Goal: Task Accomplishment & Management: Manage account settings

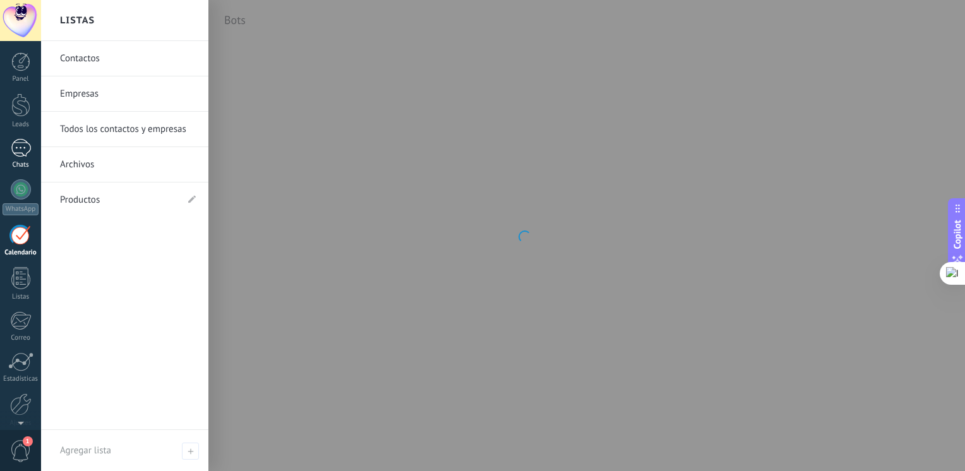
click at [27, 163] on div "Chats" at bounding box center [21, 165] width 37 height 8
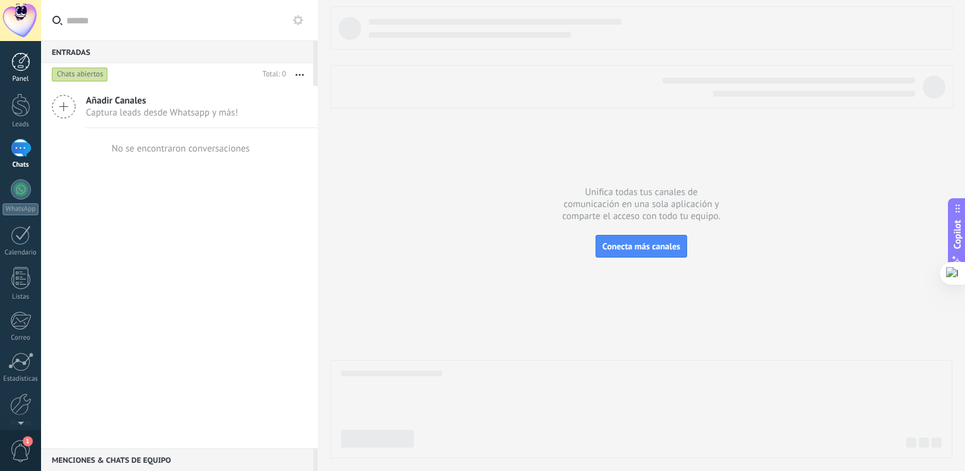
click at [18, 77] on div "Panel" at bounding box center [21, 79] width 37 height 8
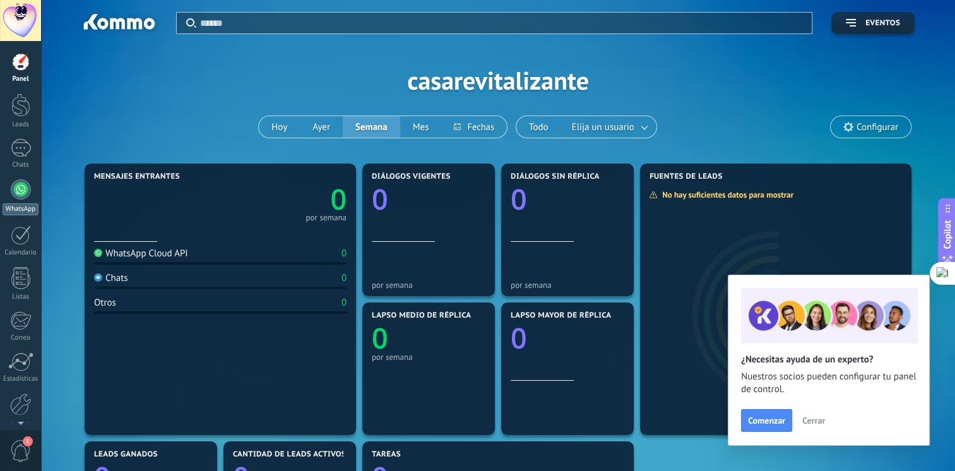
click at [30, 189] on div at bounding box center [21, 189] width 20 height 20
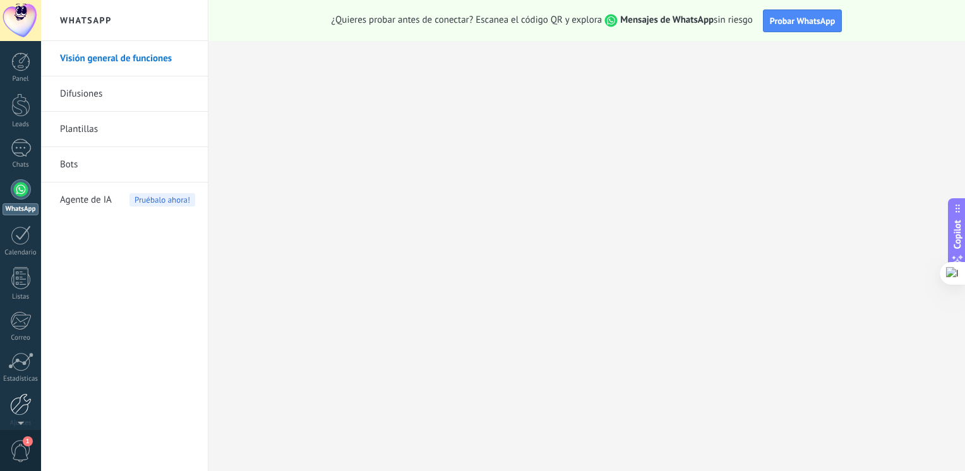
click at [20, 405] on div at bounding box center [20, 404] width 21 height 22
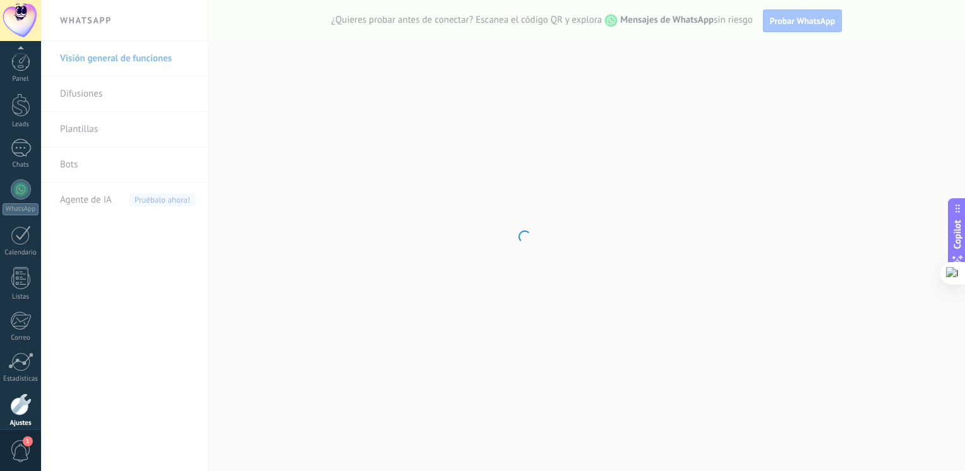
scroll to position [53, 0]
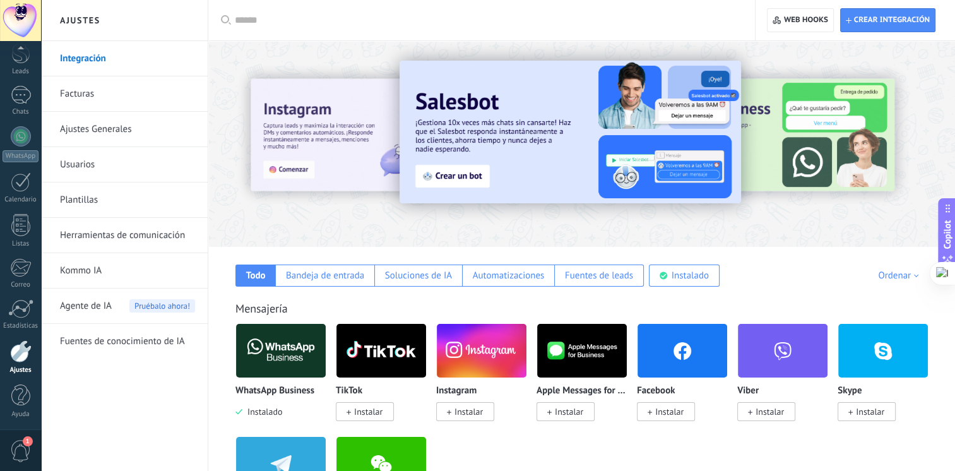
click at [278, 351] on img at bounding box center [281, 350] width 90 height 61
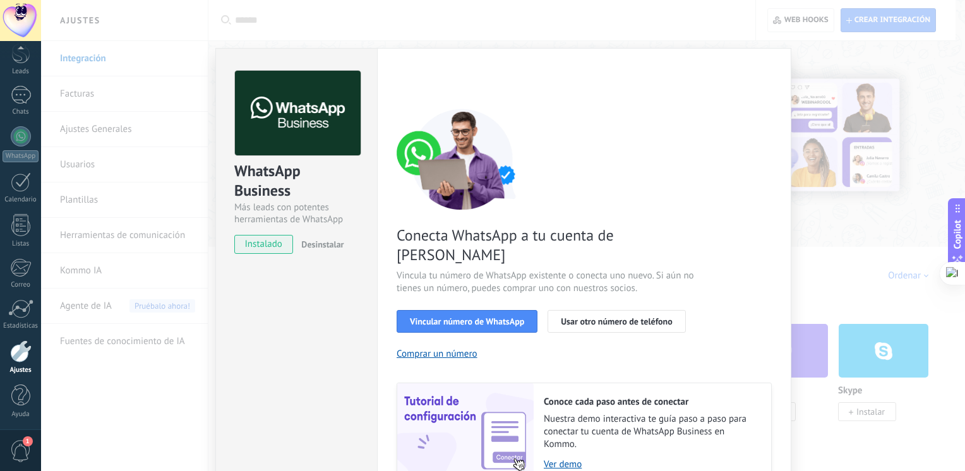
click at [266, 249] on span "instalado" at bounding box center [263, 244] width 57 height 19
click at [442, 317] on span "Vincular número de WhatsApp" at bounding box center [467, 321] width 114 height 9
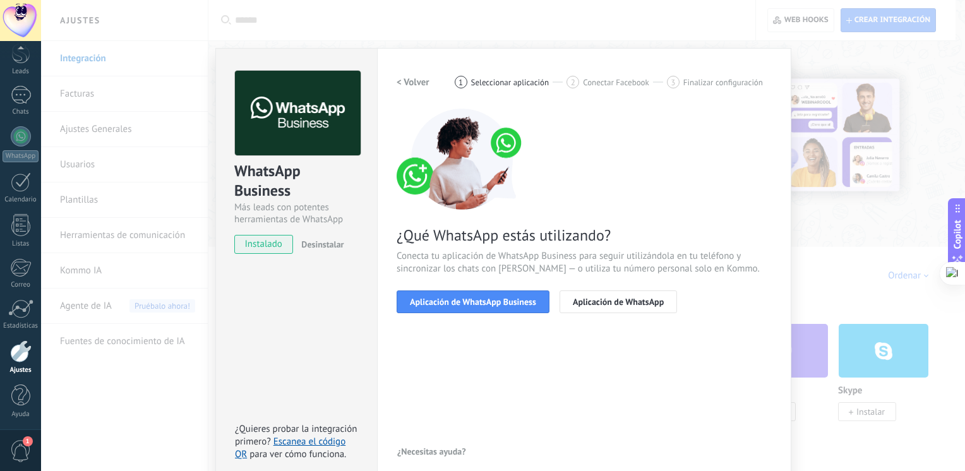
click at [442, 301] on span "Aplicación de WhatsApp Business" at bounding box center [473, 301] width 126 height 9
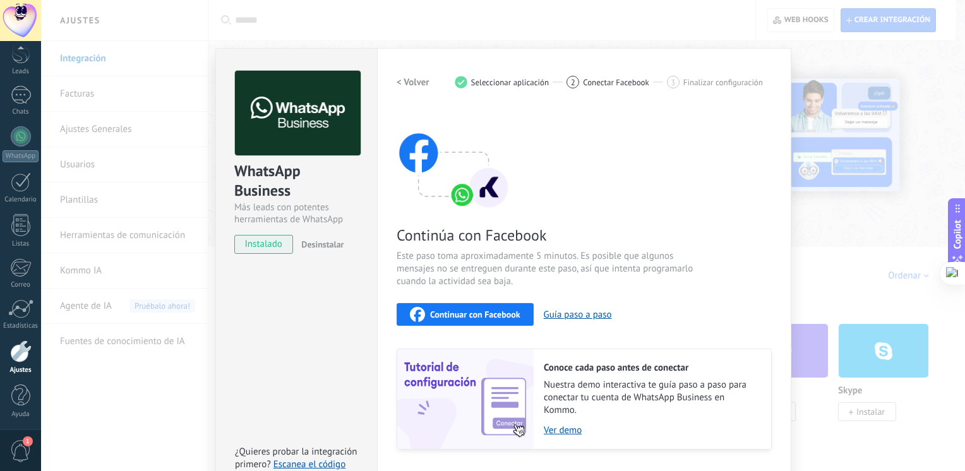
click at [453, 308] on div "Continuar con Facebook" at bounding box center [465, 314] width 110 height 15
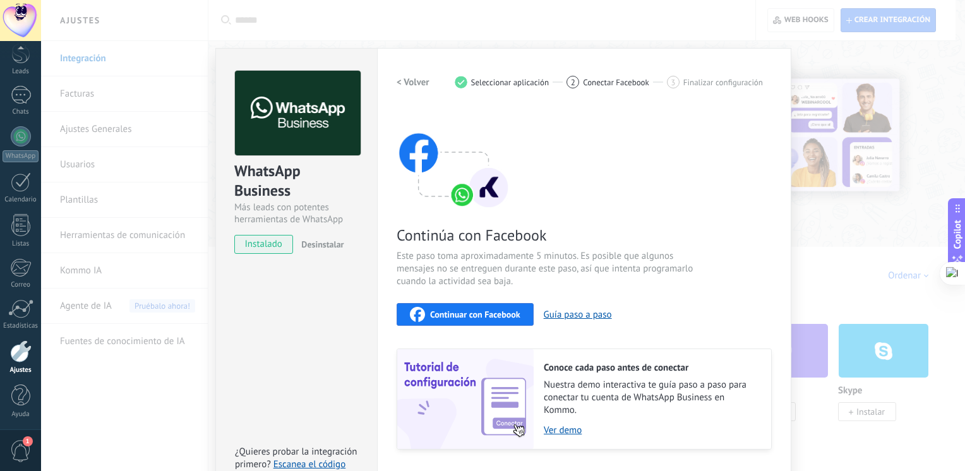
click at [460, 308] on div "Continuar con Facebook" at bounding box center [465, 314] width 110 height 15
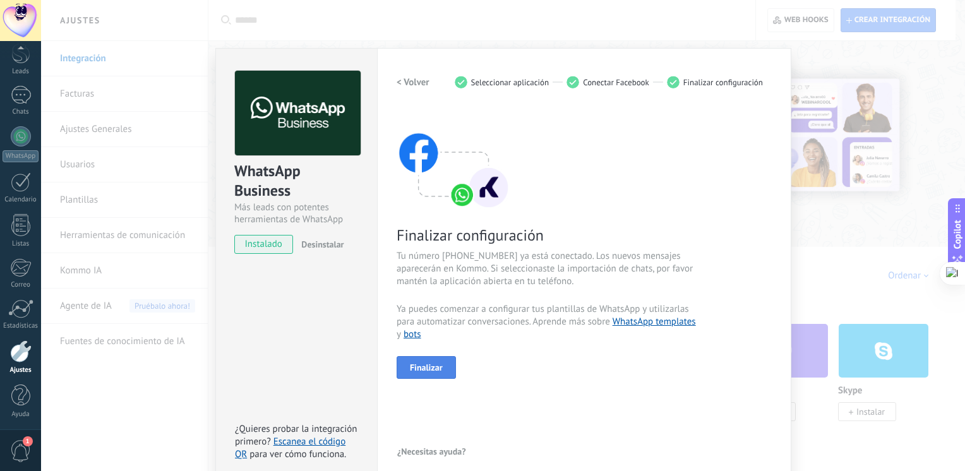
drag, startPoint x: 452, startPoint y: 379, endPoint x: 444, endPoint y: 365, distance: 16.4
click at [444, 365] on div "< Volver 1 Seleccionar aplicación 2 Conectar Facebook 3 Finalizar configuración…" at bounding box center [583, 266] width 375 height 390
click at [445, 365] on button "Finalizar" at bounding box center [425, 367] width 59 height 23
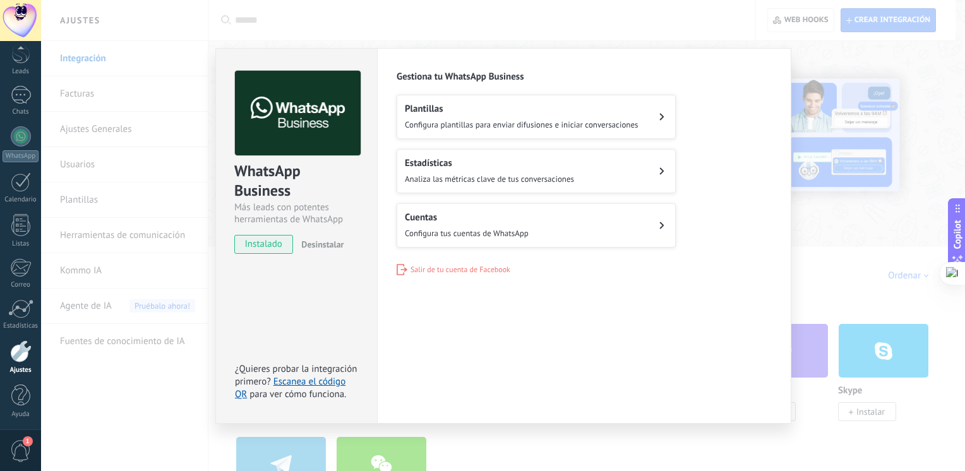
click at [563, 117] on div "Plantillas Configura plantillas para enviar difusiones e iniciar conversaciones" at bounding box center [522, 117] width 234 height 28
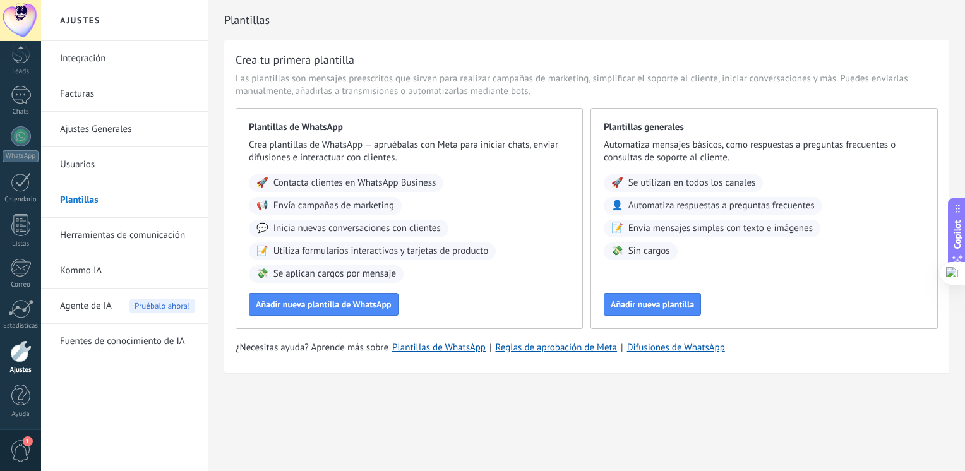
click at [27, 126] on link "WhatsApp" at bounding box center [20, 144] width 41 height 36
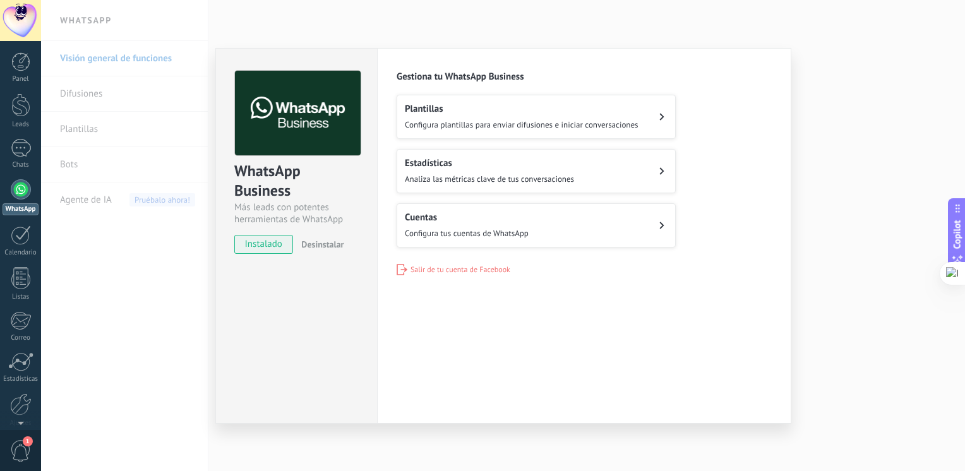
click at [444, 110] on h2 "Plantillas" at bounding box center [522, 109] width 234 height 12
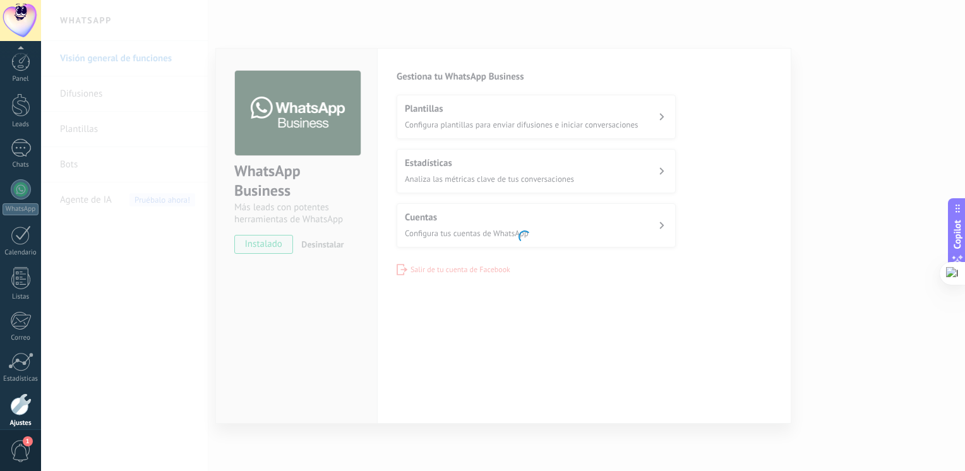
scroll to position [53, 0]
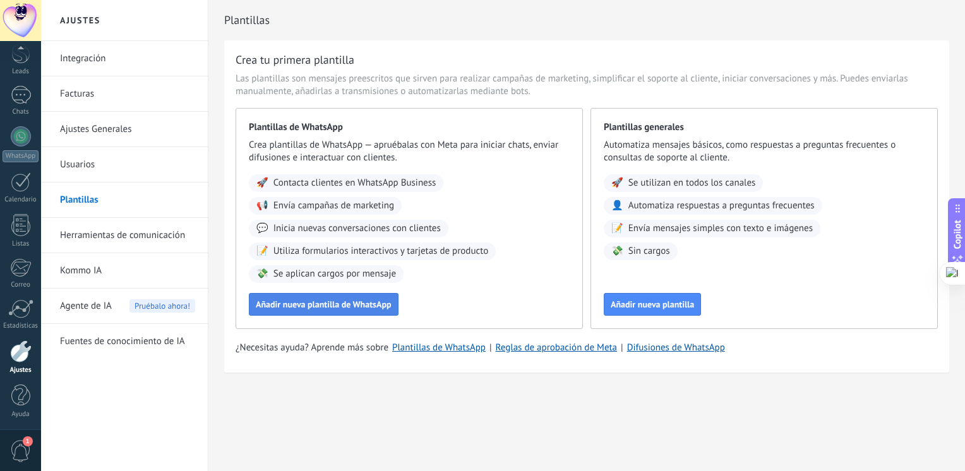
click at [276, 304] on span "Añadir nueva plantilla de WhatsApp" at bounding box center [324, 304] width 136 height 9
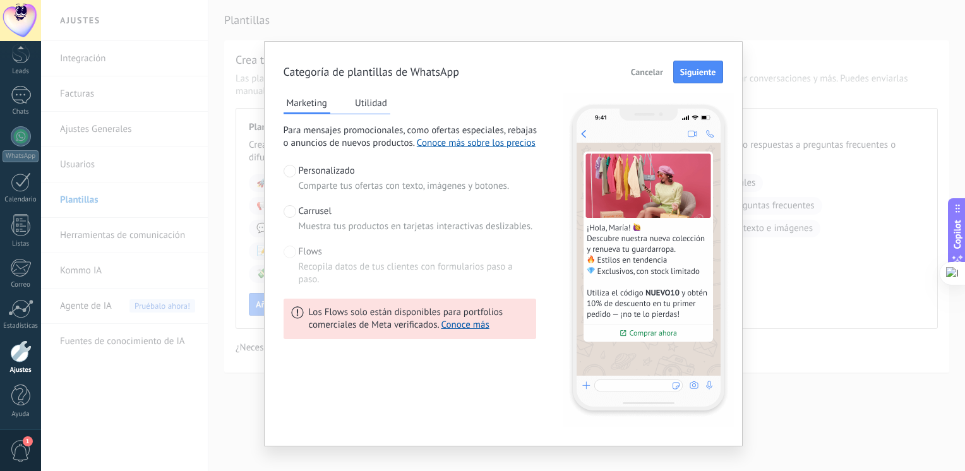
click at [646, 76] on span "Cancelar" at bounding box center [647, 72] width 32 height 9
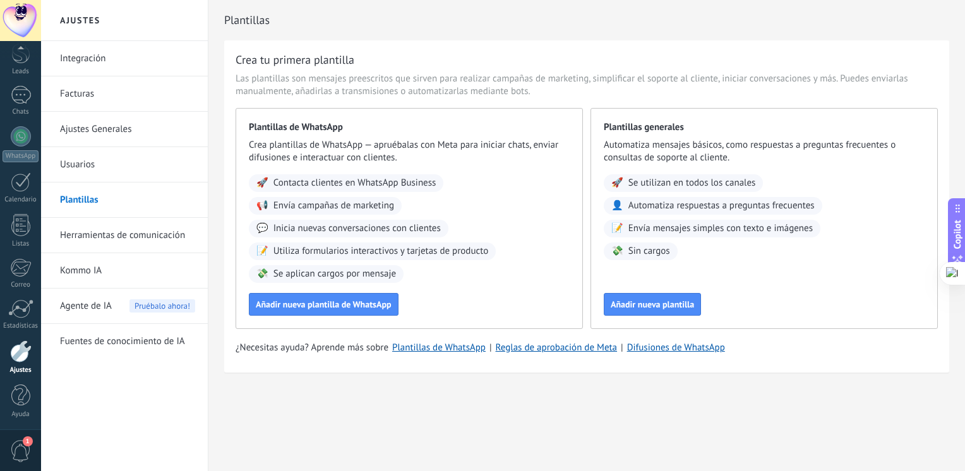
click at [88, 61] on link "Integración" at bounding box center [127, 58] width 135 height 35
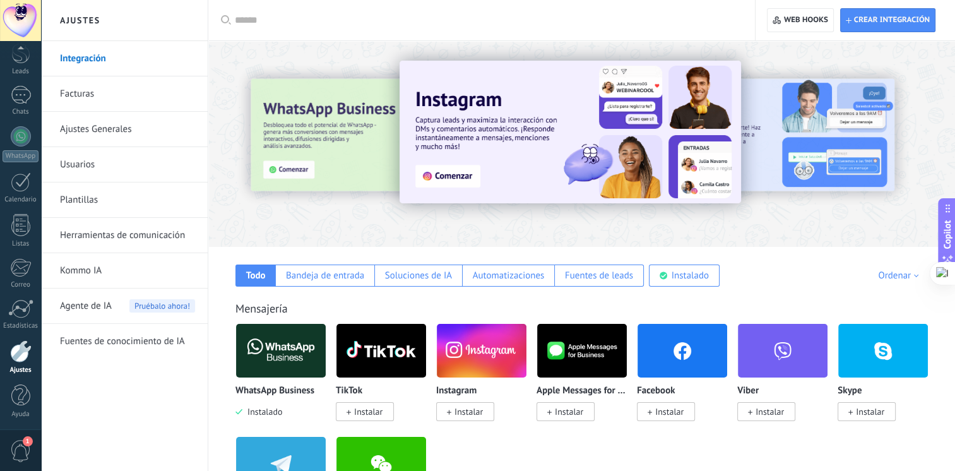
click at [307, 360] on img at bounding box center [281, 350] width 90 height 61
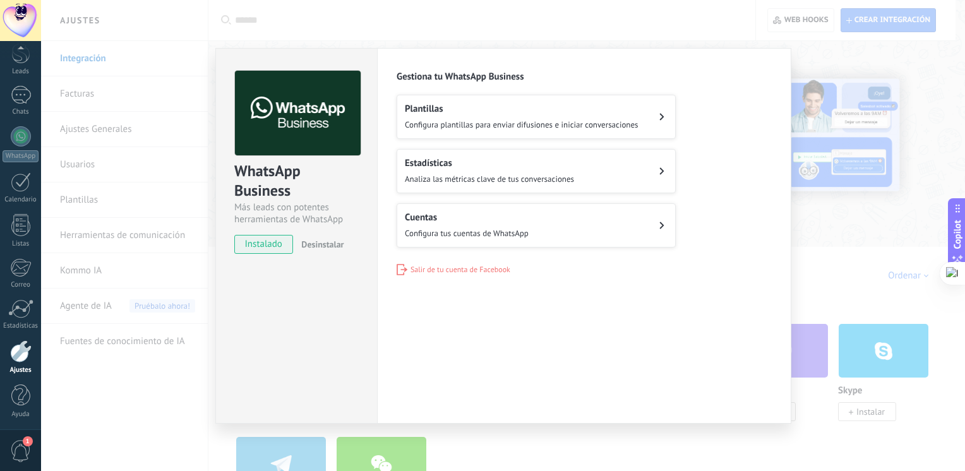
click at [283, 244] on span "instalado" at bounding box center [263, 244] width 57 height 19
click at [376, 342] on div "WhatsApp Business Más leads con potentes herramientas de WhatsApp instalado Des…" at bounding box center [296, 236] width 162 height 376
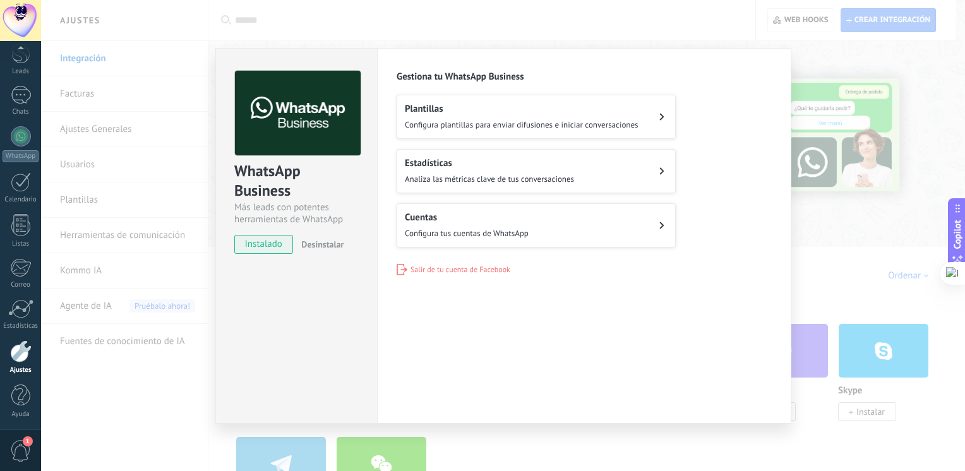
click at [171, 306] on div "WhatsApp Business Más leads con potentes herramientas de WhatsApp instalado Des…" at bounding box center [503, 235] width 924 height 471
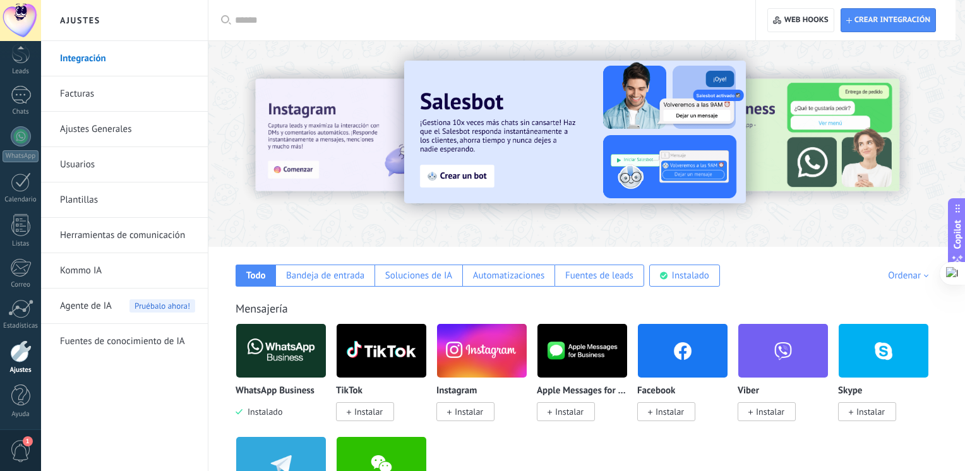
click at [171, 306] on div at bounding box center [503, 235] width 924 height 471
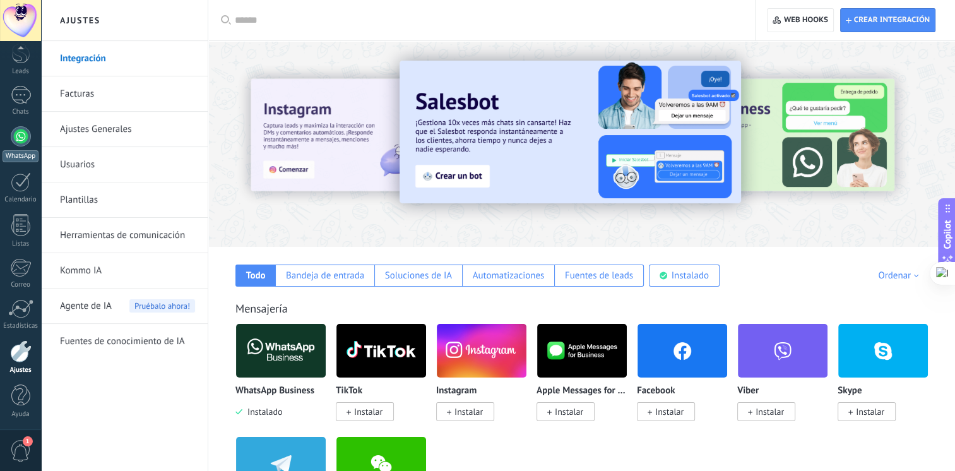
click at [16, 145] on link "WhatsApp" at bounding box center [20, 144] width 41 height 36
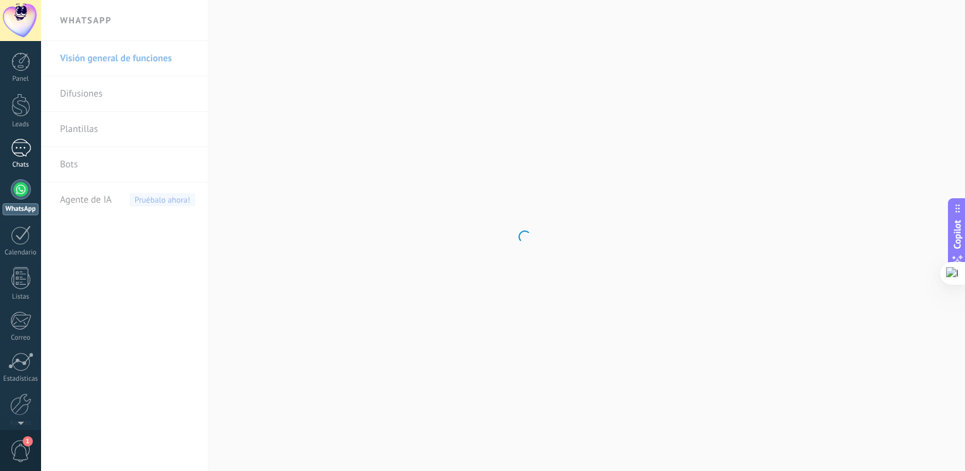
click at [25, 159] on link "Chats" at bounding box center [20, 154] width 41 height 30
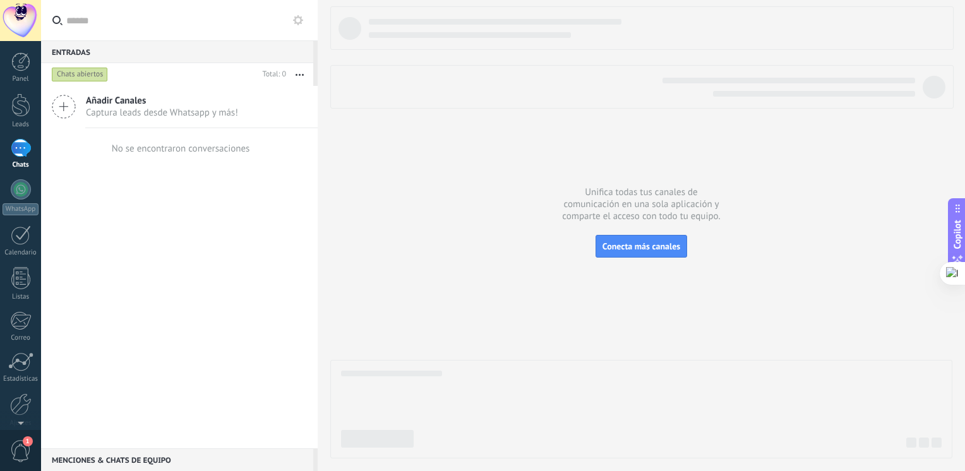
click at [100, 68] on div "Chats abiertos" at bounding box center [80, 74] width 56 height 15
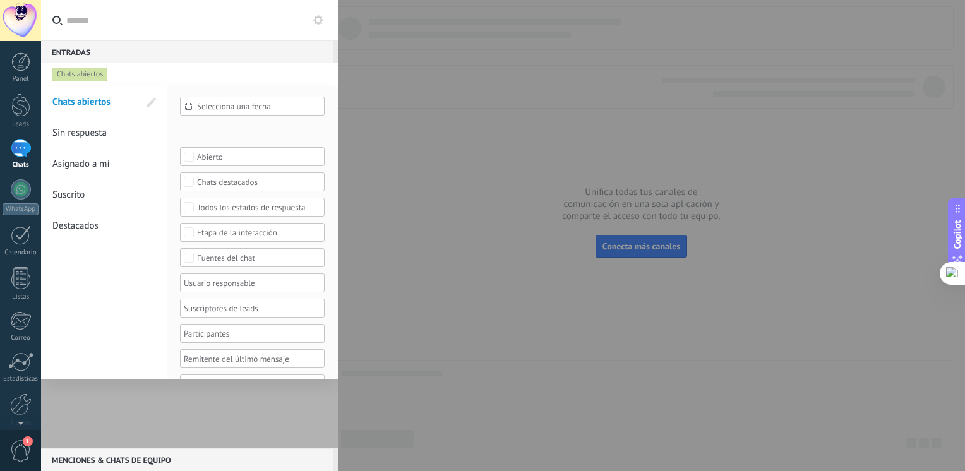
click at [414, 256] on div at bounding box center [482, 235] width 965 height 471
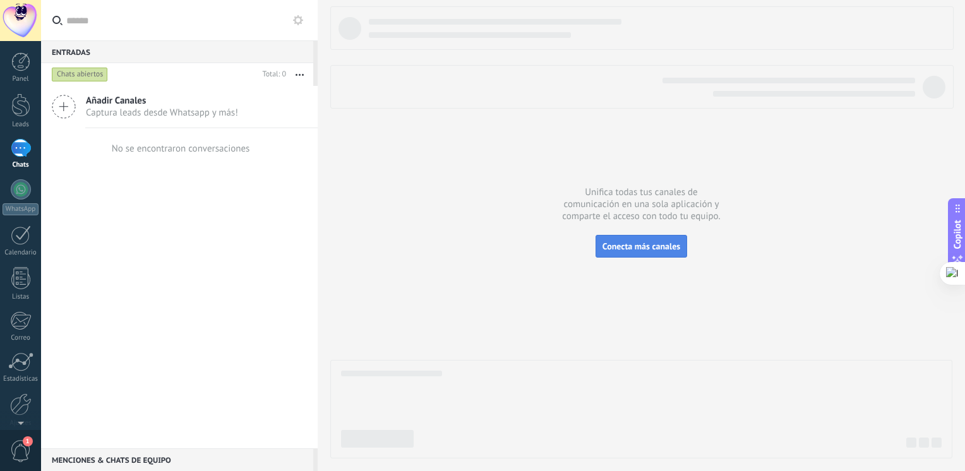
click at [629, 246] on span "Conecta más canales" at bounding box center [641, 246] width 78 height 11
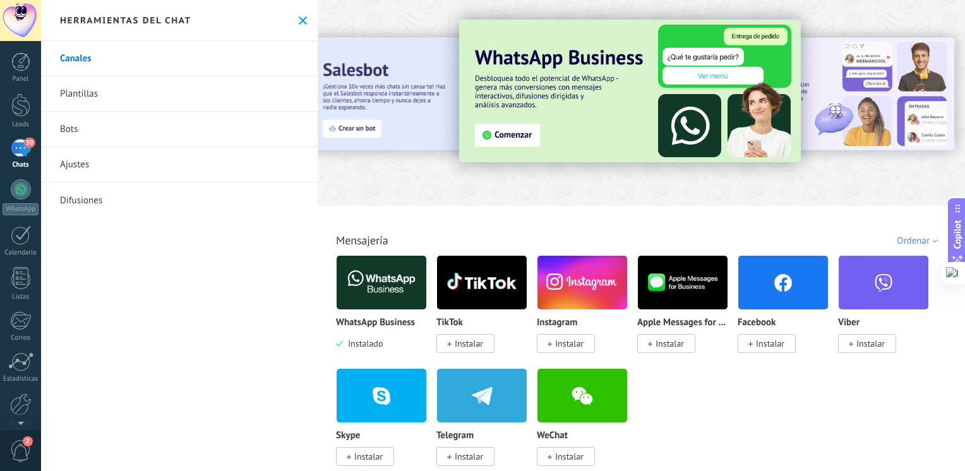
click at [35, 153] on link "50 Chats" at bounding box center [20, 154] width 41 height 30
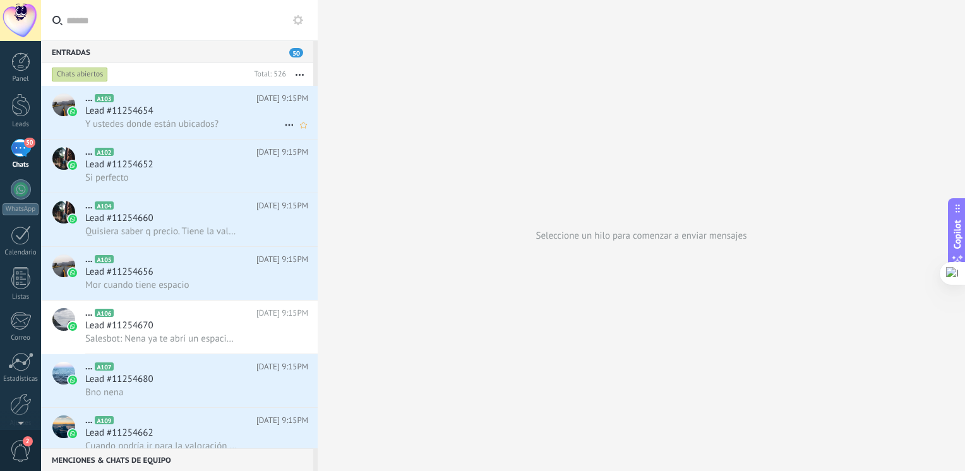
click at [149, 125] on span "Y ustedes donde están ubicados?" at bounding box center [151, 124] width 133 height 12
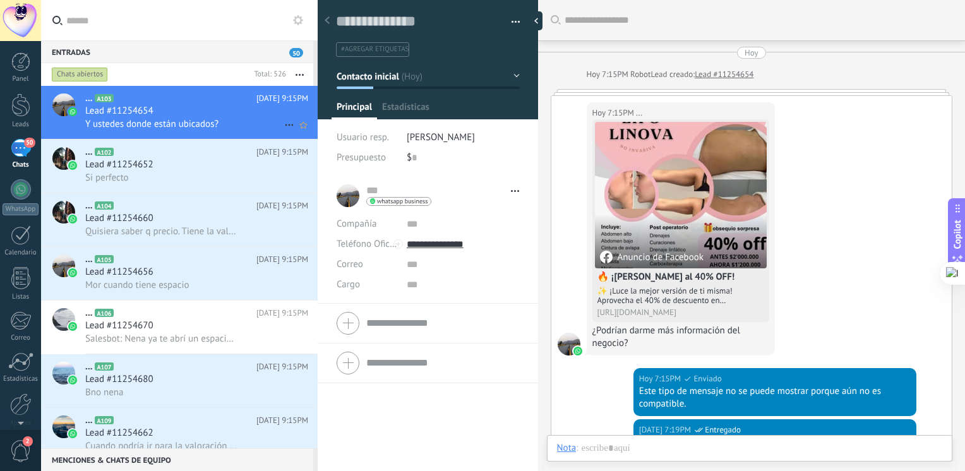
scroll to position [18, 0]
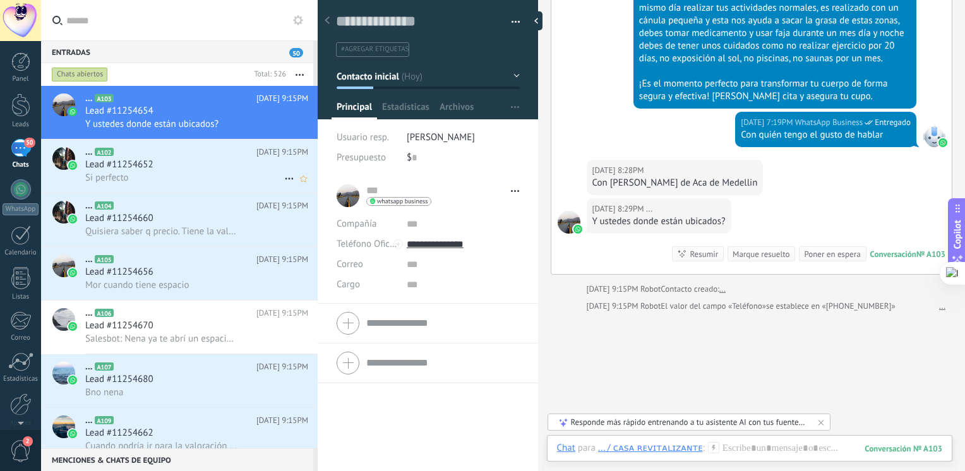
click at [123, 153] on icon at bounding box center [123, 152] width 13 height 13
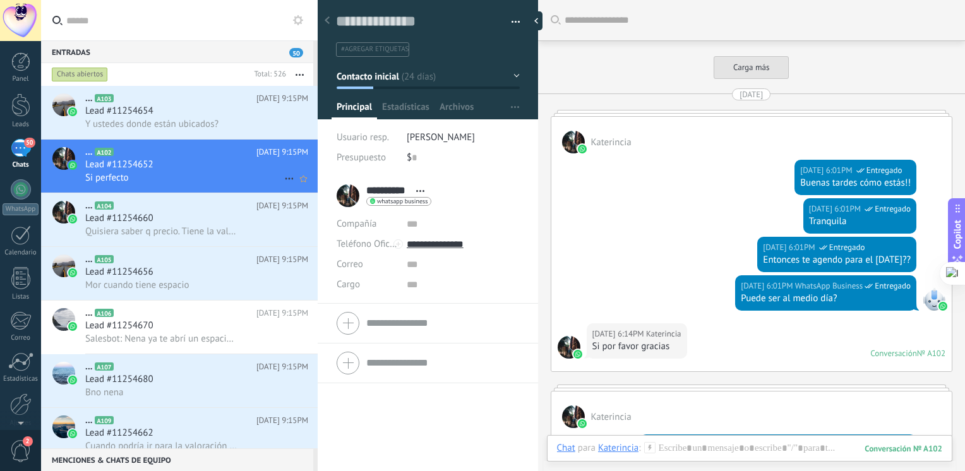
scroll to position [1660, 0]
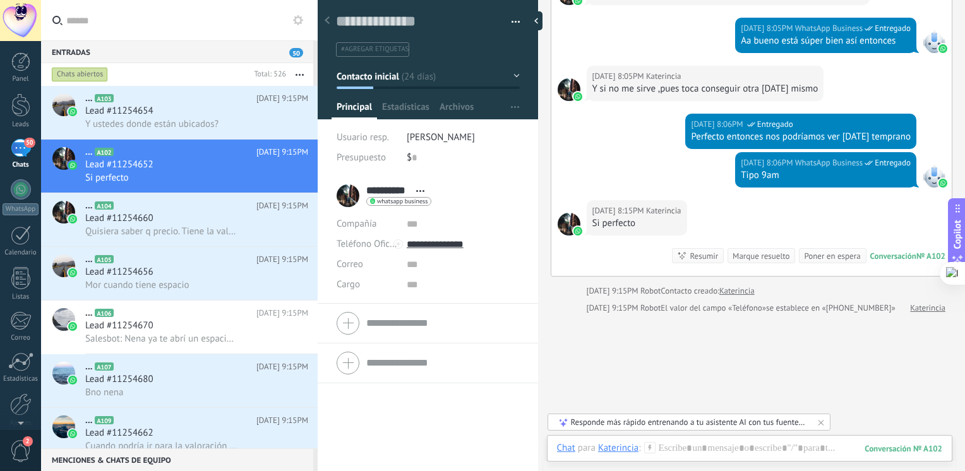
click at [687, 261] on div "[DATE] 8:15PM Katerincia Si perfecto Conversación № A102 Conversación № A102 Re…" at bounding box center [751, 238] width 401 height 76
click at [689, 256] on div "Resumir" at bounding box center [703, 256] width 28 height 12
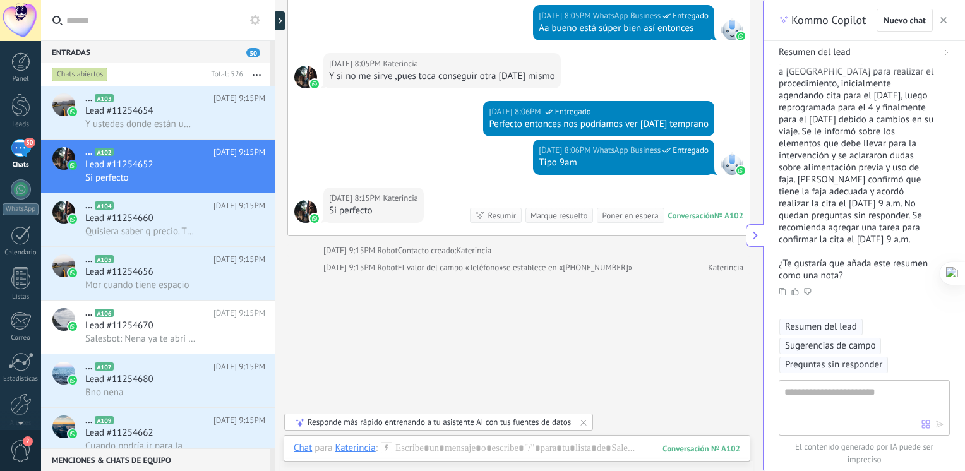
scroll to position [239, 0]
click at [275, 112] on div at bounding box center [275, 235] width 0 height 471
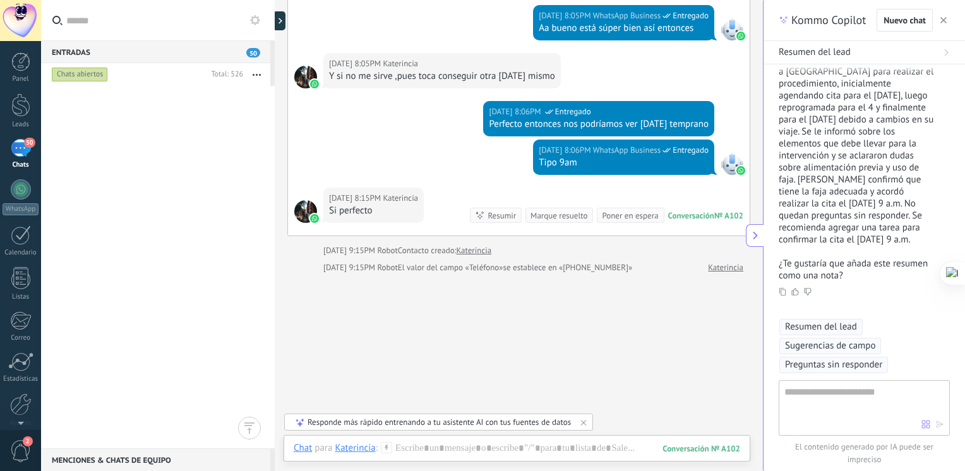
scroll to position [0, 0]
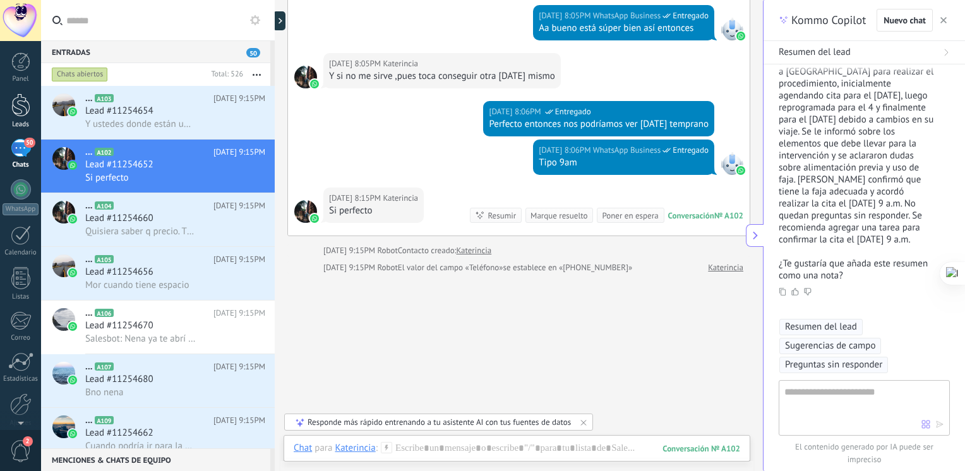
click at [24, 117] on link "Leads" at bounding box center [20, 110] width 41 height 35
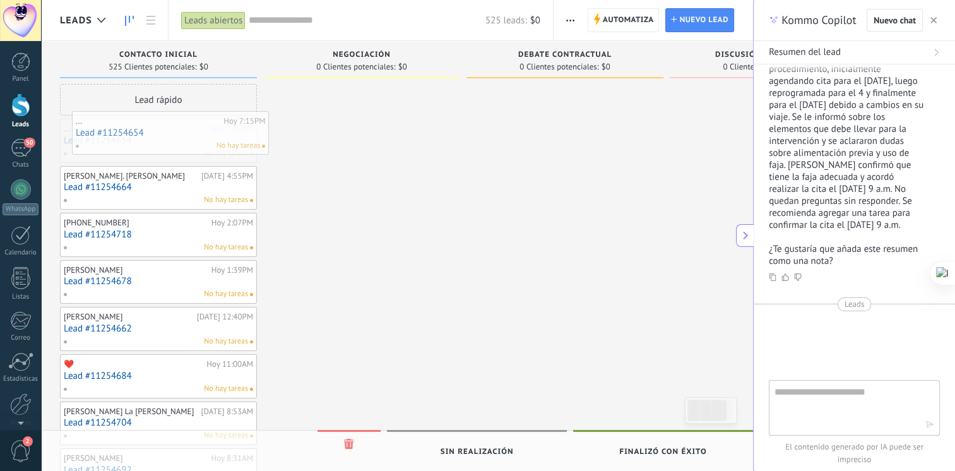
drag, startPoint x: 207, startPoint y: 130, endPoint x: 219, endPoint y: 122, distance: 14.5
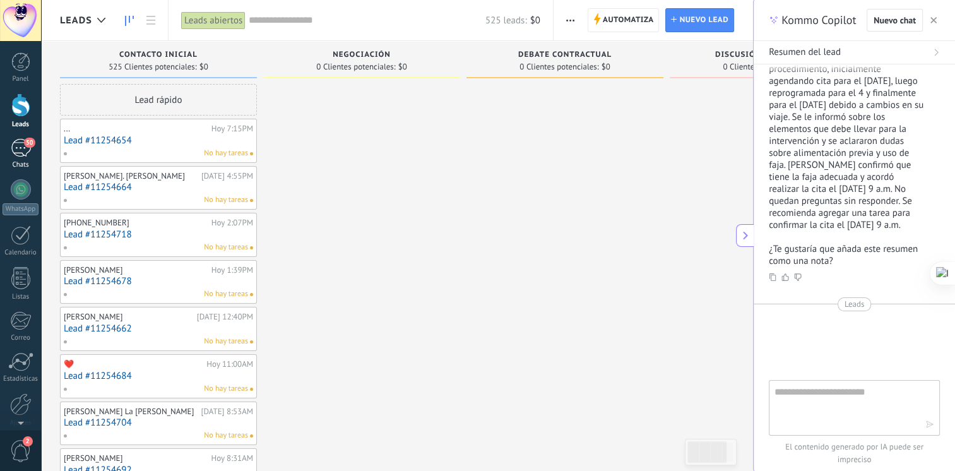
click at [28, 151] on div "50" at bounding box center [21, 148] width 20 height 18
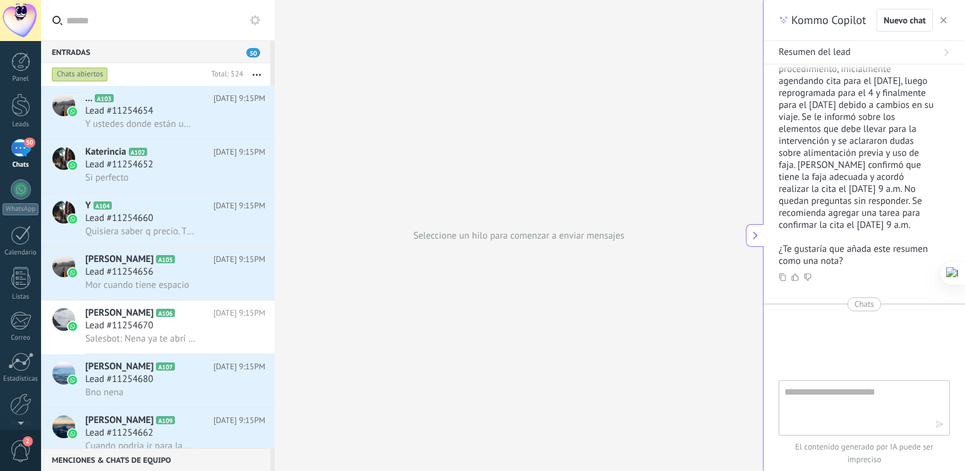
click at [943, 20] on use "button" at bounding box center [943, 20] width 6 height 6
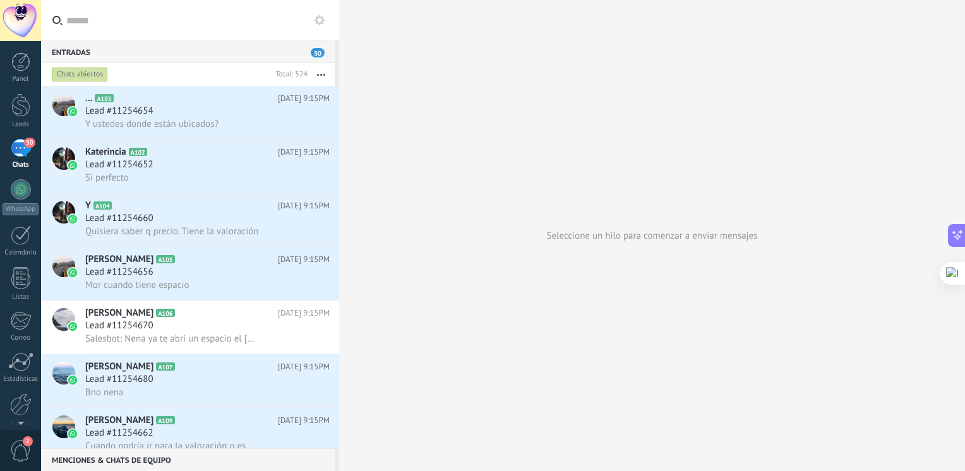
type textarea "**********"
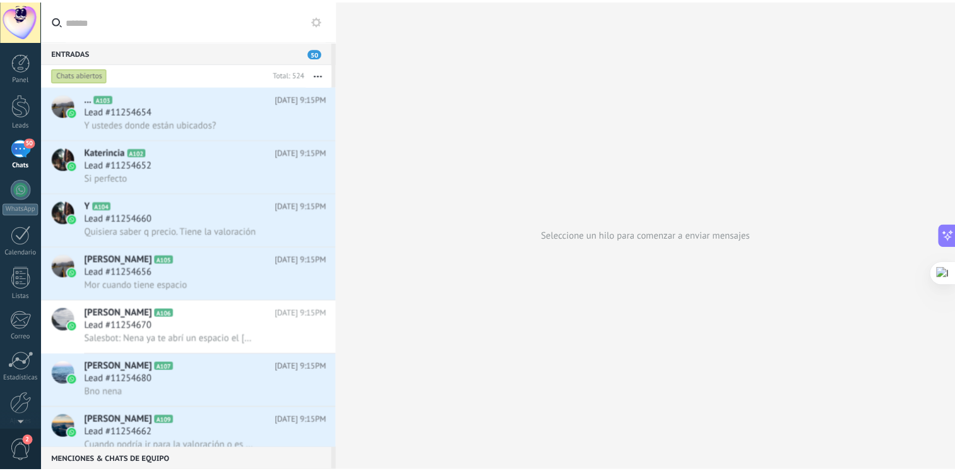
scroll to position [56, 0]
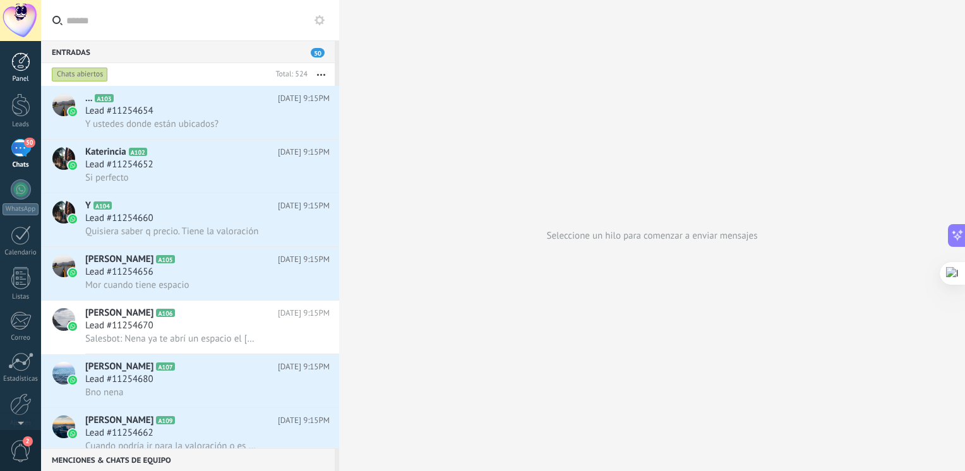
click at [14, 77] on div "Panel" at bounding box center [21, 79] width 37 height 8
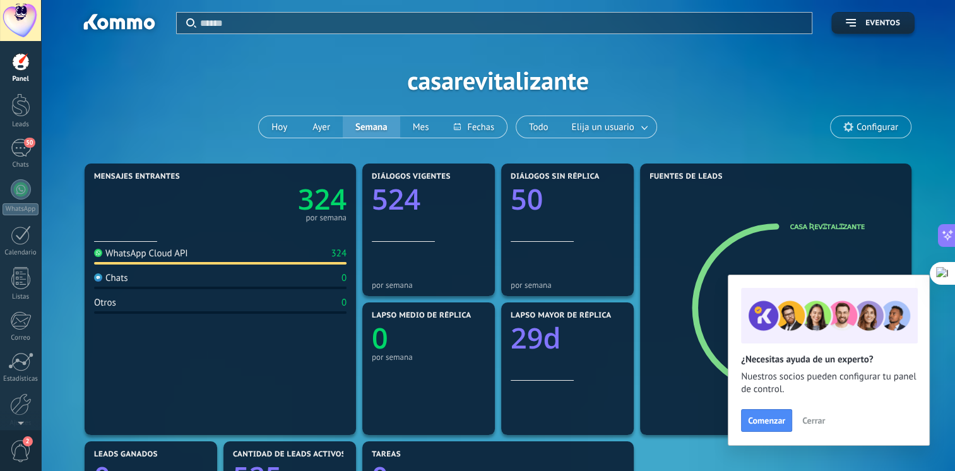
click at [267, 212] on link "324" at bounding box center [283, 199] width 126 height 39
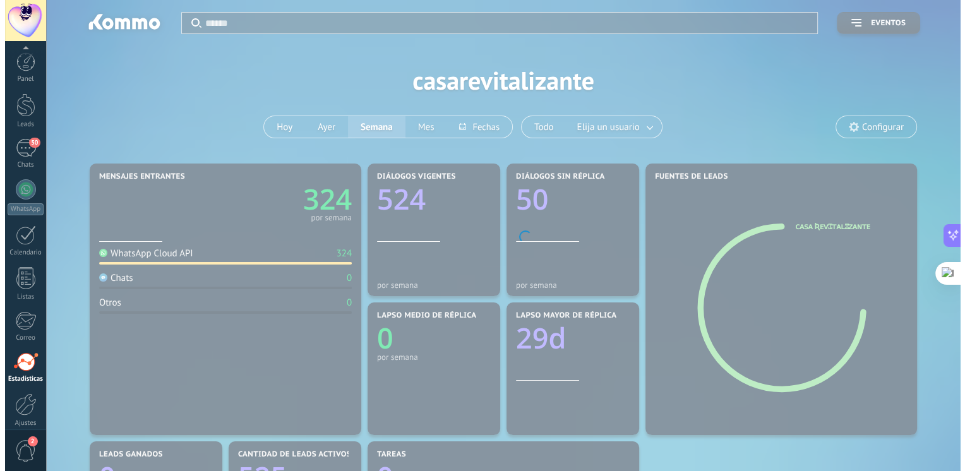
scroll to position [53, 0]
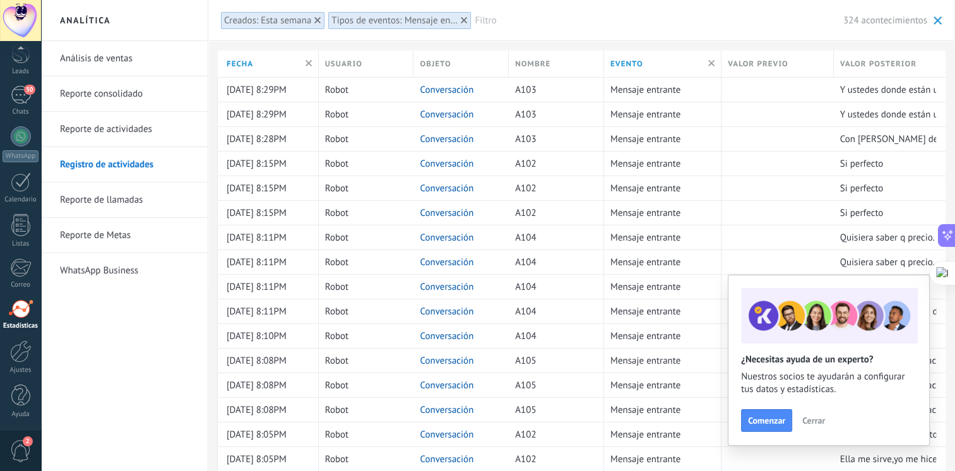
click at [810, 426] on button "Cerrar" at bounding box center [814, 420] width 34 height 19
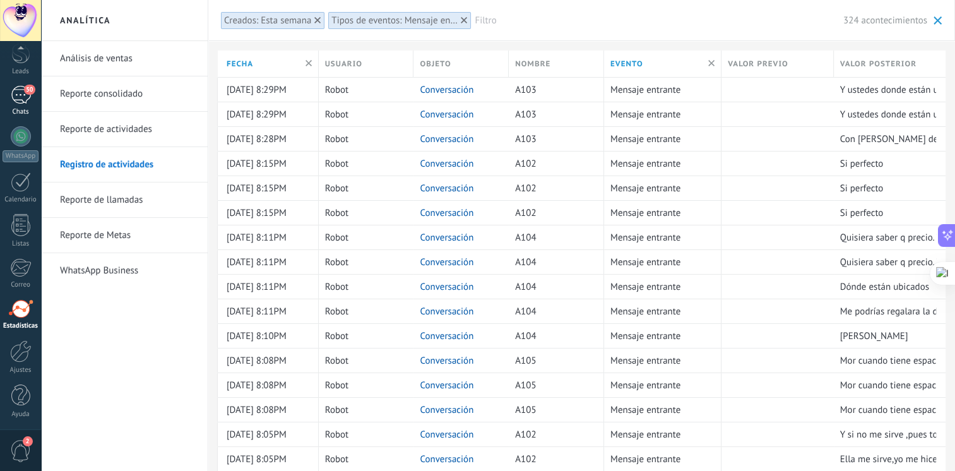
click at [13, 90] on div "50" at bounding box center [21, 95] width 20 height 18
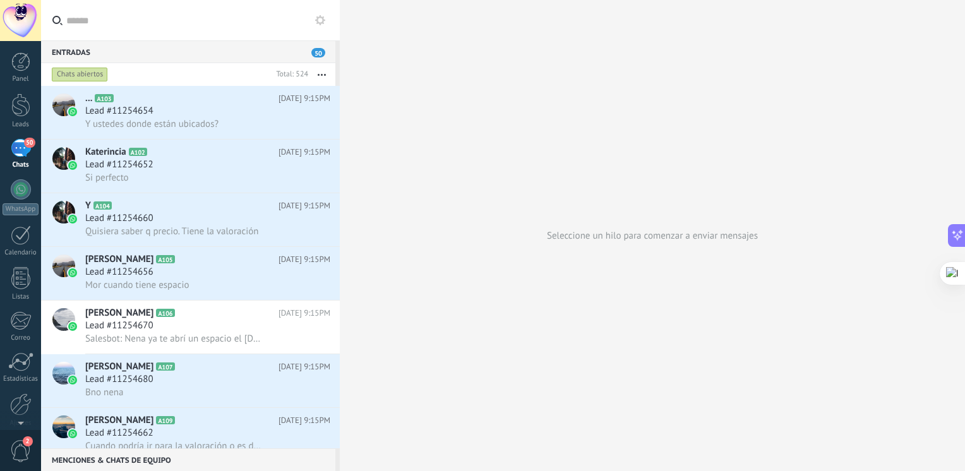
click at [57, 68] on div "Chats abiertos" at bounding box center [80, 74] width 56 height 15
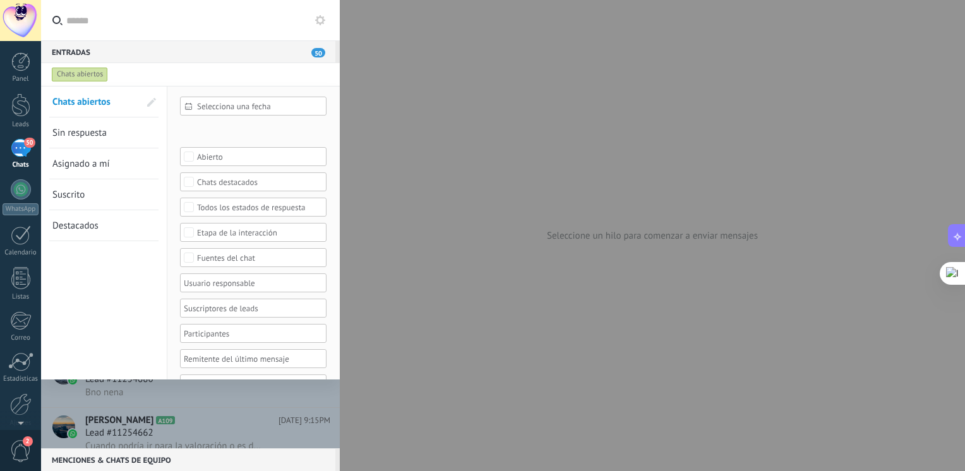
click at [76, 76] on div "Chats abiertos" at bounding box center [80, 74] width 56 height 15
click at [79, 128] on span "Sin respuesta" at bounding box center [79, 133] width 54 height 12
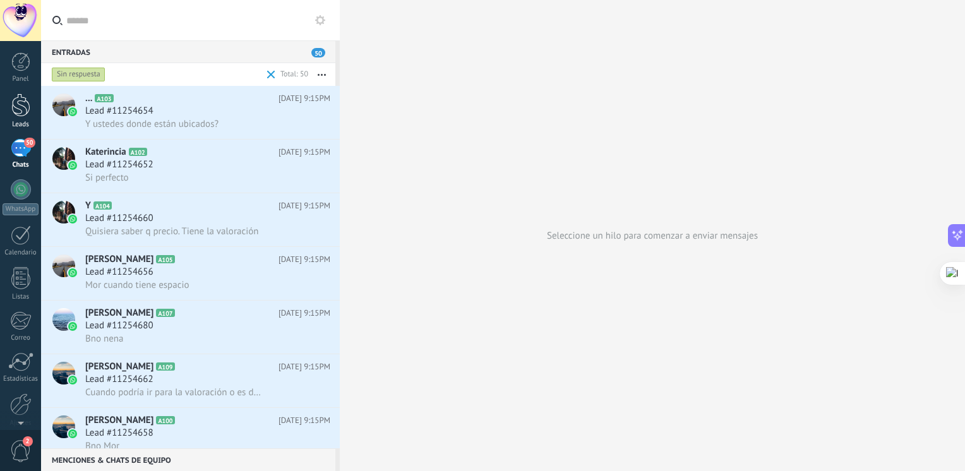
click at [13, 109] on div at bounding box center [20, 104] width 19 height 23
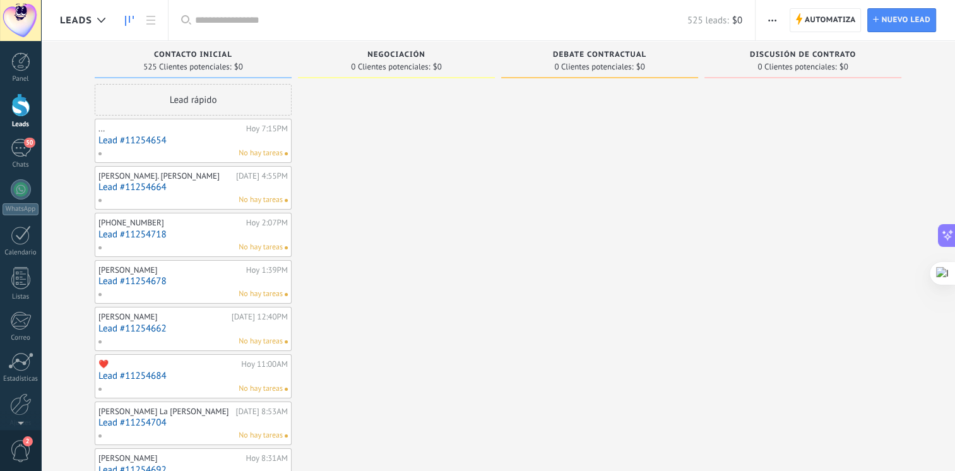
click at [25, 174] on div "Panel Leads 50 Chats WhatsApp Clientes" at bounding box center [20, 268] width 41 height 432
click at [23, 194] on div at bounding box center [21, 189] width 20 height 20
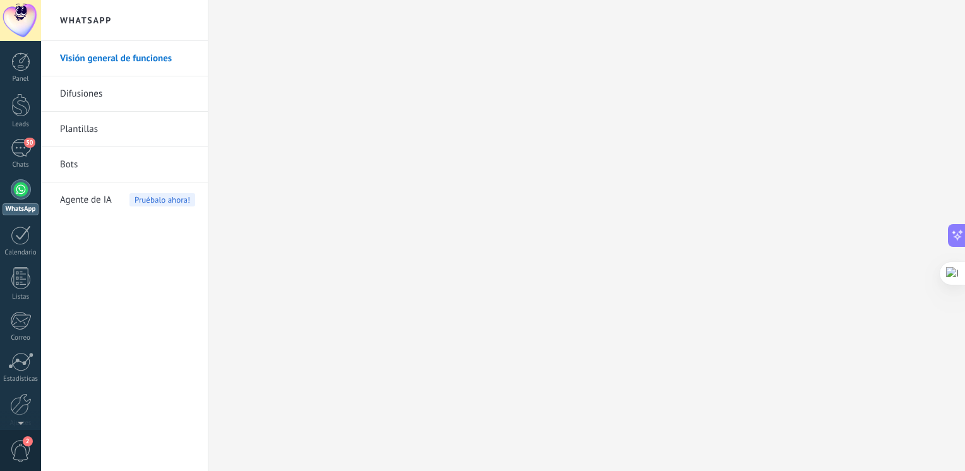
click at [78, 205] on span "Agente de IA" at bounding box center [86, 199] width 52 height 35
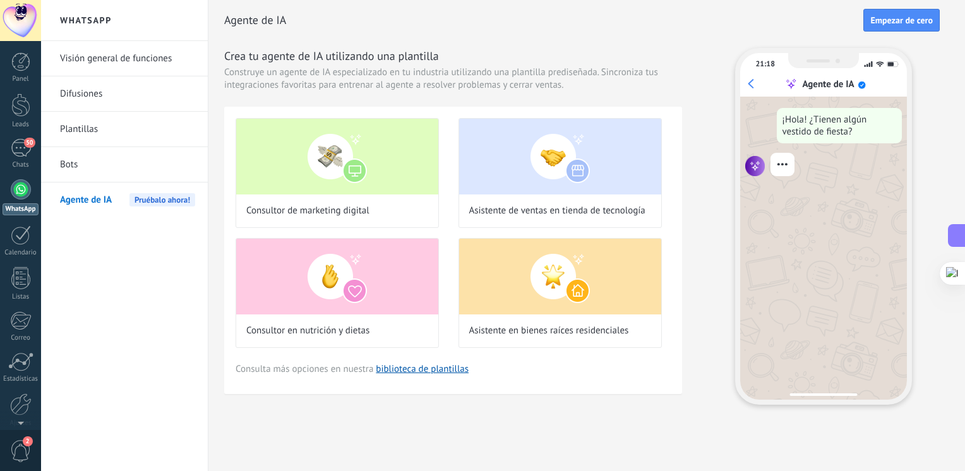
click at [109, 176] on link "Bots" at bounding box center [127, 164] width 135 height 35
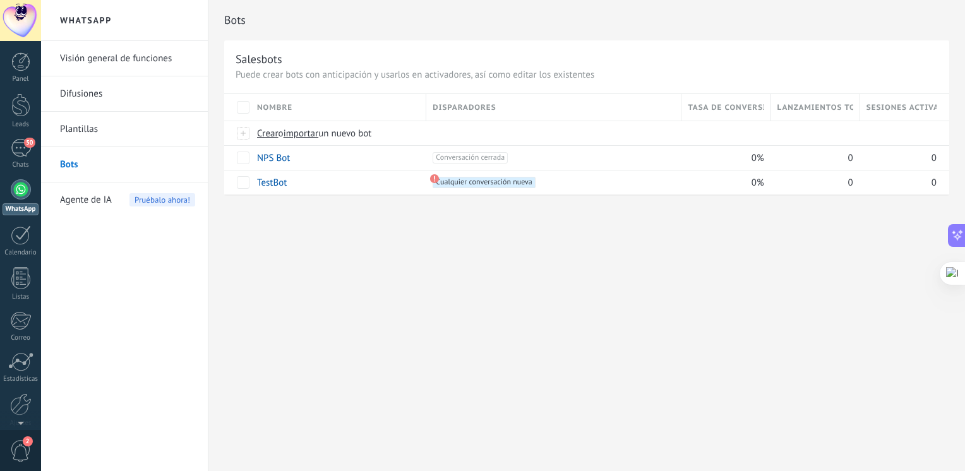
click at [136, 124] on link "Plantillas" at bounding box center [127, 129] width 135 height 35
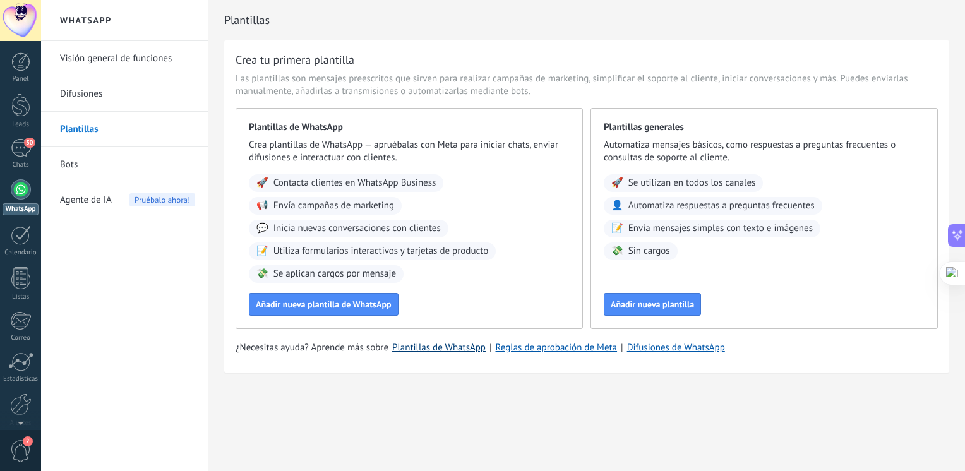
click at [450, 351] on link "Plantillas de WhatsApp" at bounding box center [438, 348] width 93 height 12
click at [139, 81] on link "Difusiones" at bounding box center [127, 93] width 135 height 35
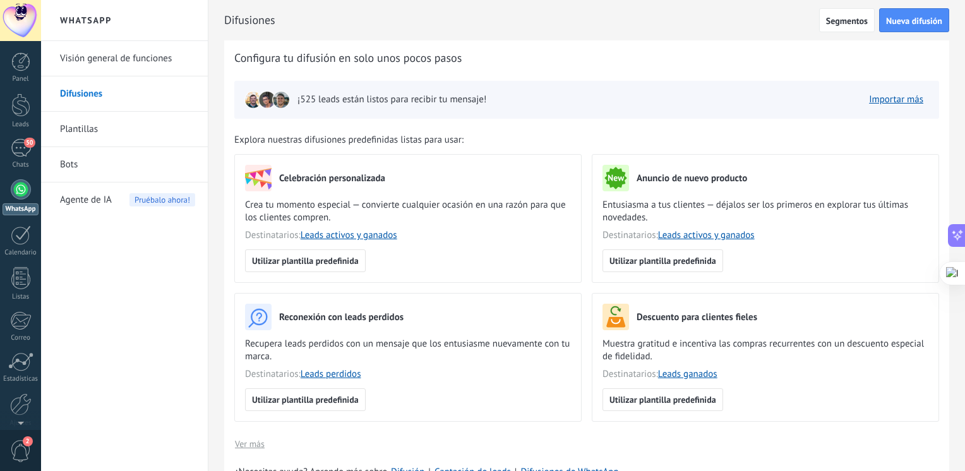
click at [140, 48] on link "Visión general de funciones" at bounding box center [127, 58] width 135 height 35
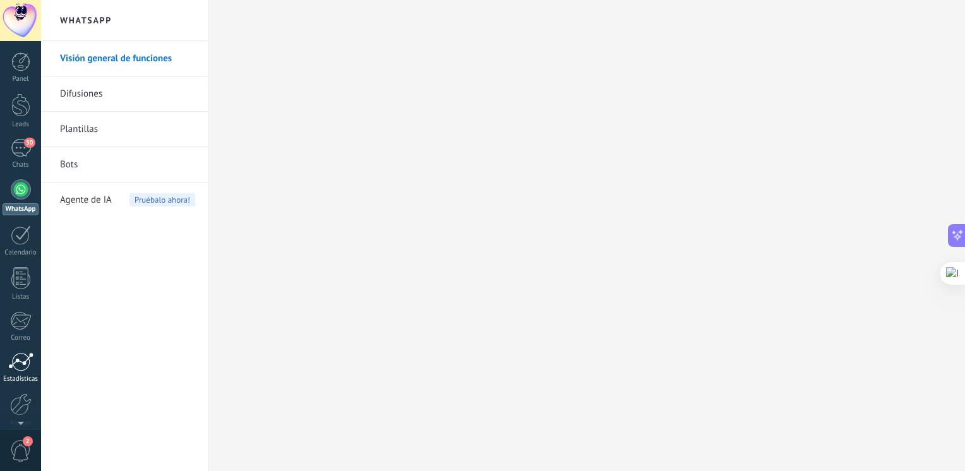
click at [23, 370] on div at bounding box center [20, 361] width 25 height 19
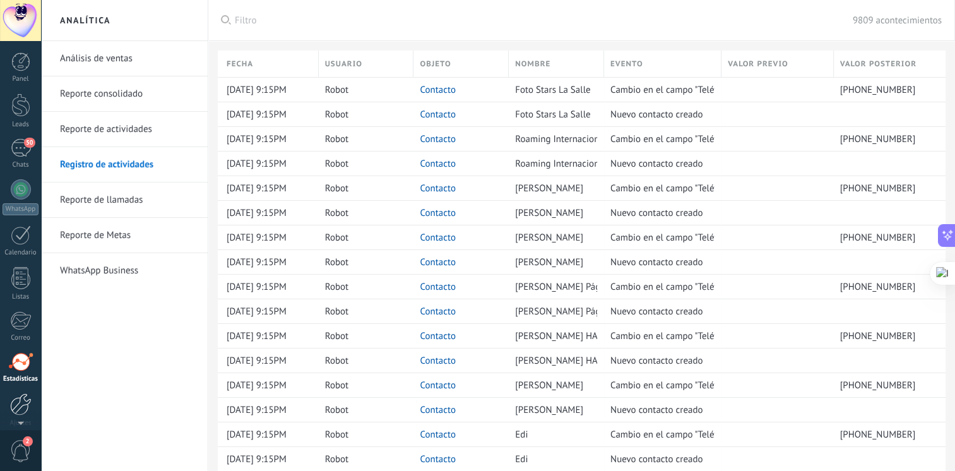
click at [27, 400] on div at bounding box center [20, 404] width 21 height 22
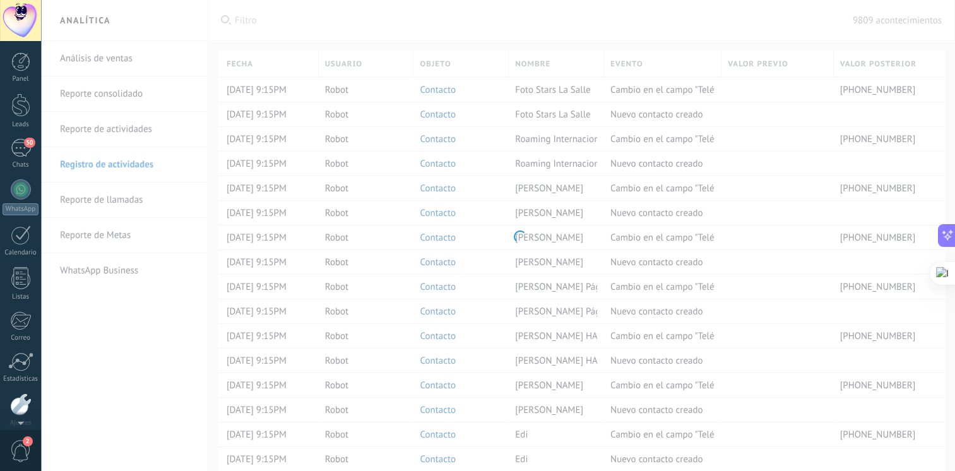
scroll to position [53, 0]
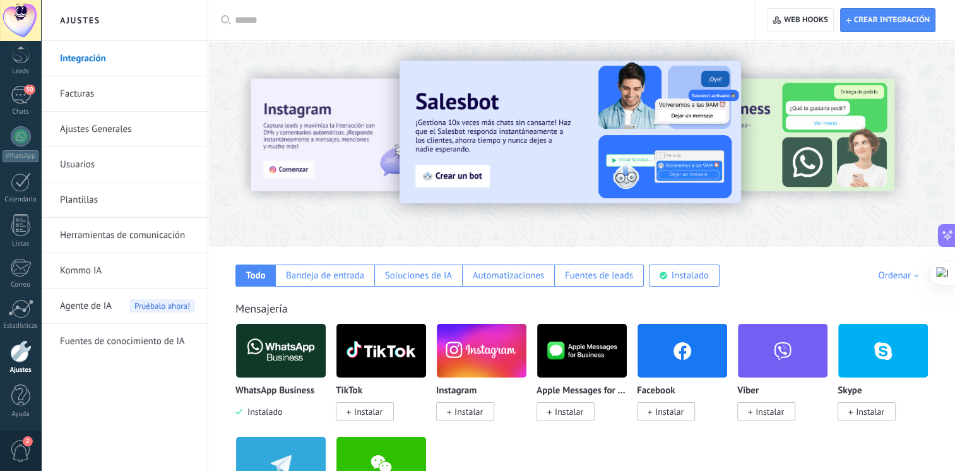
click at [114, 302] on div "Agente de IA Pruébalo ahora!" at bounding box center [127, 306] width 135 height 35
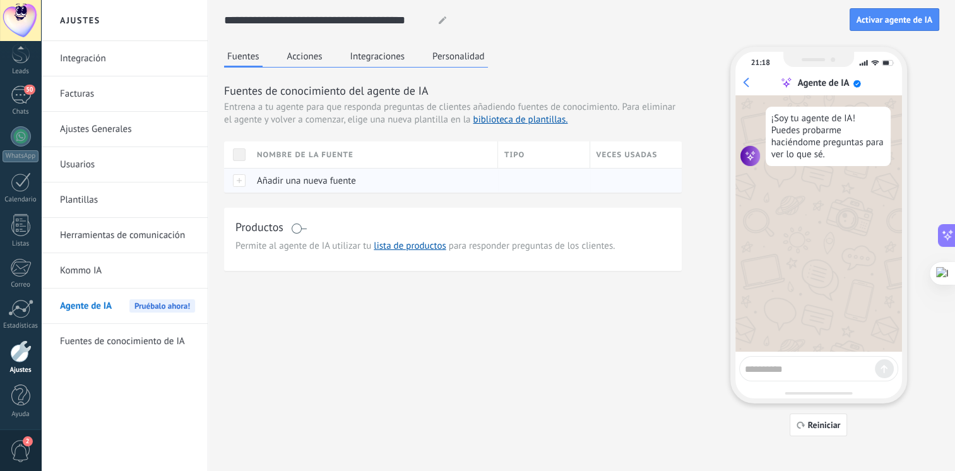
click at [325, 184] on span "Añadir una nueva fuente" at bounding box center [306, 181] width 99 height 12
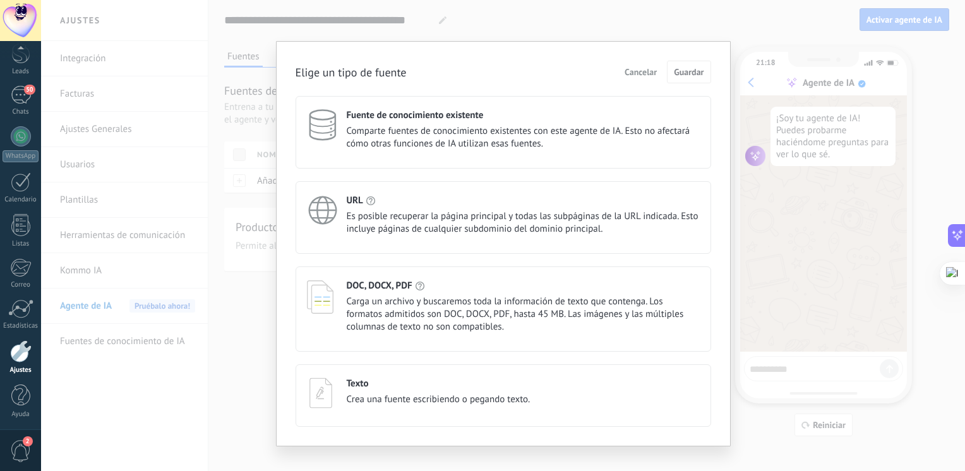
click at [253, 318] on div "Elige un tipo de fuente Cancelar Guardar Fuente de conocimiento existente Compa…" at bounding box center [503, 235] width 924 height 471
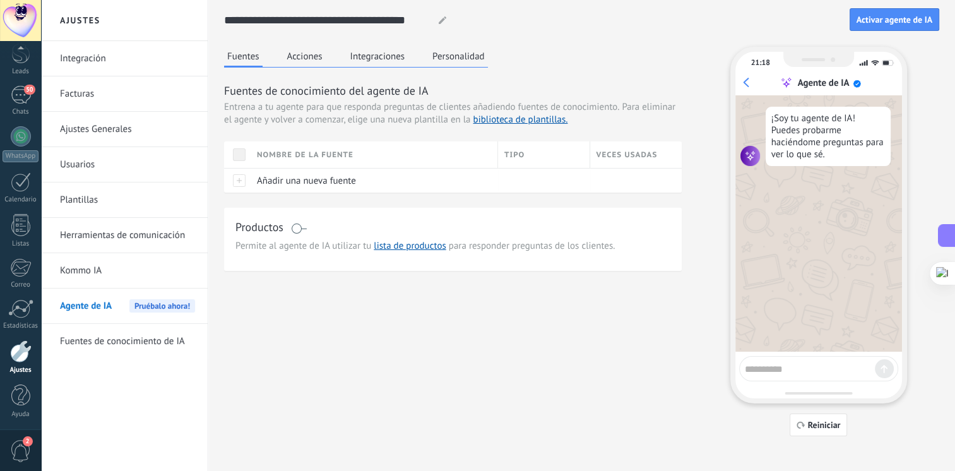
click at [307, 59] on button "Acciones" at bounding box center [305, 56] width 42 height 19
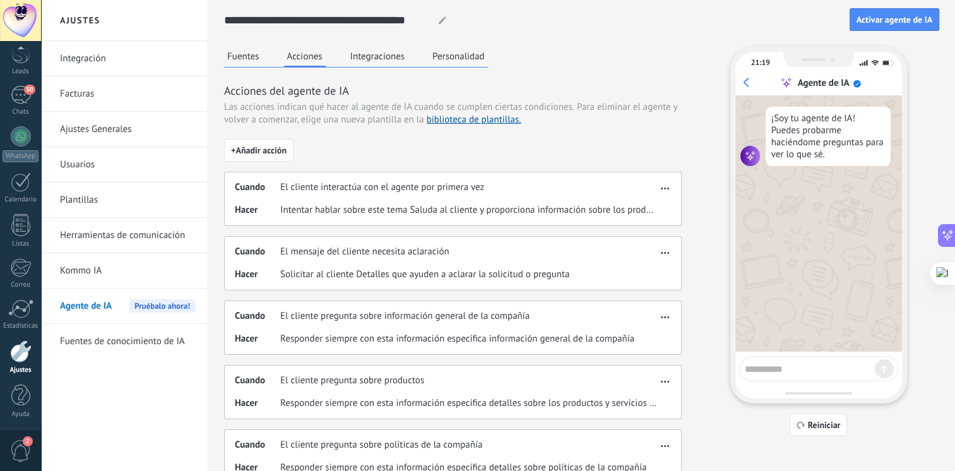
click at [369, 56] on button "Integraciones" at bounding box center [377, 56] width 61 height 19
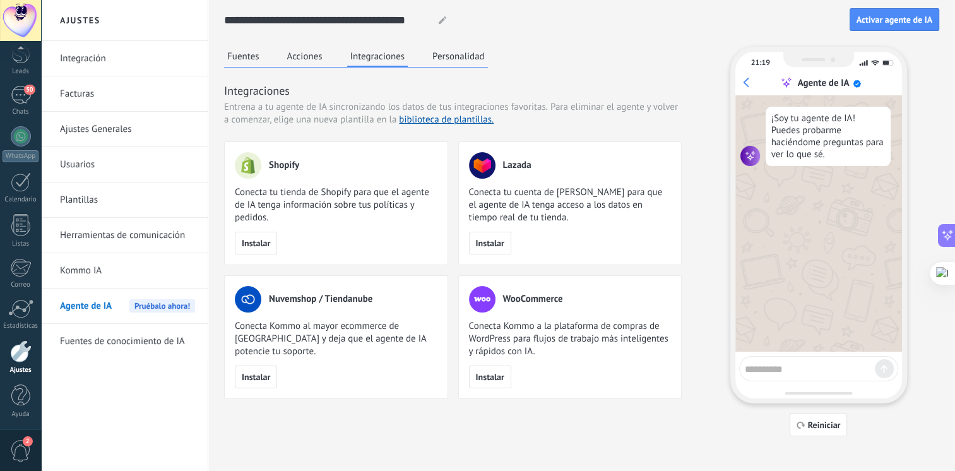
click at [450, 57] on button "Personalidad" at bounding box center [458, 56] width 59 height 19
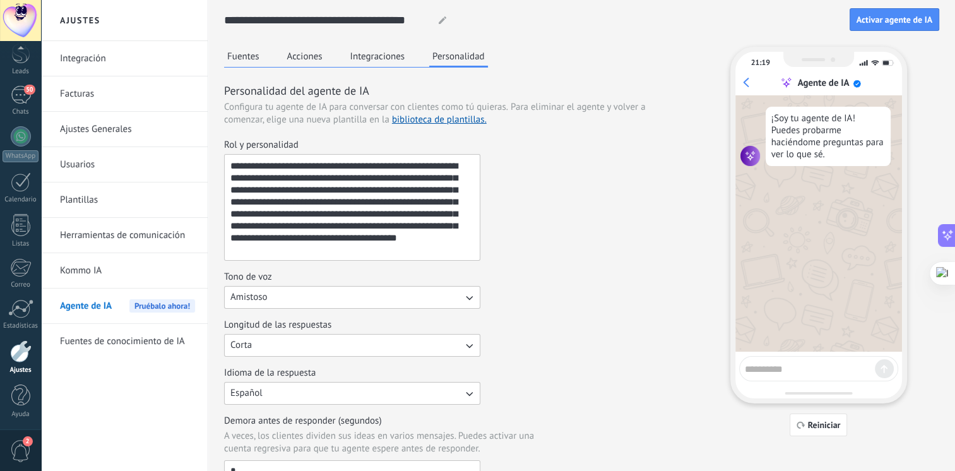
click at [256, 57] on button "Fuentes" at bounding box center [243, 56] width 39 height 19
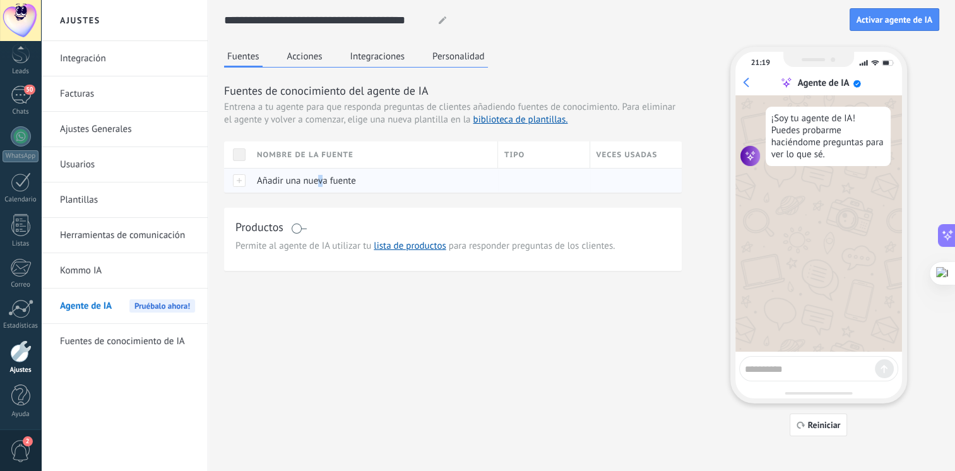
click at [321, 181] on span "Añadir una nueva fuente" at bounding box center [306, 181] width 99 height 12
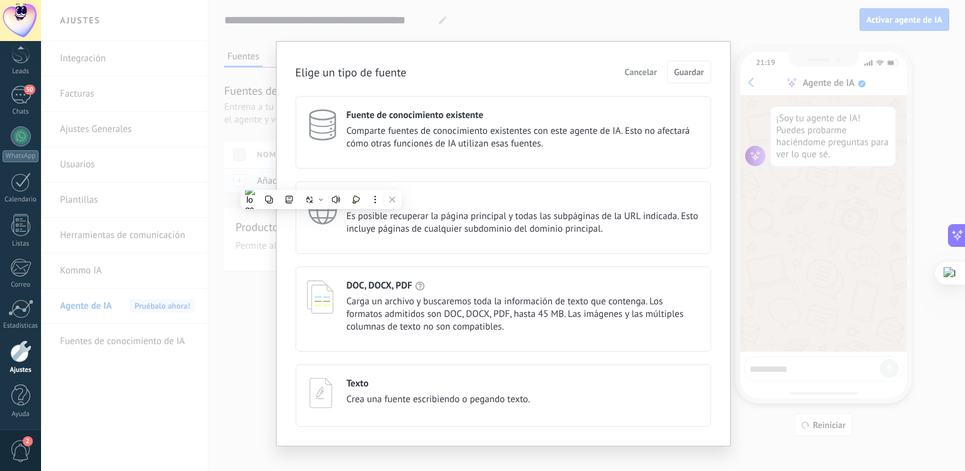
copy span "v"
click at [347, 117] on h4 "Fuente de conocimiento existente" at bounding box center [415, 115] width 137 height 12
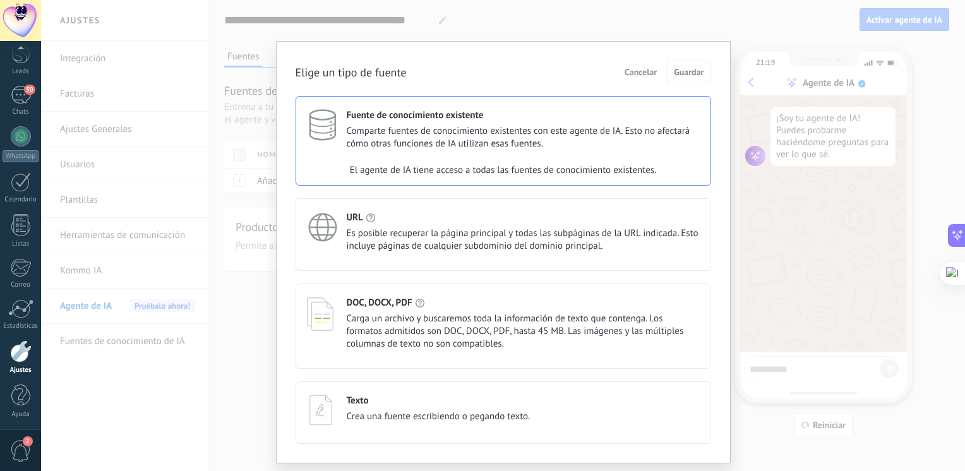
click at [343, 117] on div at bounding box center [327, 129] width 40 height 41
click at [547, 108] on div "Fuente de conocimiento existente Comparte fuentes de conocimiento existentes co…" at bounding box center [502, 141] width 415 height 90
click at [444, 110] on h4 "Fuente de conocimiento existente" at bounding box center [415, 115] width 137 height 12
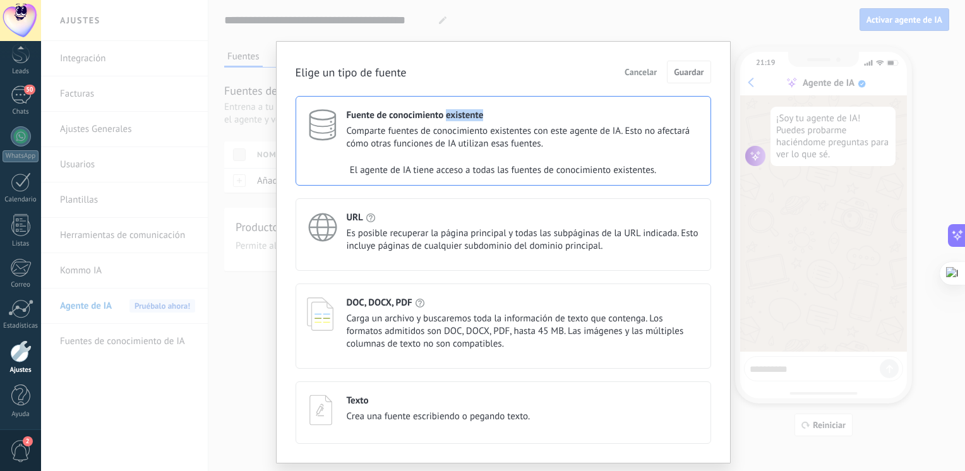
click at [444, 110] on h4 "Fuente de conocimiento existente" at bounding box center [415, 115] width 137 height 12
click at [313, 130] on icon at bounding box center [323, 125] width 32 height 32
click at [700, 118] on div "Fuente de conocimiento existente Comparte fuentes de conocimiento existentes co…" at bounding box center [502, 141] width 415 height 90
click at [590, 232] on span "Es posible recuperar la página principal y todas las subpáginas de la URL indic…" at bounding box center [523, 239] width 353 height 25
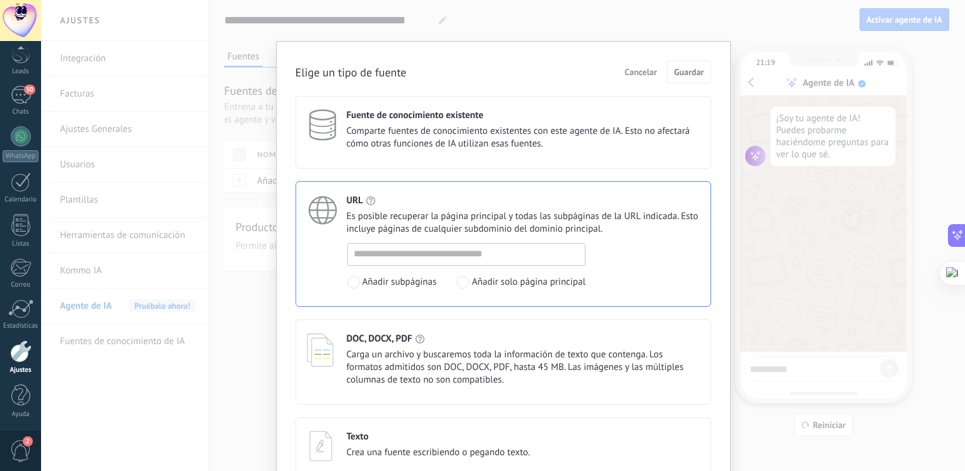
click at [513, 335] on div "DOC, DOCX, PDF" at bounding box center [523, 339] width 353 height 12
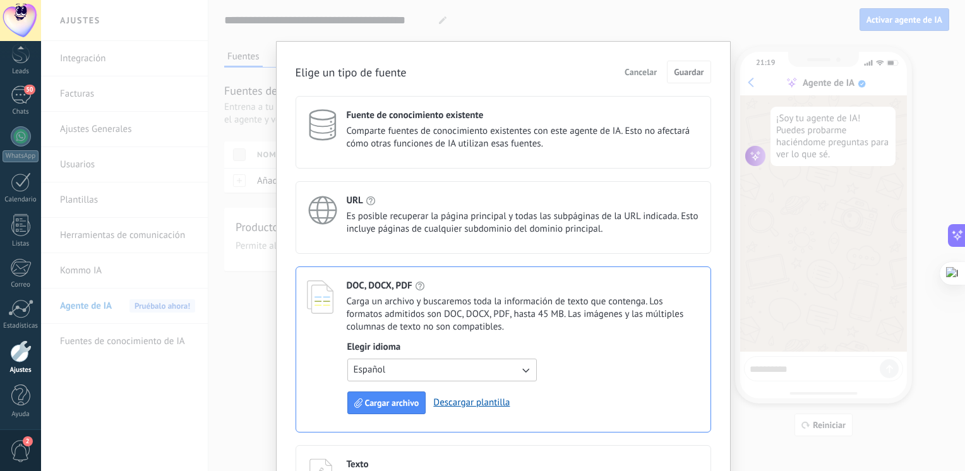
click at [491, 146] on span "Comparte fuentes de conocimiento existentes con este agente de IA. Esto no afec…" at bounding box center [523, 137] width 353 height 25
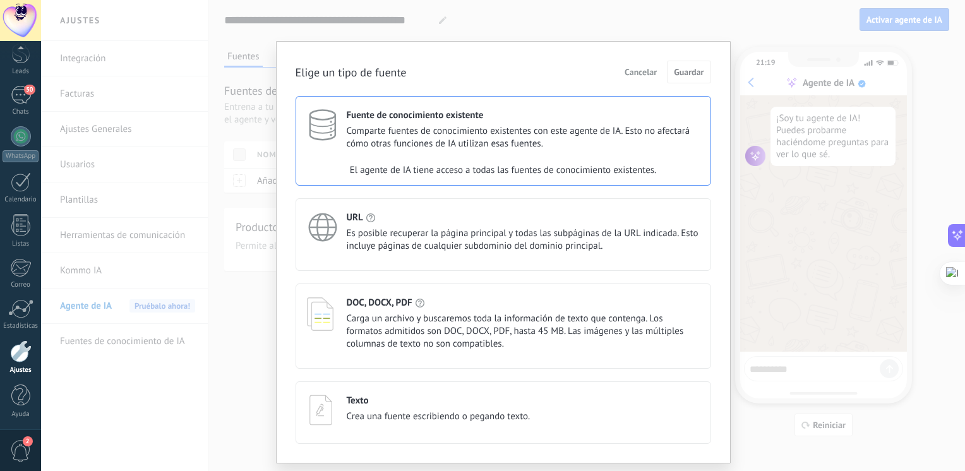
scroll to position [32, 0]
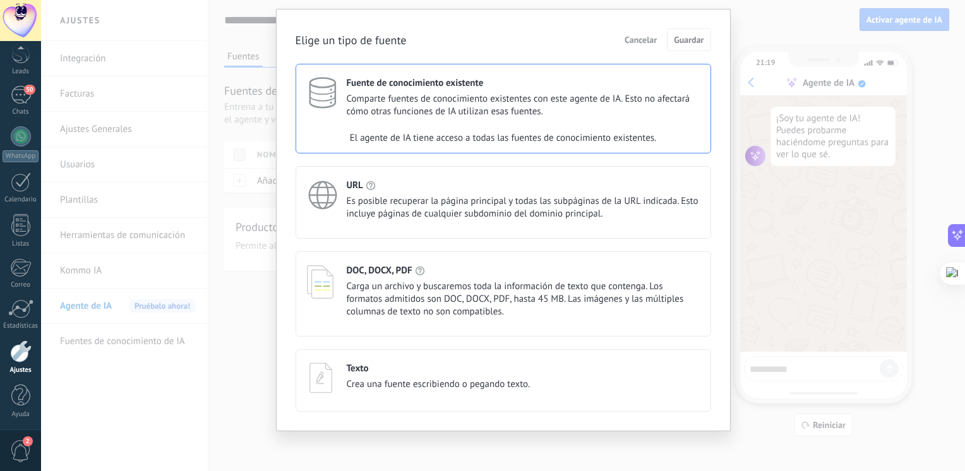
click at [402, 375] on div "Texto Crea una fuente escribiendo o pegando texto." at bounding box center [439, 376] width 184 height 28
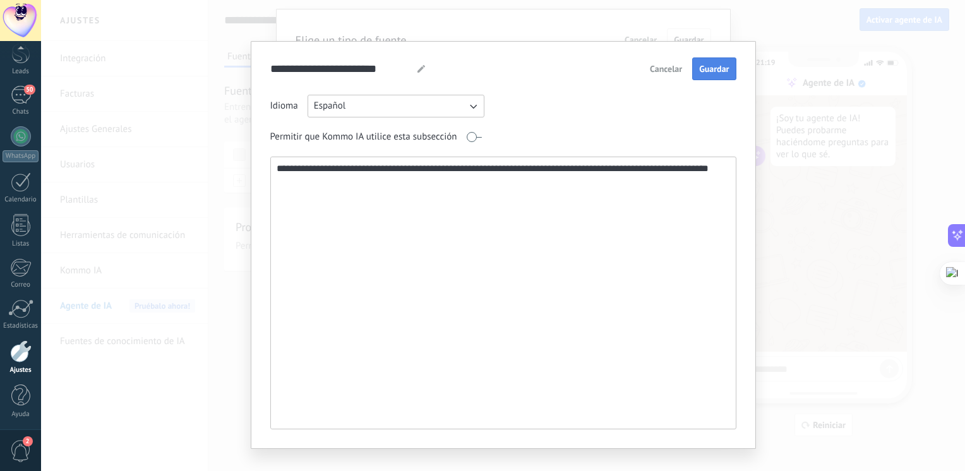
type textarea "**********"
click at [704, 77] on button "Guardar" at bounding box center [714, 68] width 44 height 23
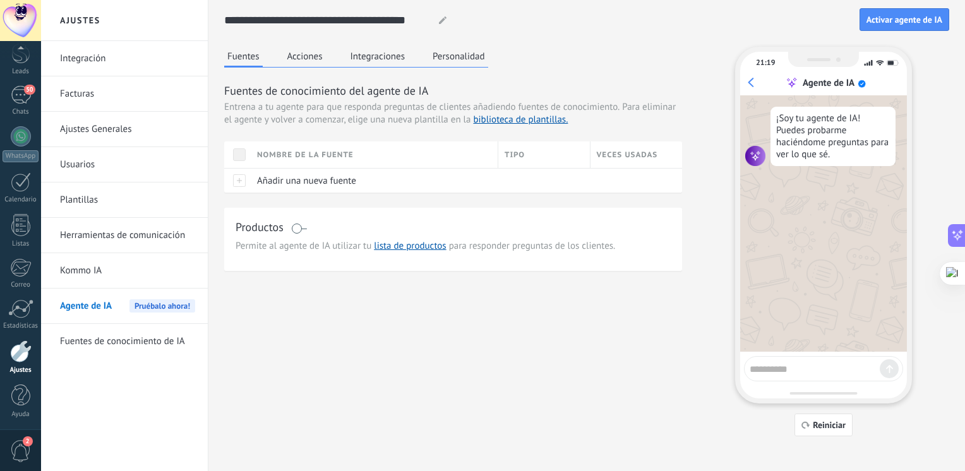
scroll to position [0, 0]
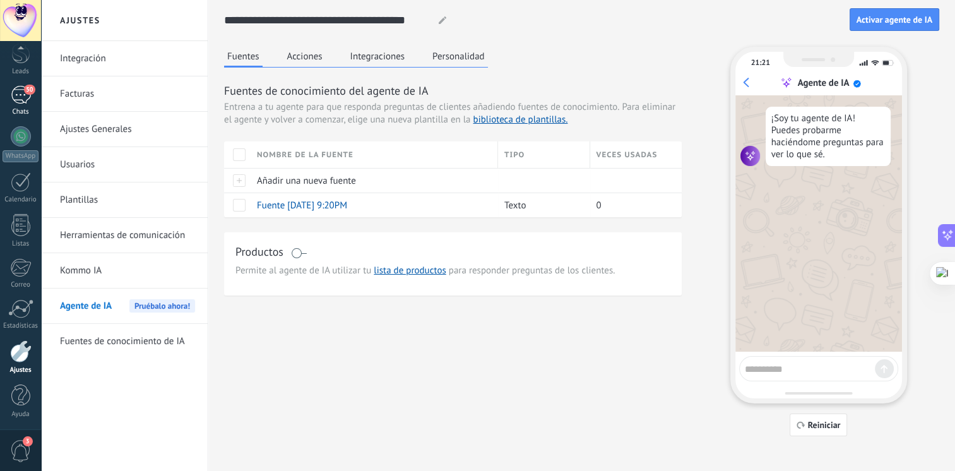
click at [33, 98] on link "50 Chats" at bounding box center [20, 101] width 41 height 30
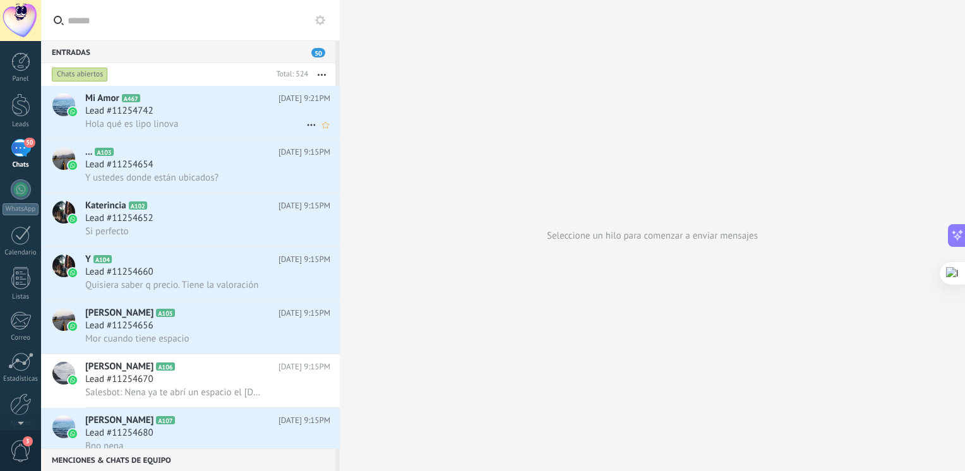
click at [307, 130] on icon at bounding box center [311, 124] width 15 height 15
click at [477, 53] on div at bounding box center [482, 235] width 965 height 471
click at [20, 119] on link "Leads" at bounding box center [20, 110] width 41 height 35
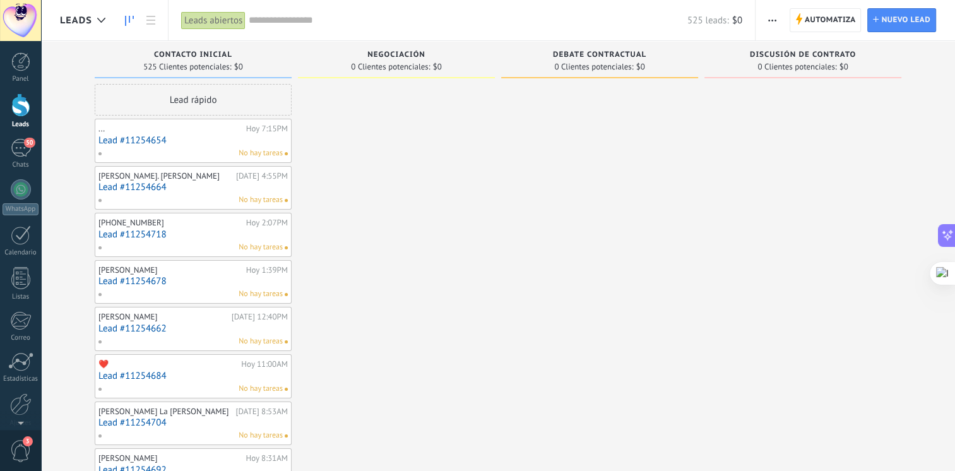
click at [24, 105] on div at bounding box center [20, 104] width 19 height 23
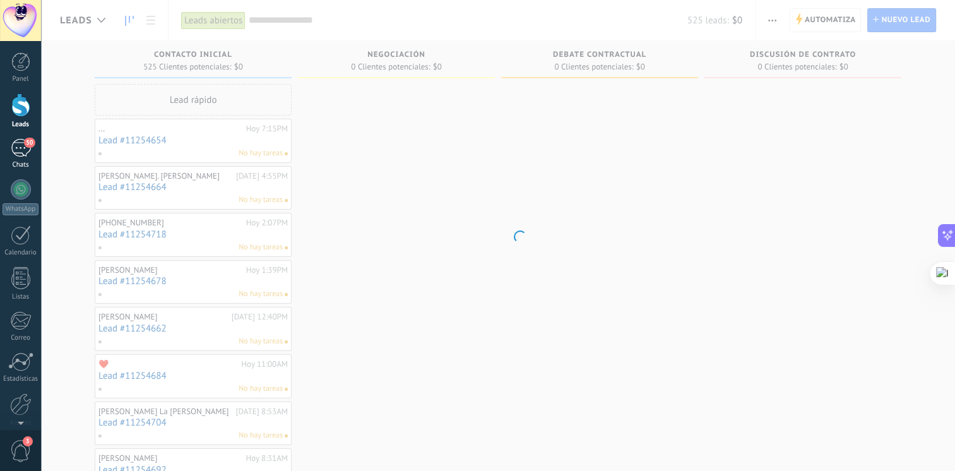
click at [15, 147] on div "50" at bounding box center [21, 148] width 20 height 18
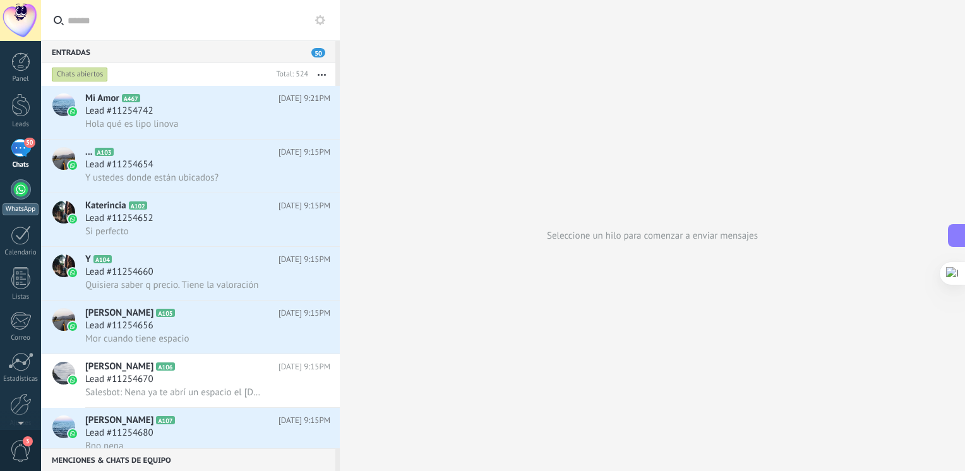
click at [25, 191] on div at bounding box center [21, 189] width 20 height 20
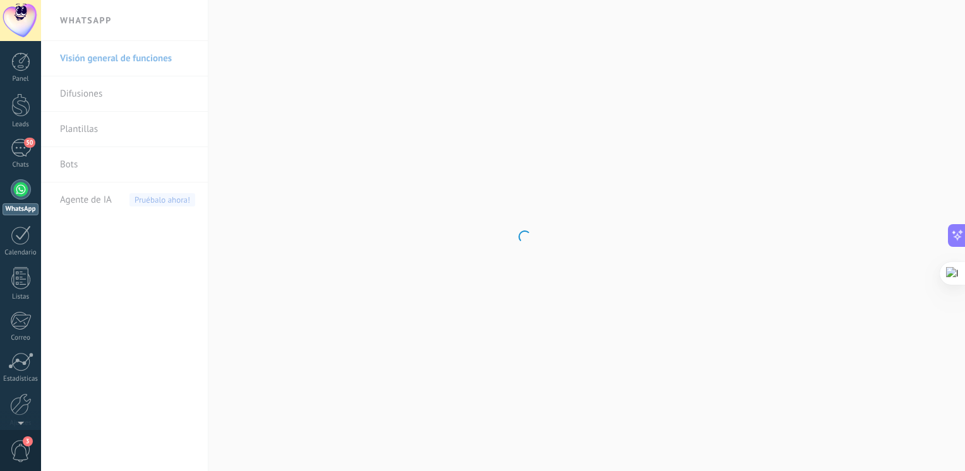
click at [114, 197] on body ".abecls-1,.abecls-2{fill-rule:evenodd}.abecls-2{fill:#fff} .abhcls-1{fill:none}…" at bounding box center [482, 235] width 965 height 471
click at [104, 204] on span "Agente de IA" at bounding box center [86, 199] width 52 height 35
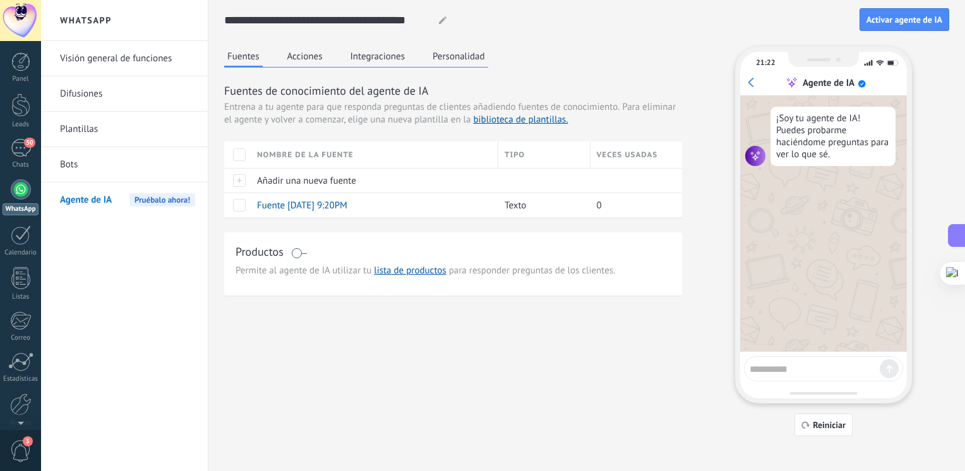
click at [301, 251] on span at bounding box center [299, 253] width 16 height 10
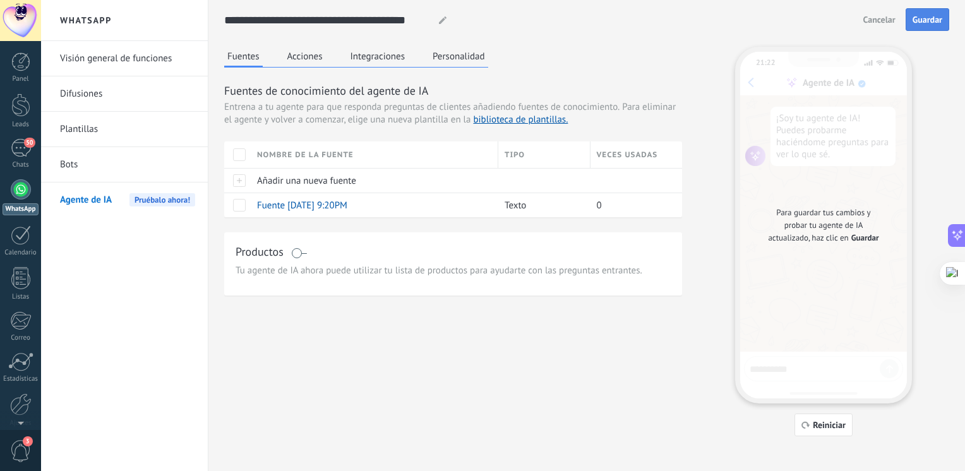
click at [934, 20] on span "Guardar" at bounding box center [927, 19] width 30 height 9
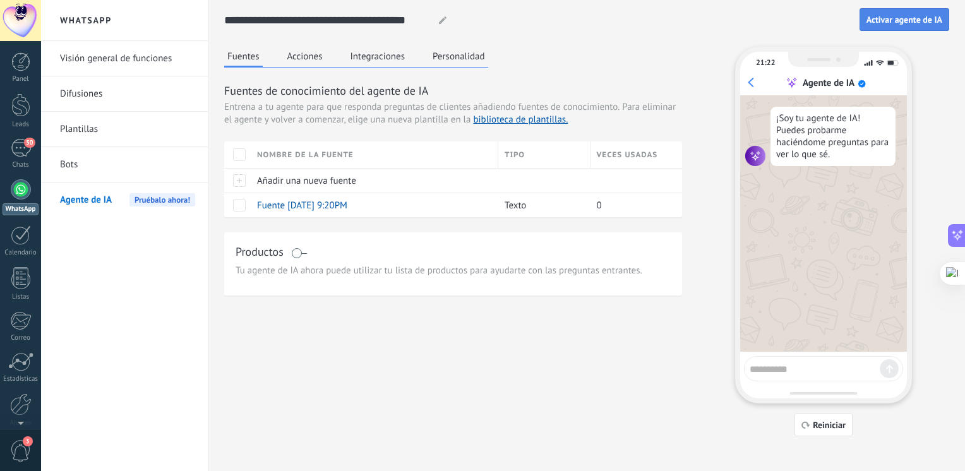
click at [892, 18] on span "Activar agente de IA" at bounding box center [904, 19] width 76 height 9
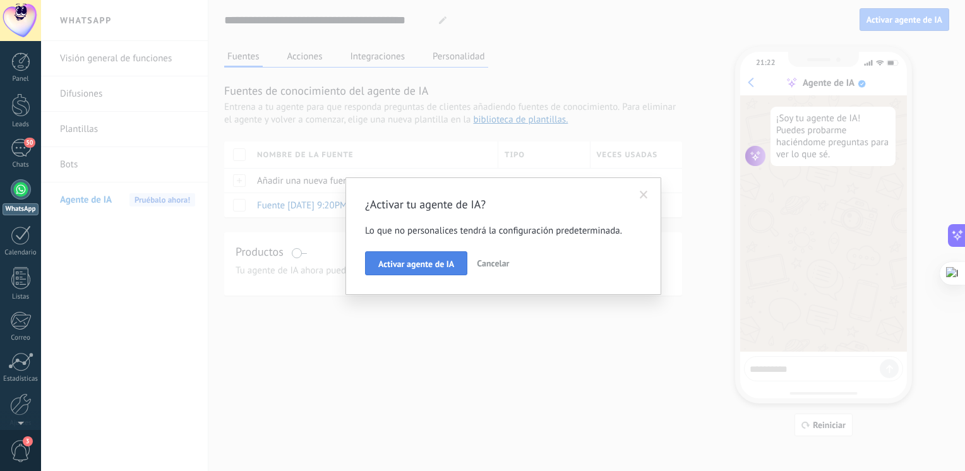
click at [415, 264] on span "Activar agente de IA" at bounding box center [416, 263] width 76 height 9
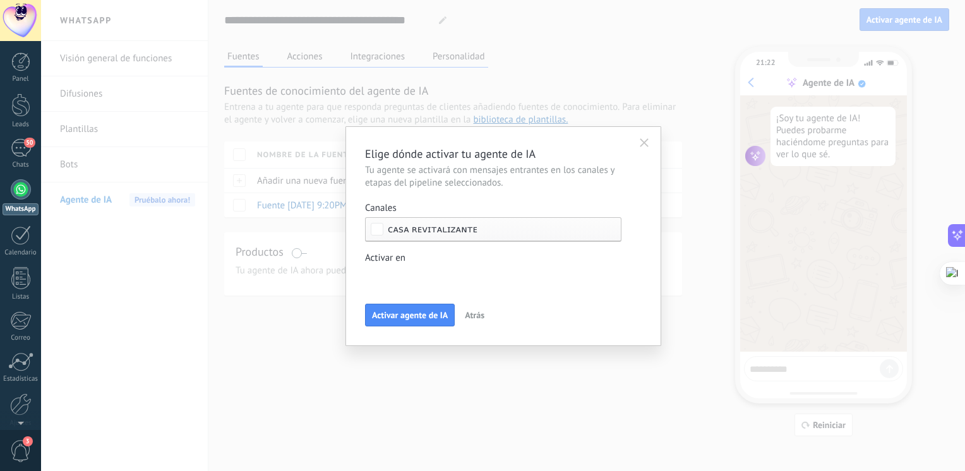
click at [0, 0] on div "Incoming leads Contacto inicial Negociación Debate contractual Discusión de con…" at bounding box center [0, 0] width 0 height 0
click at [335, 325] on div at bounding box center [503, 235] width 924 height 471
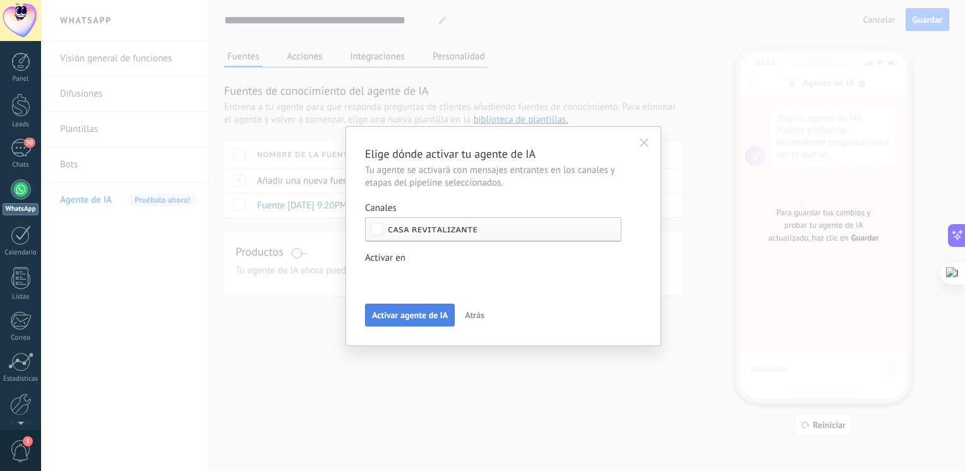
click at [387, 304] on div "Activar agente de IA Atrás" at bounding box center [503, 315] width 277 height 23
click at [438, 309] on button "Activar agente de IA" at bounding box center [410, 315] width 90 height 23
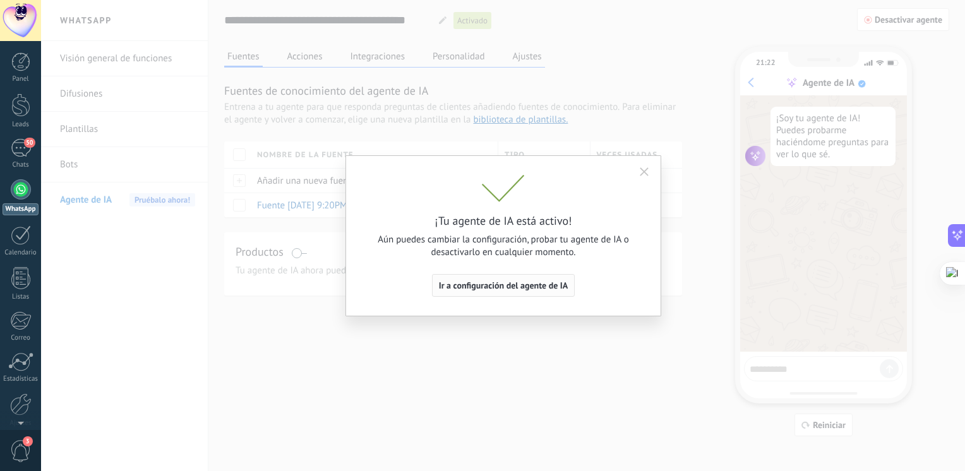
click at [525, 284] on span "Ir a configuración del agente de IA" at bounding box center [503, 285] width 129 height 9
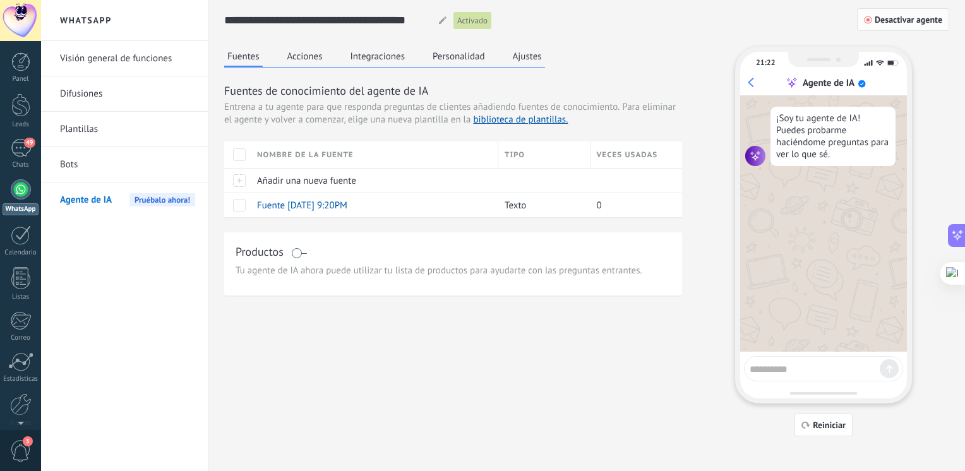
click at [881, 23] on span "Desactivar agente" at bounding box center [908, 19] width 68 height 9
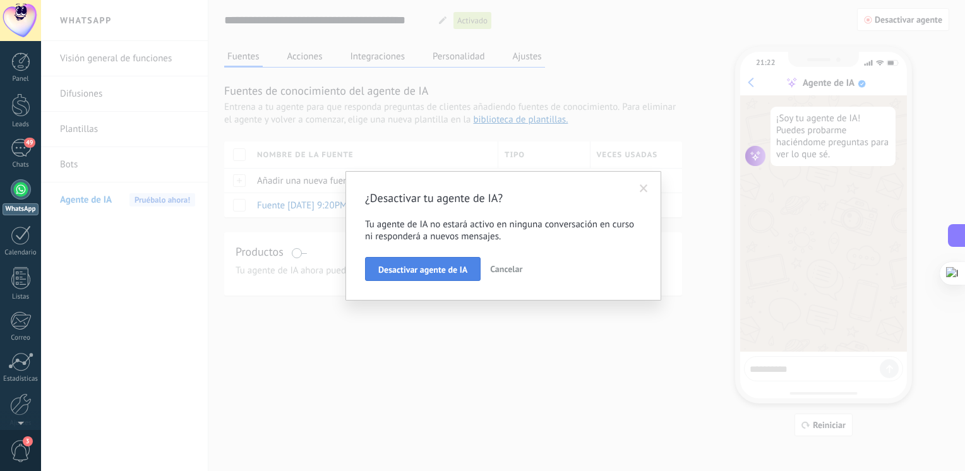
click at [431, 266] on span "Desactivar agente de IA" at bounding box center [422, 269] width 89 height 9
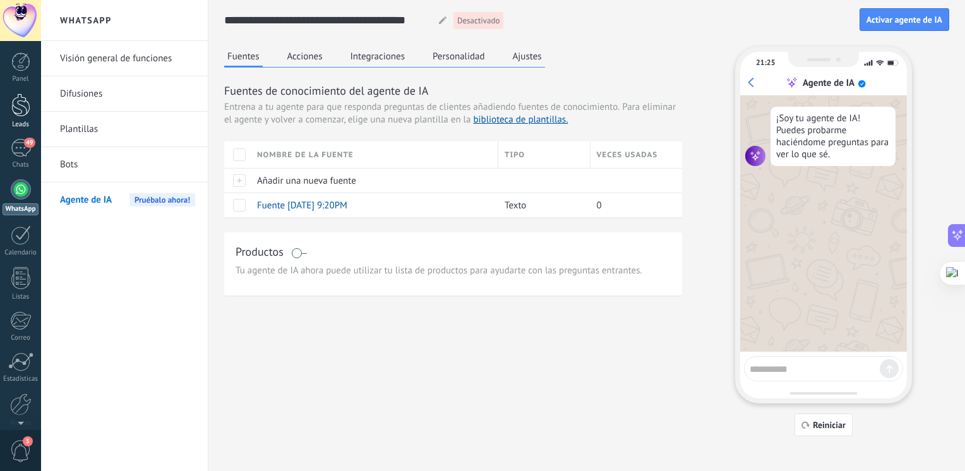
click at [25, 105] on div at bounding box center [20, 104] width 19 height 23
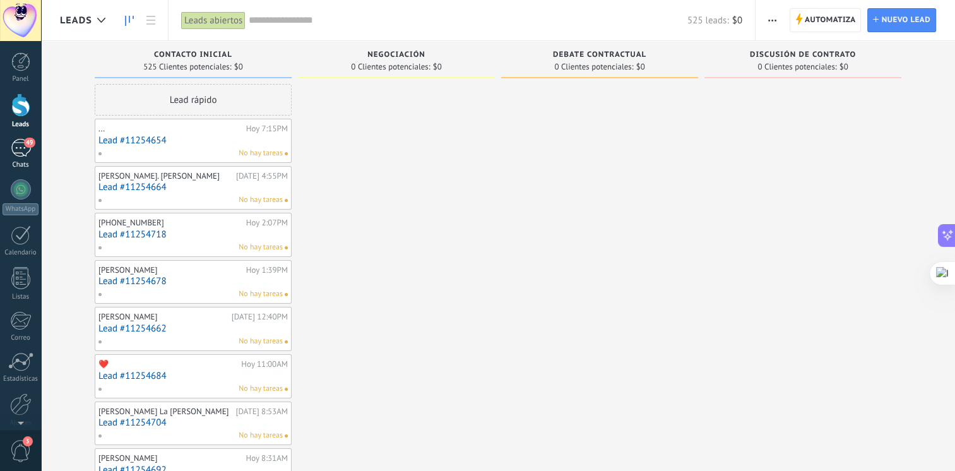
click at [18, 145] on div "49" at bounding box center [21, 148] width 20 height 18
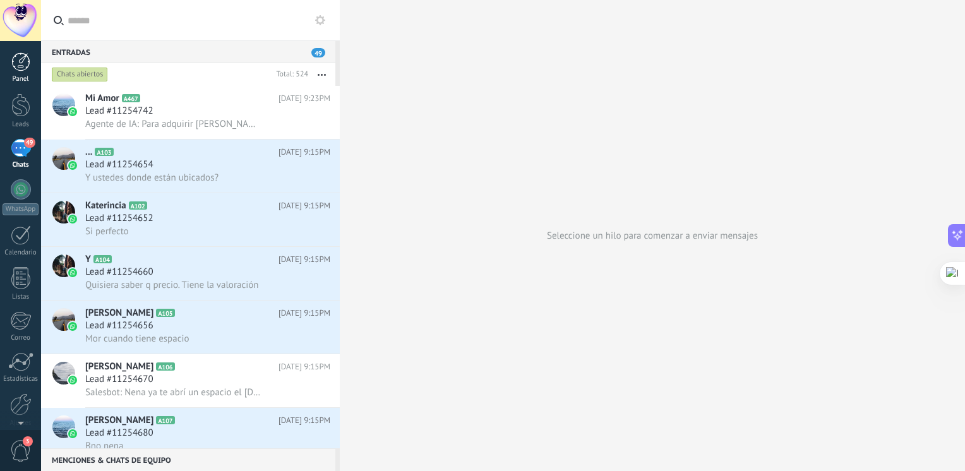
click at [25, 73] on link "Panel" at bounding box center [20, 67] width 41 height 31
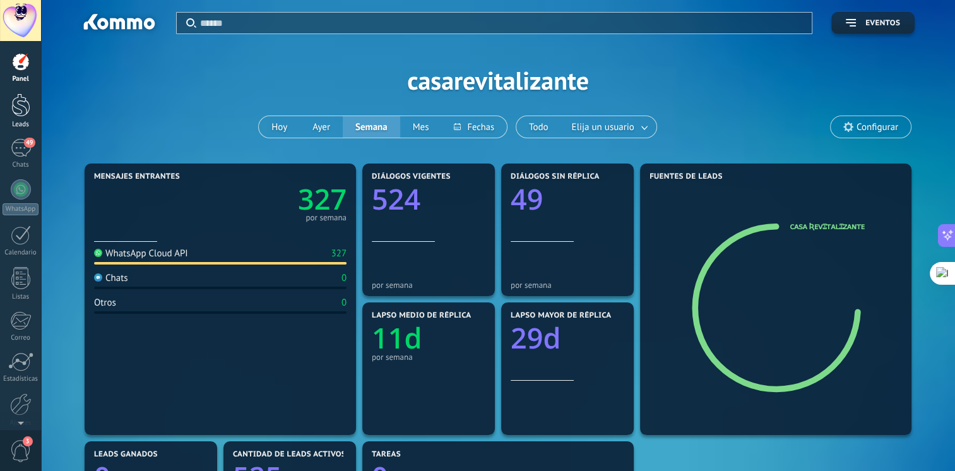
click at [25, 100] on div at bounding box center [20, 104] width 19 height 23
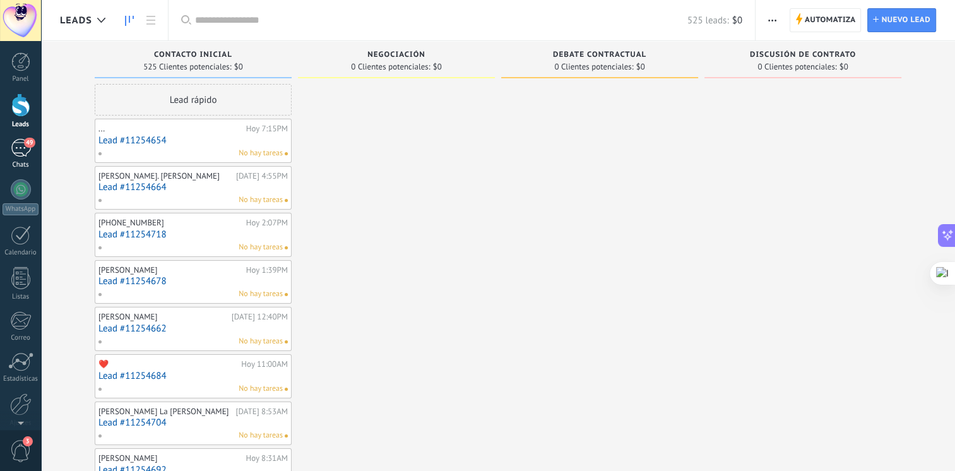
click at [11, 148] on div "49" at bounding box center [21, 148] width 20 height 18
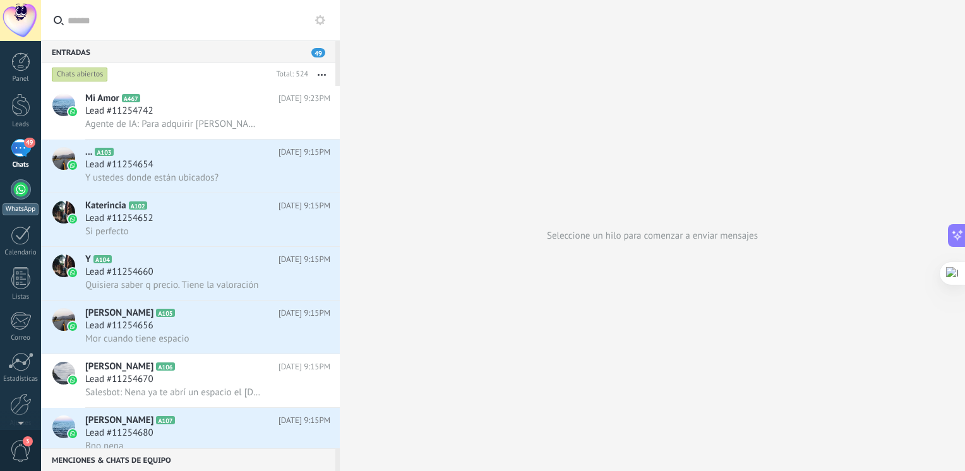
click at [20, 196] on div at bounding box center [21, 189] width 20 height 20
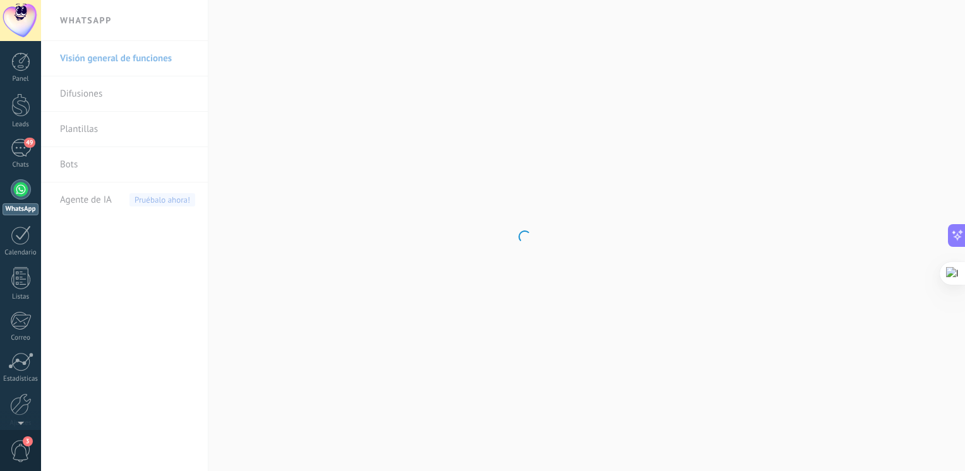
click at [93, 173] on link "Bots" at bounding box center [127, 164] width 135 height 35
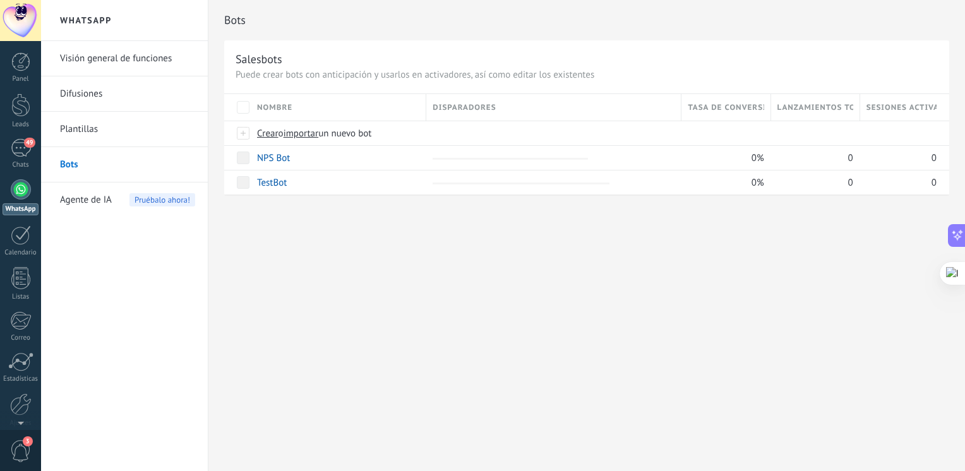
click at [80, 167] on link "Bots" at bounding box center [127, 164] width 135 height 35
click at [280, 178] on link "TestBot" at bounding box center [272, 183] width 30 height 12
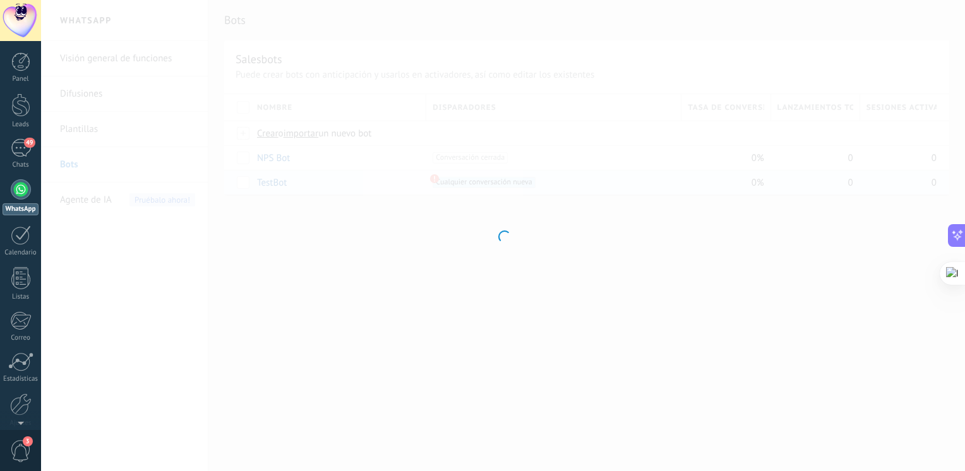
type input "*******"
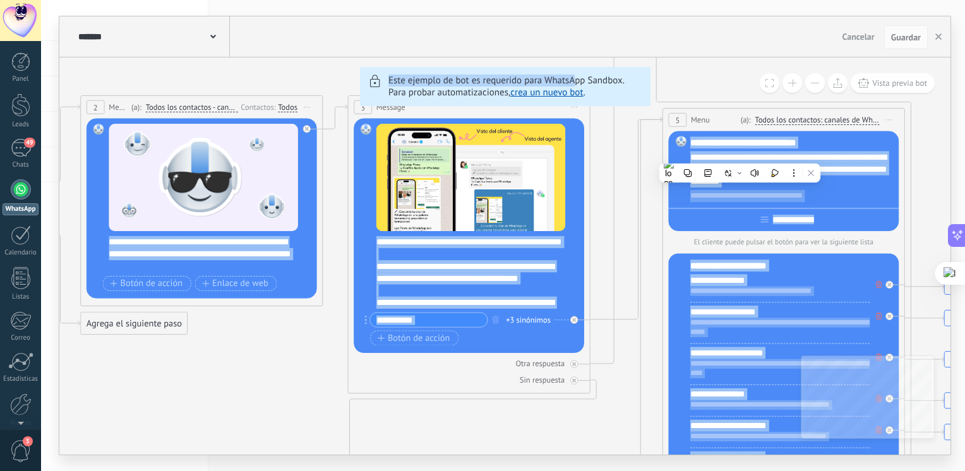
drag, startPoint x: 739, startPoint y: 153, endPoint x: 574, endPoint y: 74, distance: 183.5
click at [574, 74] on div "6 Flows 7 List 8 Buttons 9 AI 10 Broadcast 11 Ads 12 Carousel 13 Verification 1…" at bounding box center [504, 255] width 891 height 397
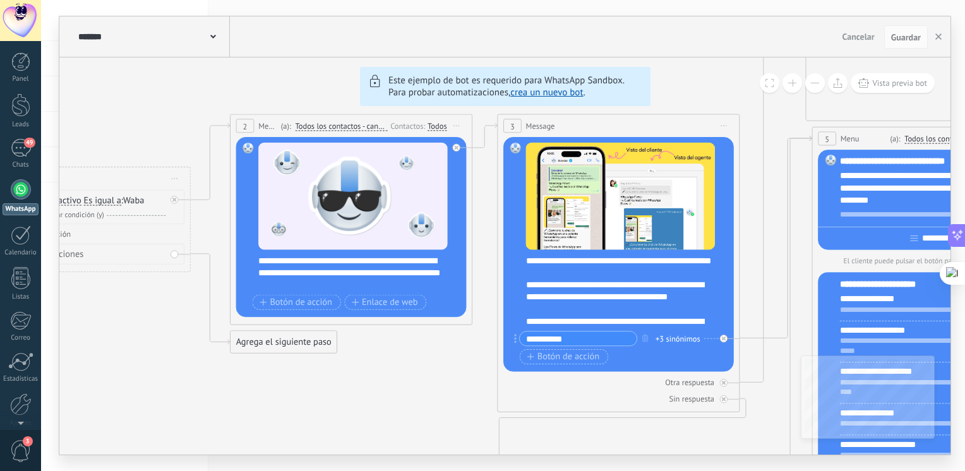
drag, startPoint x: 270, startPoint y: 261, endPoint x: 419, endPoint y: 279, distance: 149.5
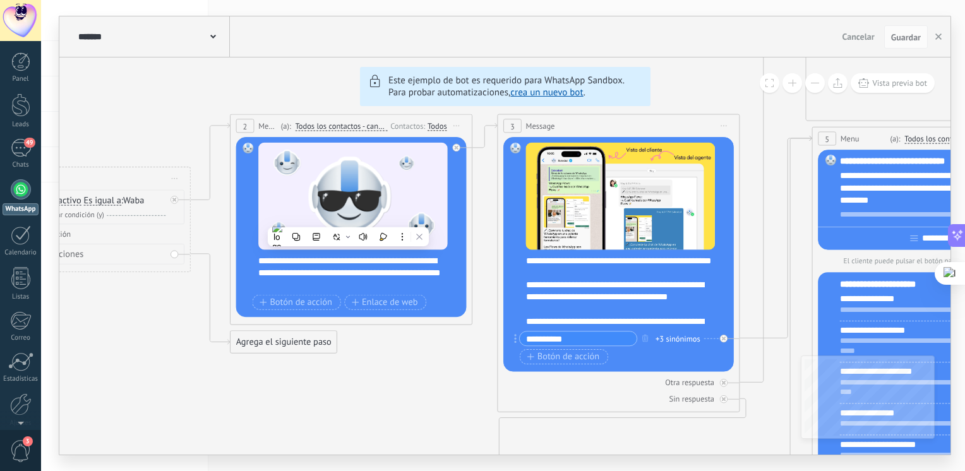
click at [545, 90] on link "crea un nuevo bot" at bounding box center [546, 92] width 73 height 12
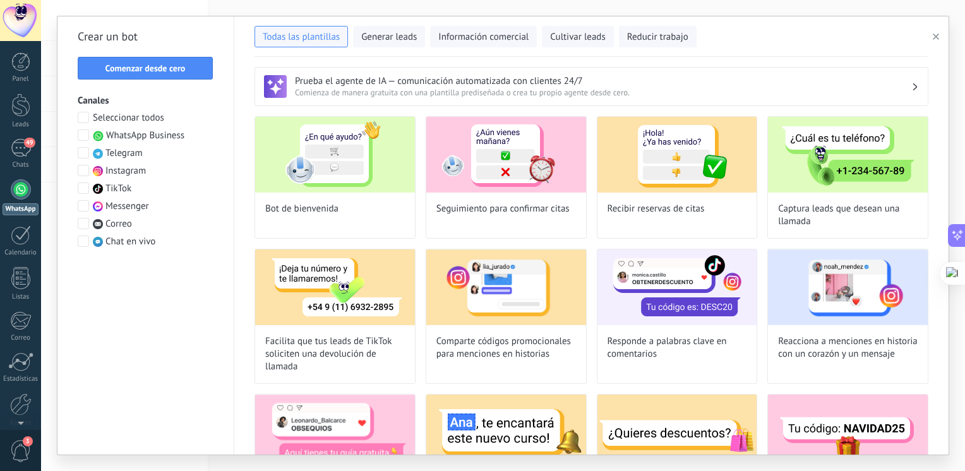
click at [84, 135] on span at bounding box center [83, 134] width 11 height 11
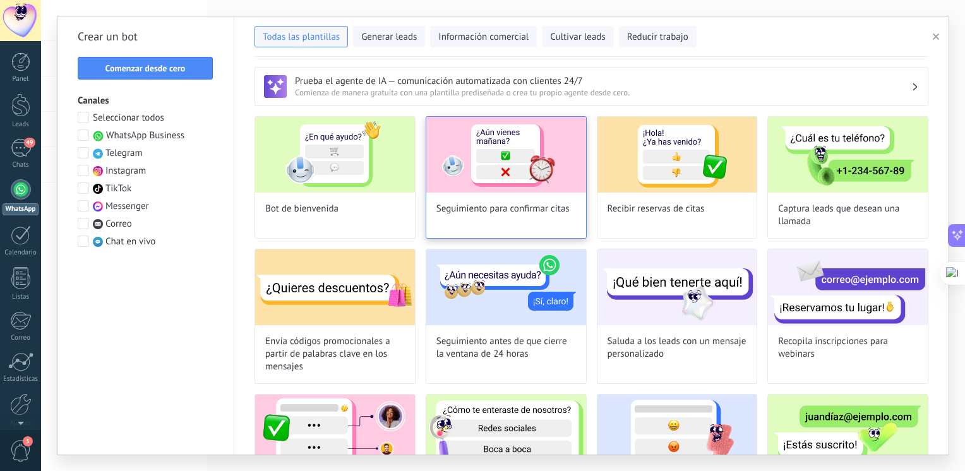
click at [460, 166] on img at bounding box center [506, 155] width 160 height 76
type input "**********"
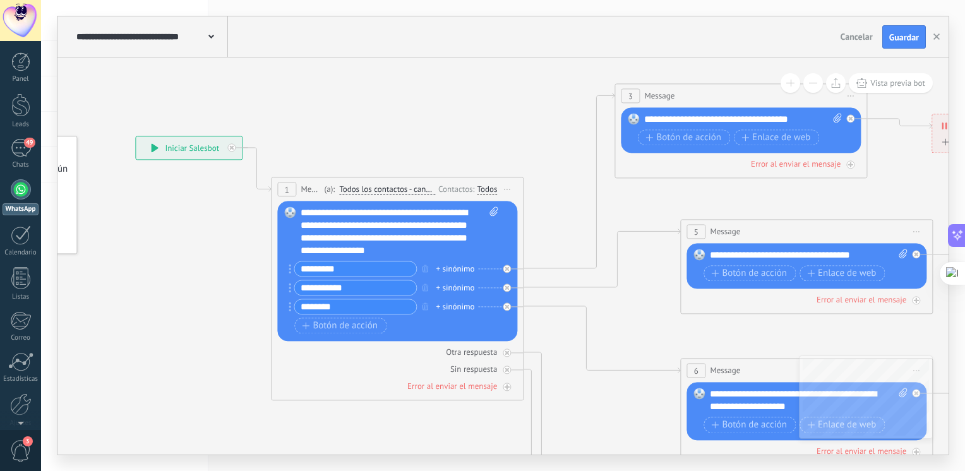
drag, startPoint x: 748, startPoint y: 253, endPoint x: 561, endPoint y: 236, distance: 187.6
click at [395, 186] on span "Todos los contactos - canales seleccionados" at bounding box center [387, 190] width 96 height 10
click at [395, 186] on button "Todos los contactos - canales seleccionados" at bounding box center [412, 190] width 158 height 23
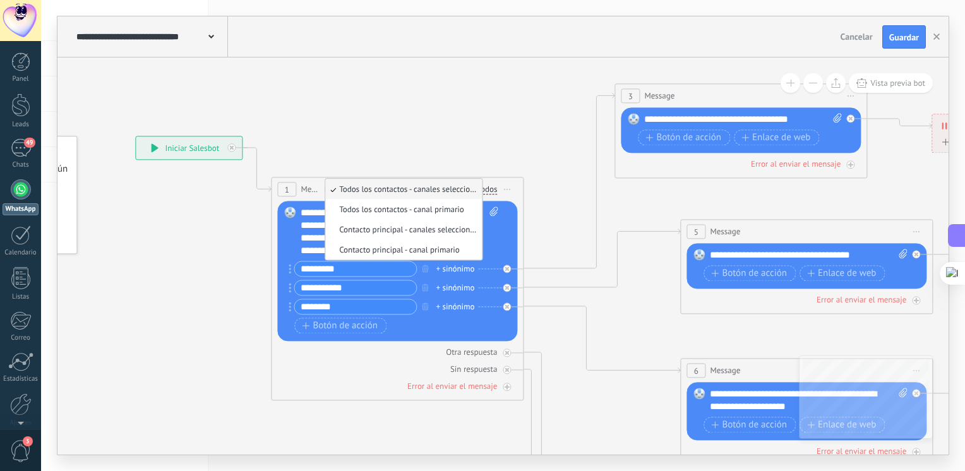
click at [408, 192] on span "Todos los contactos - canales seleccionados" at bounding box center [401, 189] width 153 height 11
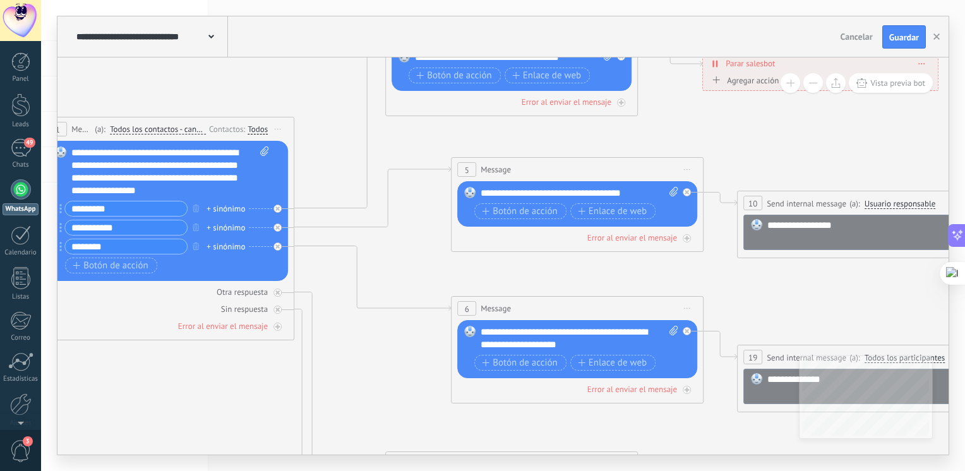
drag, startPoint x: 634, startPoint y: 196, endPoint x: 407, endPoint y: 135, distance: 235.4
click at [405, 135] on icon at bounding box center [833, 389] width 2487 height 1366
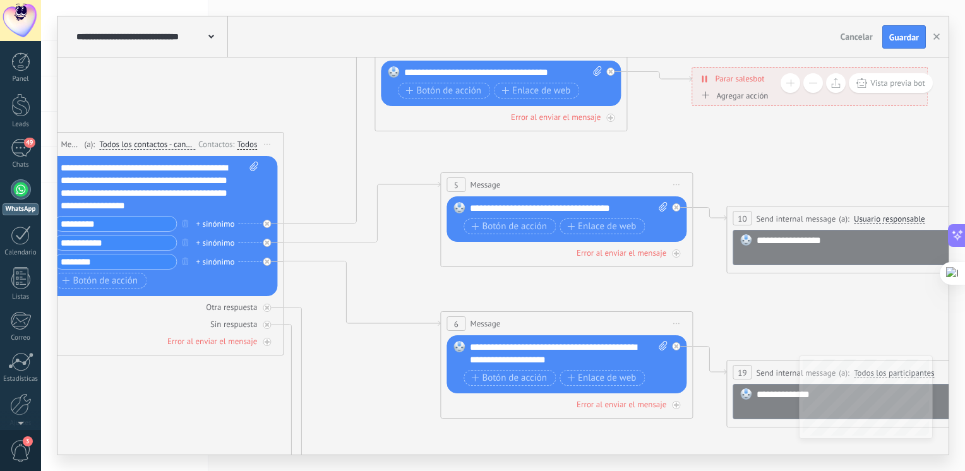
drag, startPoint x: 746, startPoint y: 143, endPoint x: 823, endPoint y: 146, distance: 77.1
click at [821, 143] on icon at bounding box center [823, 404] width 2487 height 1366
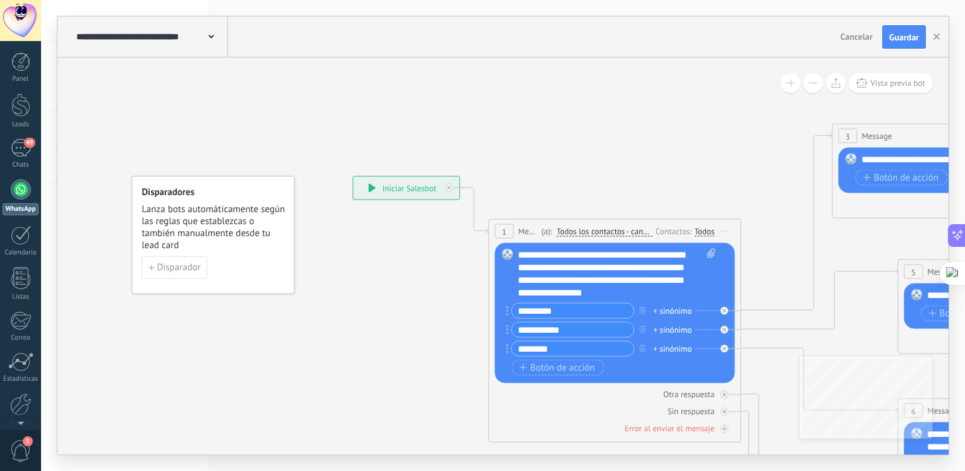
drag, startPoint x: 457, startPoint y: 153, endPoint x: 833, endPoint y: 253, distance: 389.3
click at [602, 228] on span "Todos los contactos - canales seleccionados" at bounding box center [604, 232] width 96 height 10
click at [602, 228] on button "Todos los contactos - canales seleccionados" at bounding box center [629, 231] width 158 height 23
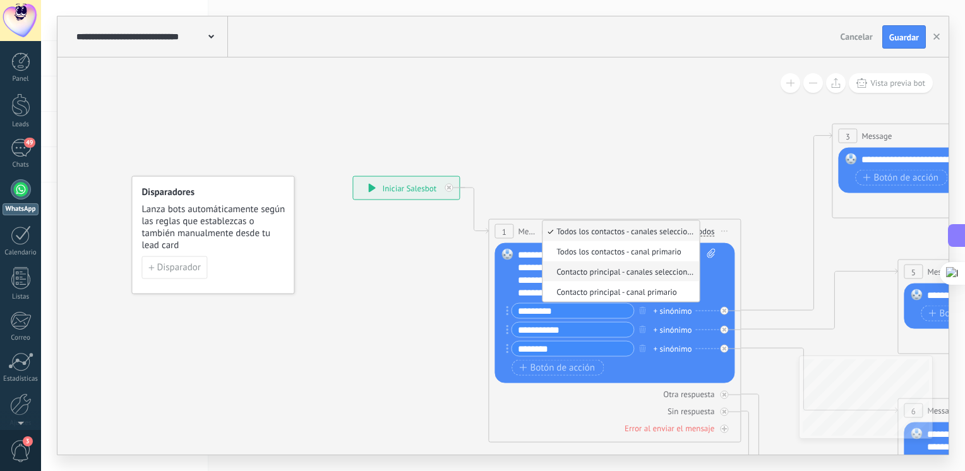
click at [585, 271] on span "Contacto principal - canales seleccionados" at bounding box center [618, 271] width 153 height 11
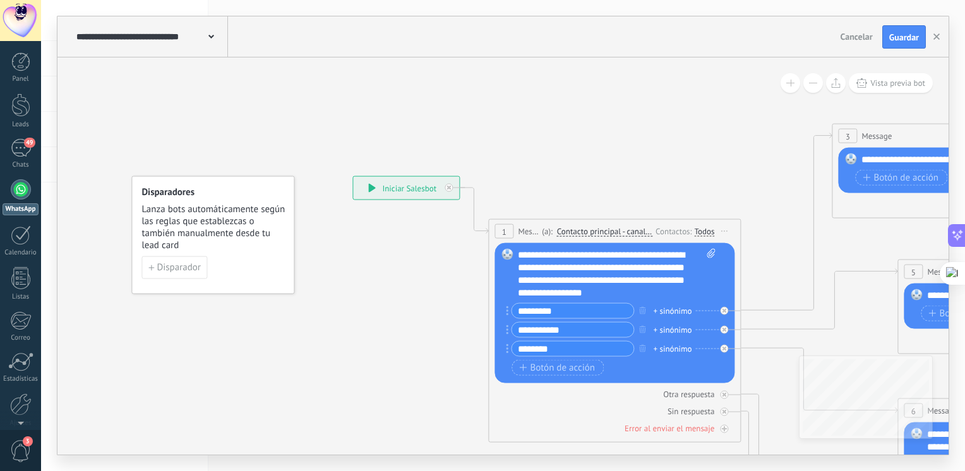
click at [621, 230] on span "Contacto principal - canales seleccionados" at bounding box center [604, 232] width 95 height 10
click at [621, 230] on button "Contacto principal - canales seleccionados" at bounding box center [630, 231] width 158 height 23
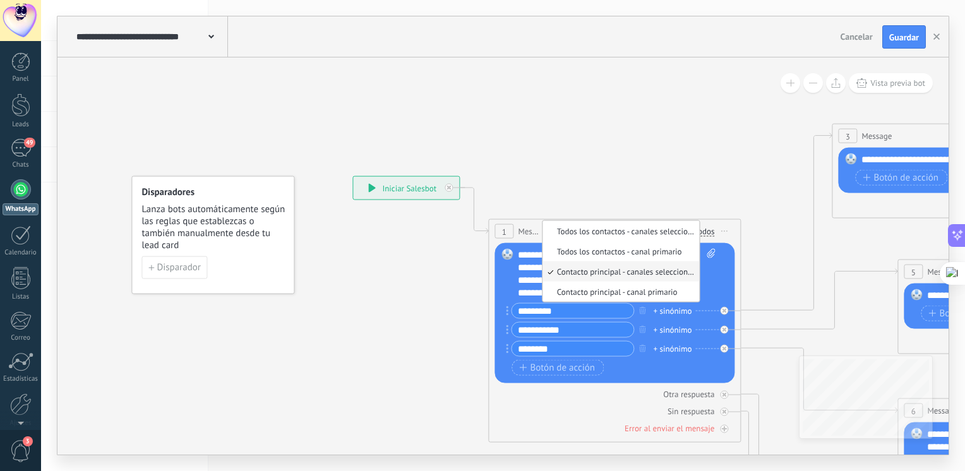
click at [131, 44] on div "**********" at bounding box center [150, 36] width 155 height 40
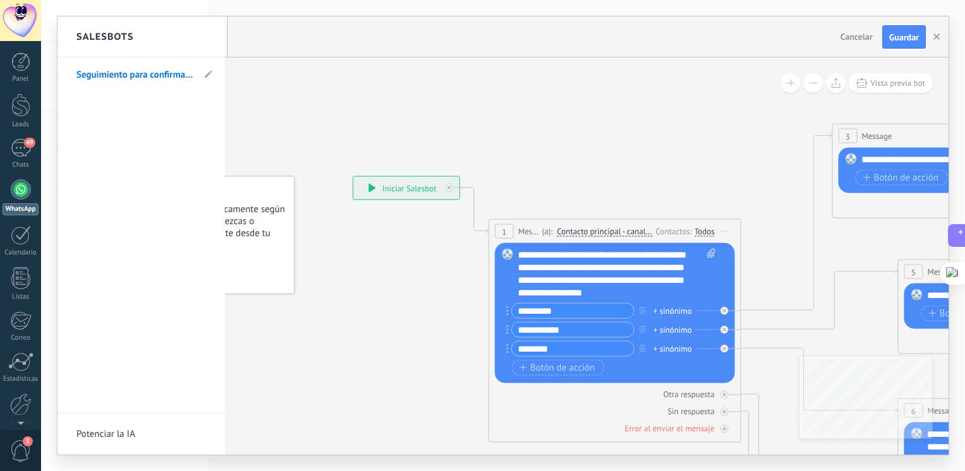
click at [131, 44] on h2 "Salesbots" at bounding box center [104, 37] width 57 height 40
click at [496, 108] on div at bounding box center [502, 235] width 891 height 438
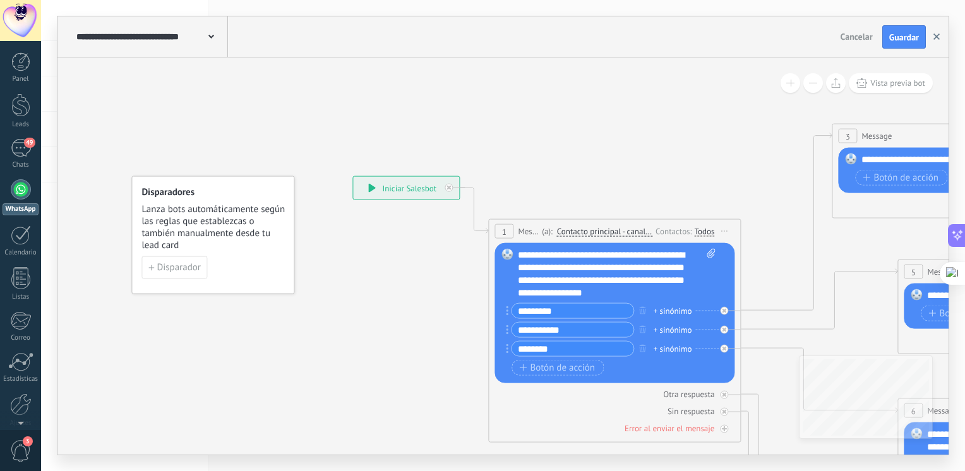
click at [939, 36] on icon "button" at bounding box center [936, 36] width 6 height 6
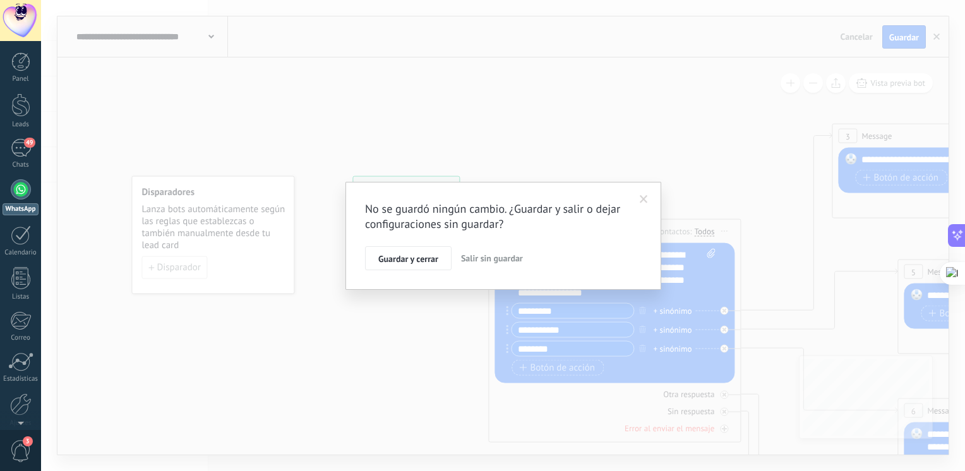
drag, startPoint x: 431, startPoint y: 263, endPoint x: 475, endPoint y: 257, distance: 44.6
click at [475, 257] on div "Guardar y cerrar Salir sin guardar" at bounding box center [503, 258] width 277 height 24
click at [474, 257] on span "Salir sin guardar" at bounding box center [492, 258] width 62 height 11
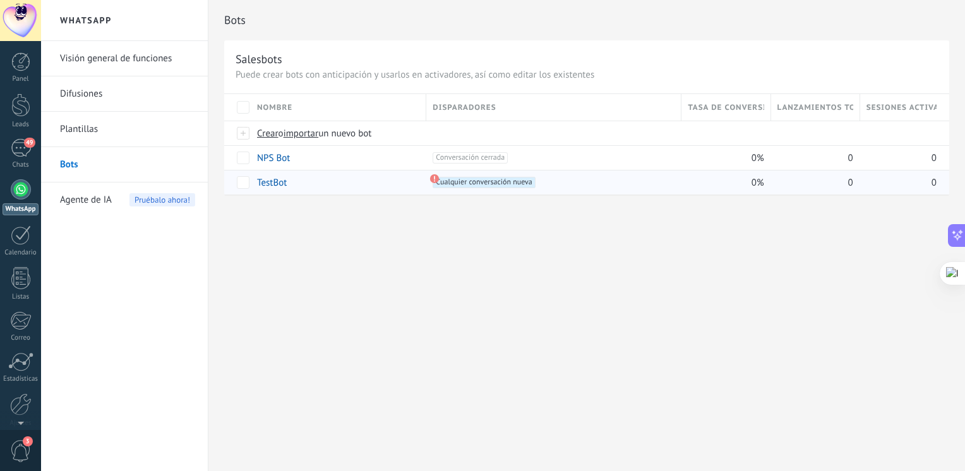
click at [275, 186] on link "TestBot" at bounding box center [272, 183] width 30 height 12
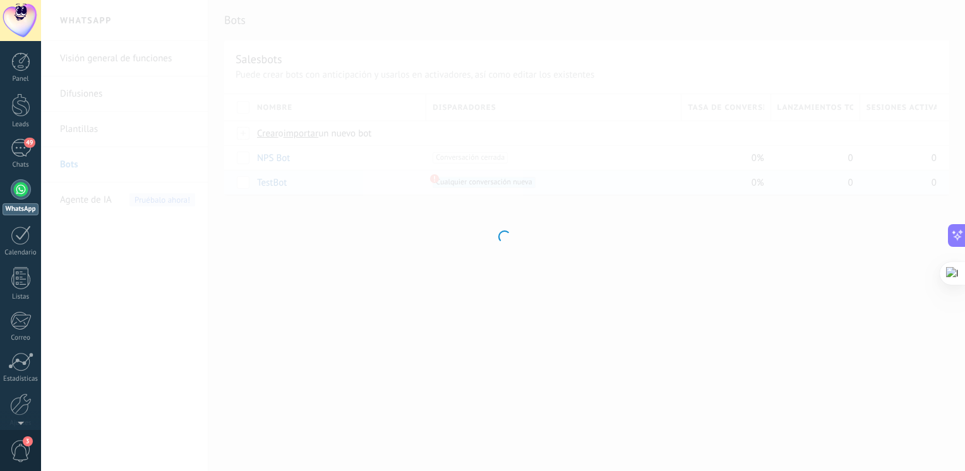
type input "*******"
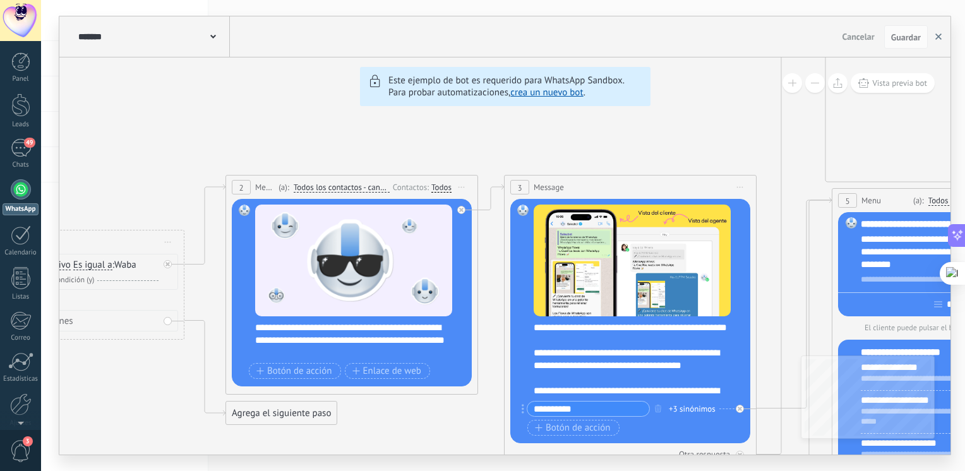
click at [935, 36] on icon "button" at bounding box center [938, 36] width 6 height 6
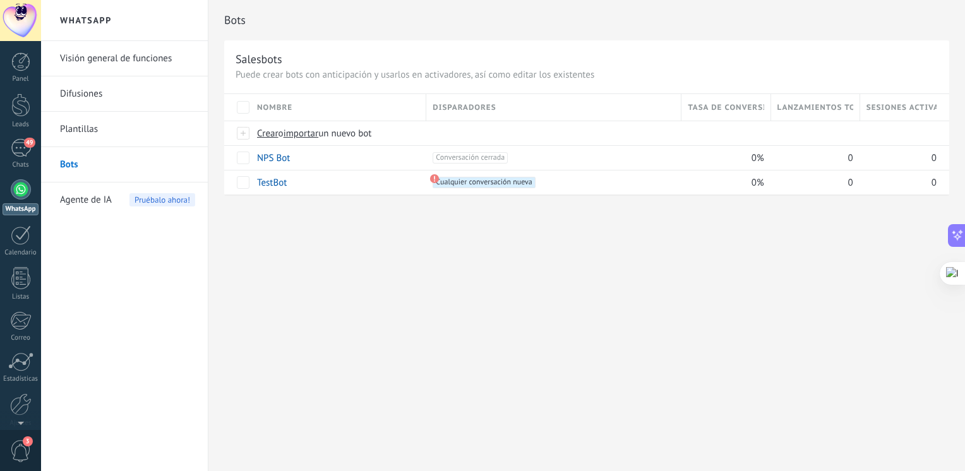
click at [98, 193] on span "Agente de IA" at bounding box center [86, 199] width 52 height 35
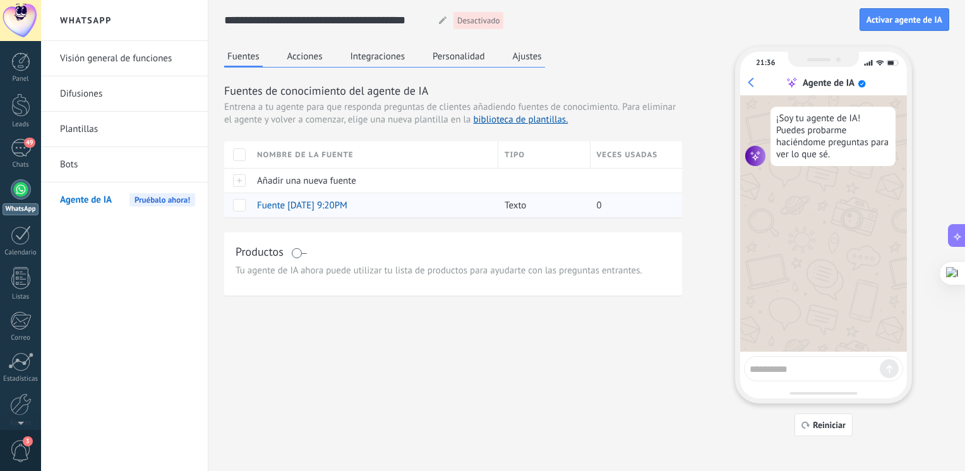
click at [272, 203] on span "Fuente [DATE] 9:20PM" at bounding box center [302, 206] width 90 height 12
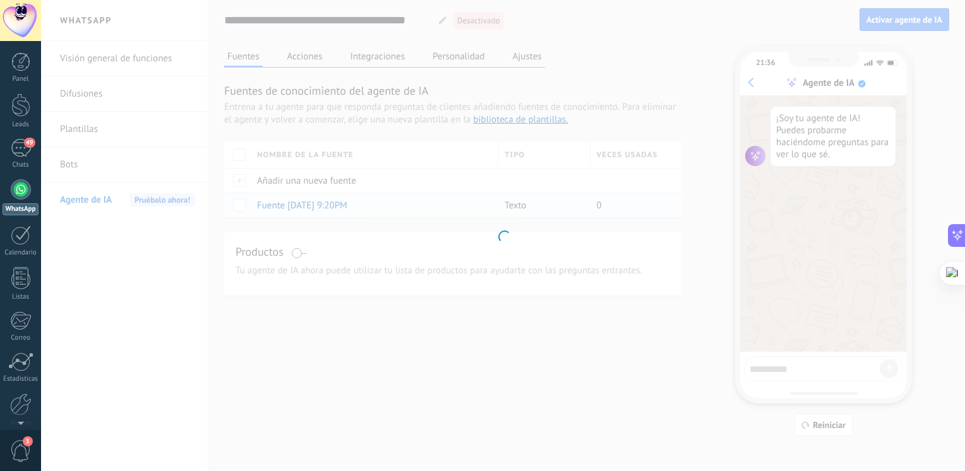
type input "**********"
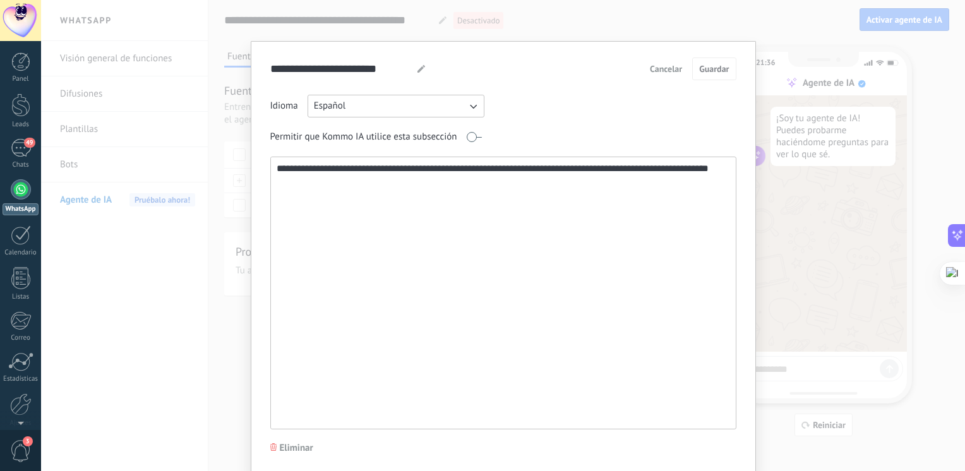
click at [347, 182] on textarea "**********" at bounding box center [502, 292] width 463 height 271
click at [454, 181] on textarea "**********" at bounding box center [502, 292] width 463 height 271
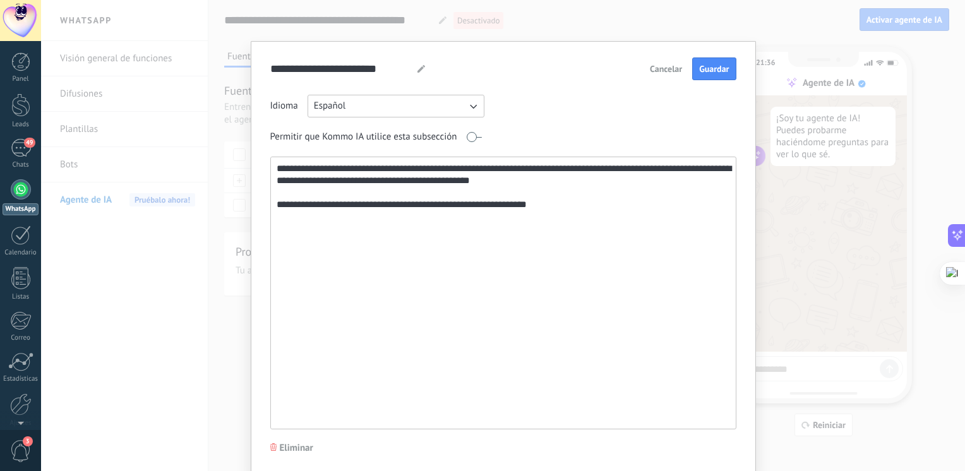
click at [548, 207] on textarea "**********" at bounding box center [502, 292] width 463 height 271
click at [715, 60] on button "Guardar" at bounding box center [714, 68] width 44 height 23
click at [571, 203] on textarea "**********" at bounding box center [502, 292] width 463 height 271
type textarea "**********"
click at [674, 69] on span "Cancelar" at bounding box center [666, 68] width 32 height 9
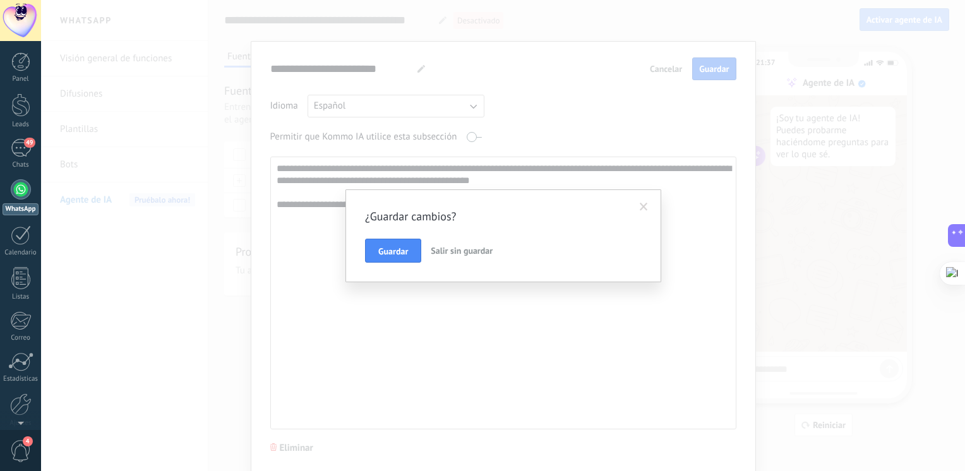
click at [389, 264] on div "¿Guardar cambios? Guardar Salir sin guardar" at bounding box center [503, 235] width 316 height 93
click at [388, 258] on button "Guardar" at bounding box center [393, 251] width 56 height 24
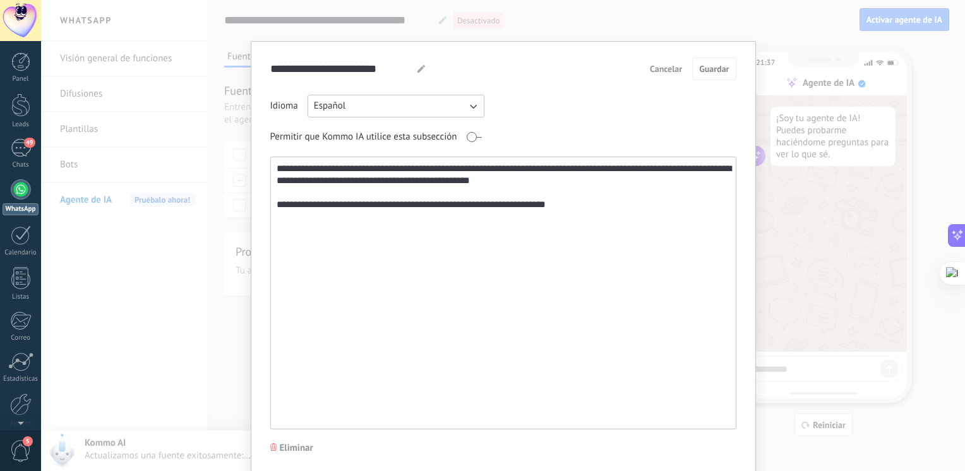
click at [821, 27] on div "**********" at bounding box center [503, 235] width 924 height 471
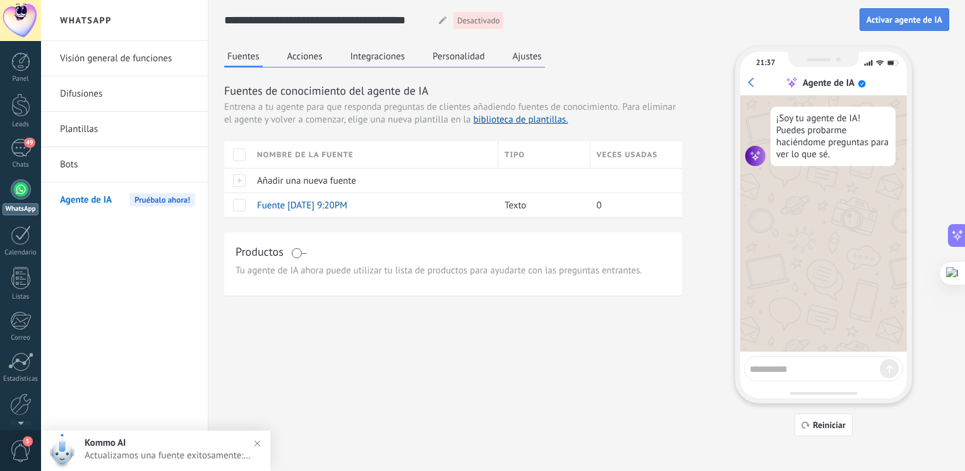
click at [879, 23] on span "Activar agente de IA" at bounding box center [904, 19] width 76 height 9
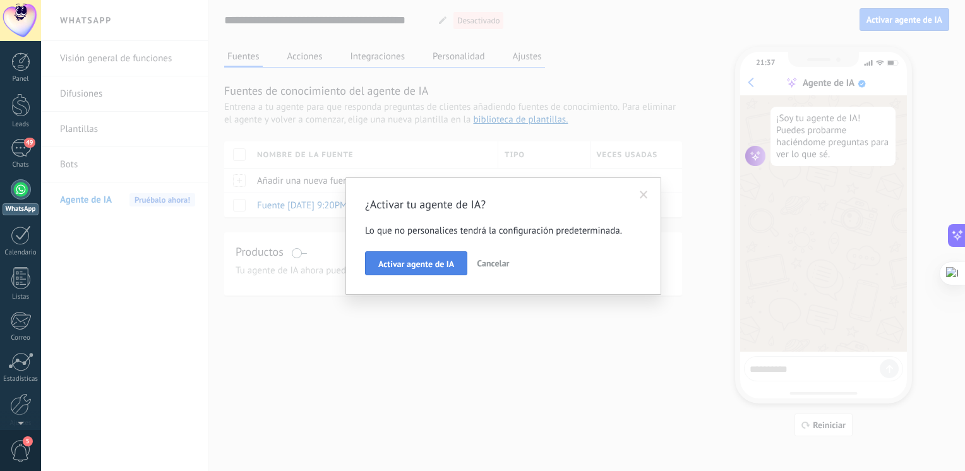
click at [452, 259] on span "Activar agente de IA" at bounding box center [416, 263] width 76 height 9
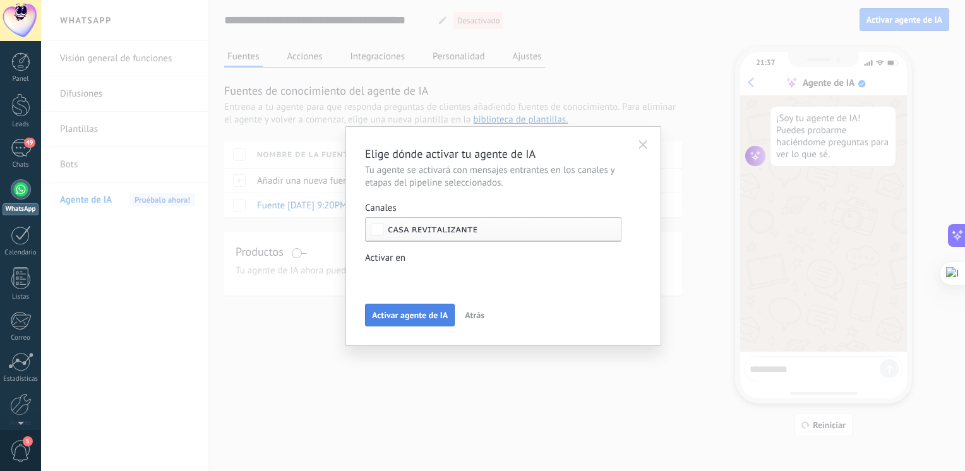
click at [419, 316] on span "Activar agente de IA" at bounding box center [410, 315] width 76 height 9
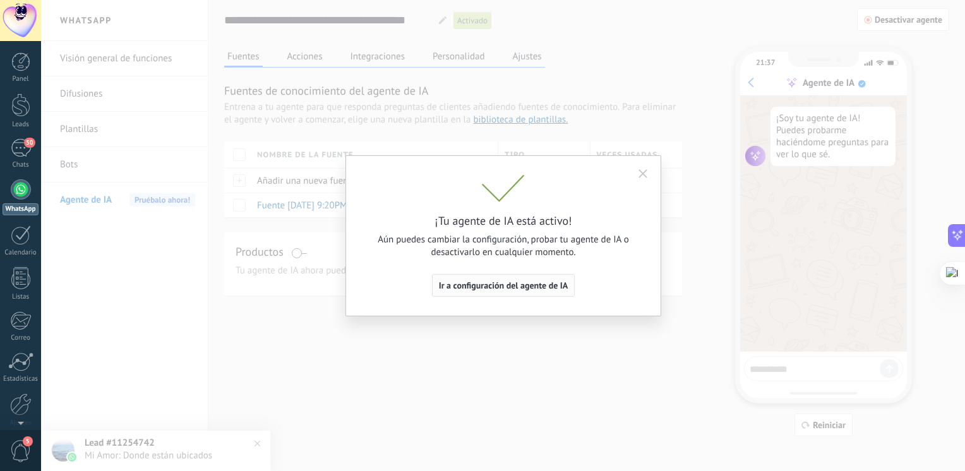
click at [485, 285] on span "Ir a configuración del agente de IA" at bounding box center [503, 285] width 129 height 9
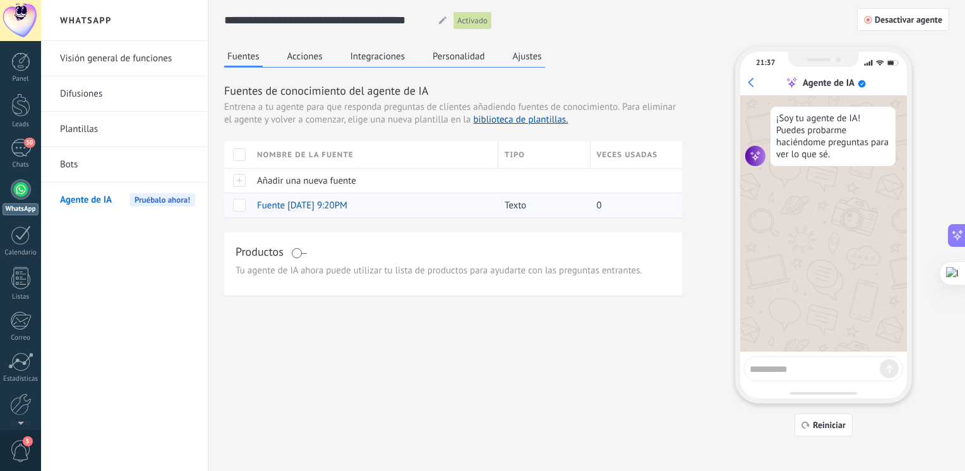
click at [237, 201] on span at bounding box center [239, 205] width 13 height 13
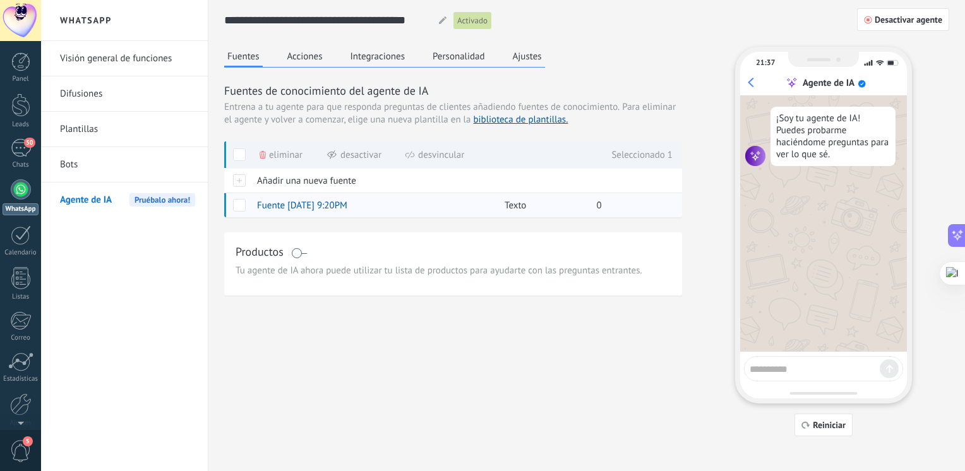
click at [237, 201] on span at bounding box center [239, 205] width 13 height 13
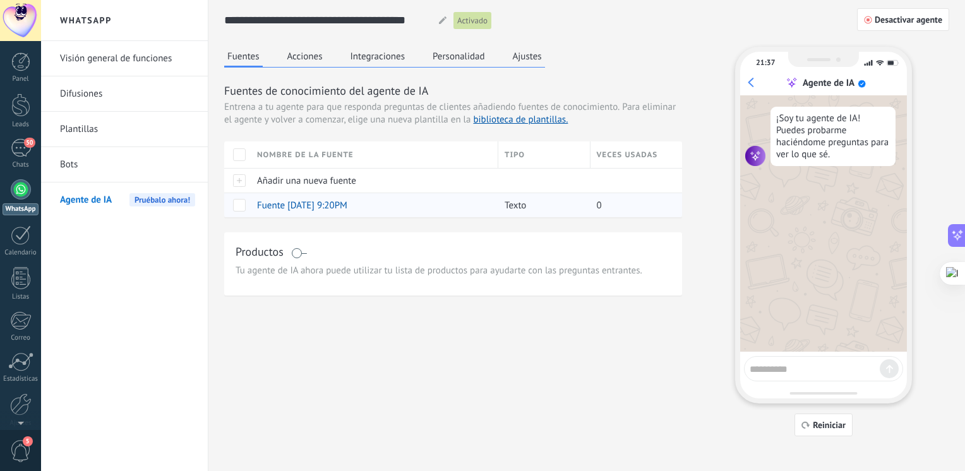
click at [328, 203] on span "Fuente [DATE] 9:20PM" at bounding box center [302, 206] width 90 height 12
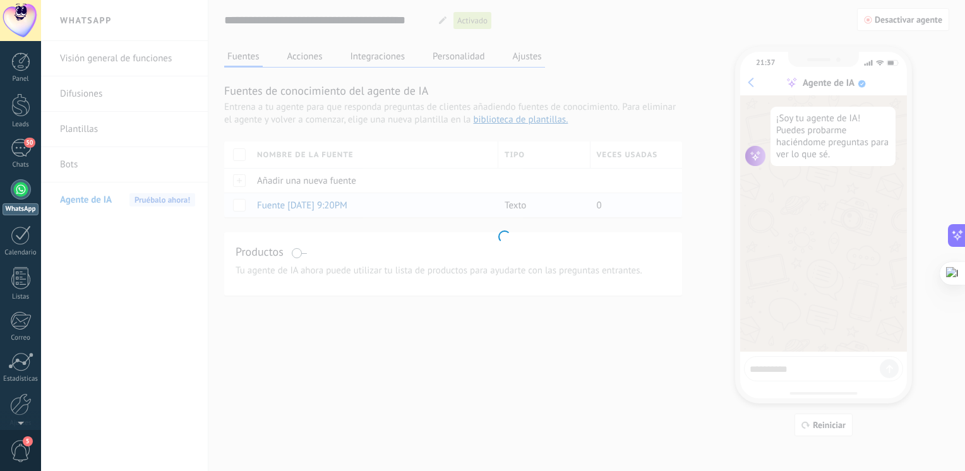
type input "**********"
type textarea "**********"
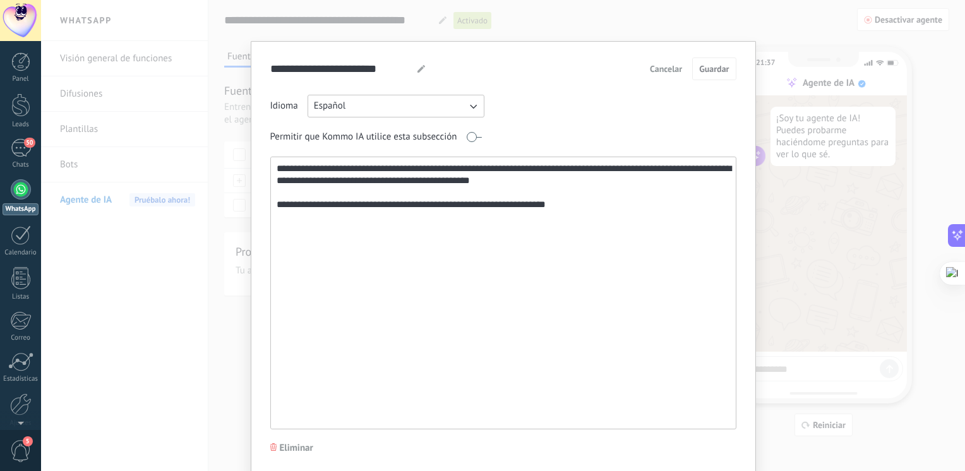
click at [834, 199] on div "**********" at bounding box center [503, 235] width 924 height 471
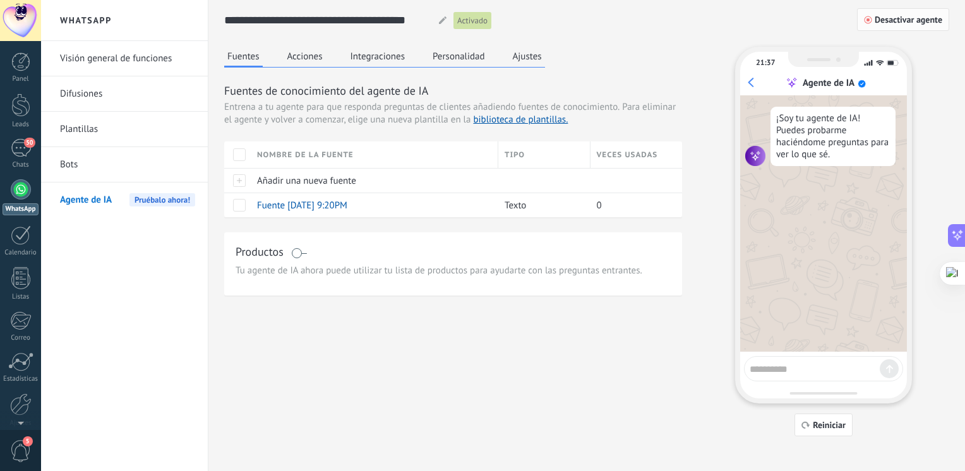
click at [883, 21] on span "Desactivar agente" at bounding box center [908, 19] width 68 height 9
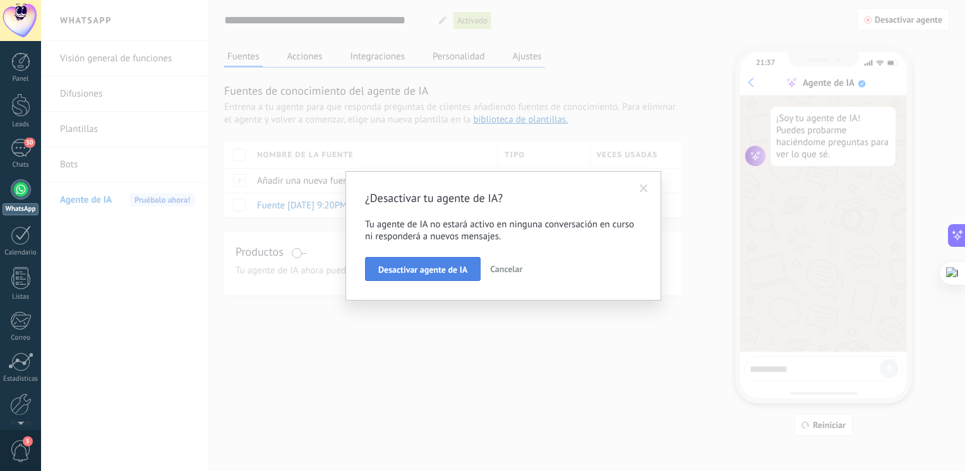
click at [443, 271] on span "Desactivar agente de IA" at bounding box center [422, 269] width 89 height 9
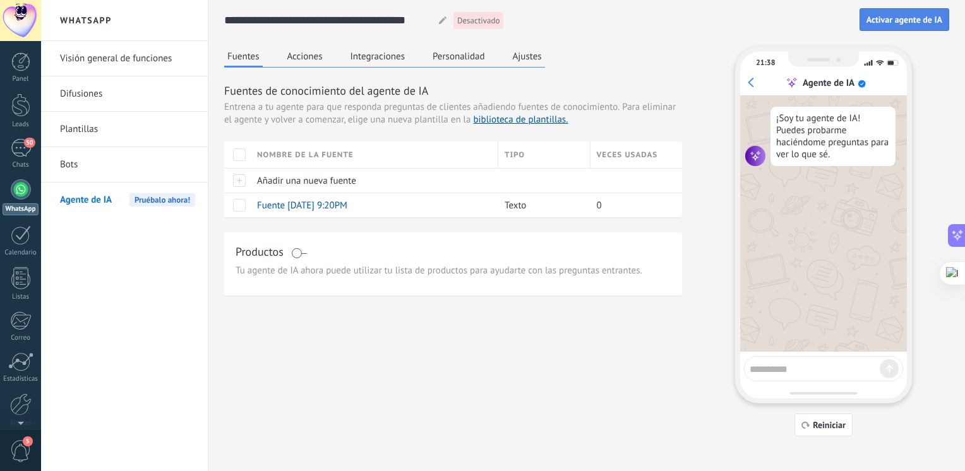
click at [912, 23] on span "Activar agente de IA" at bounding box center [904, 19] width 76 height 9
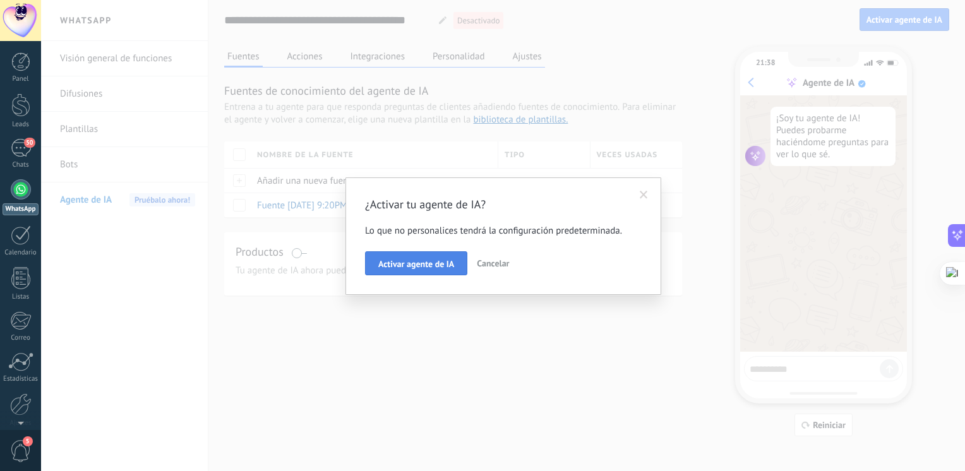
click at [450, 263] on span "Activar agente de IA" at bounding box center [416, 263] width 76 height 9
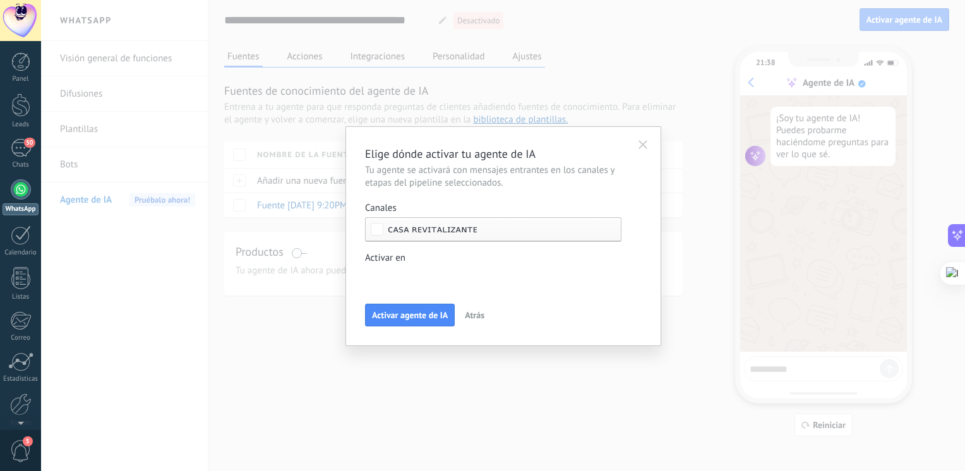
click at [0, 0] on div "Incoming leads Contacto inicial Negociación Debate contractual Discusión de con…" at bounding box center [0, 0] width 0 height 0
click at [426, 269] on label at bounding box center [493, 276] width 256 height 19
click at [465, 254] on div at bounding box center [503, 235] width 924 height 471
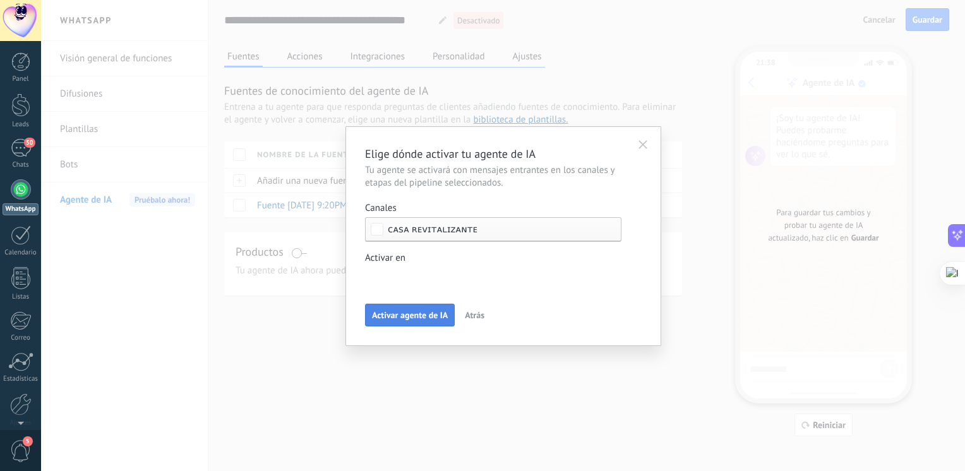
click at [413, 325] on button "Activar agente de IA" at bounding box center [410, 315] width 90 height 23
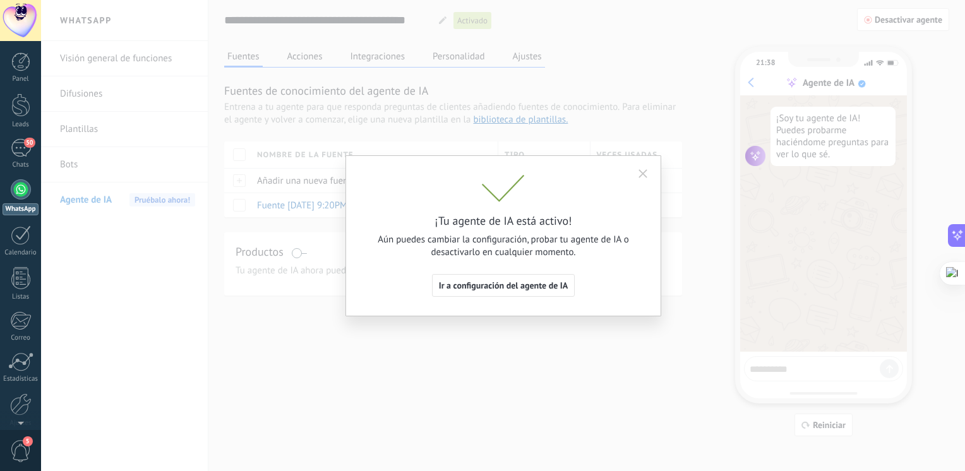
click at [465, 289] on span "Ir a configuración del agente de IA" at bounding box center [503, 285] width 129 height 9
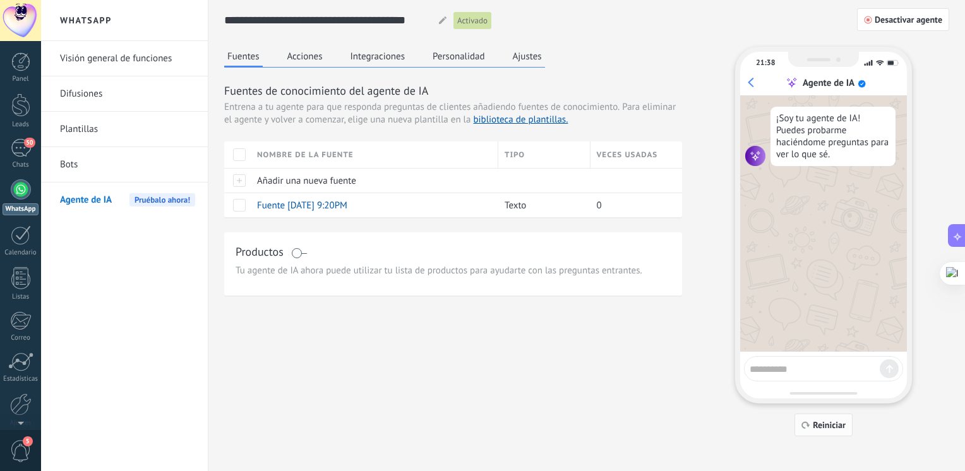
click at [826, 431] on button "Reiniciar" at bounding box center [823, 425] width 58 height 23
click at [613, 357] on div "Fuentes Acciones Integraciones Personalidad Ajustes Fuentes de conocimiento del…" at bounding box center [586, 242] width 725 height 390
click at [793, 372] on textarea at bounding box center [814, 367] width 130 height 16
type textarea "*"
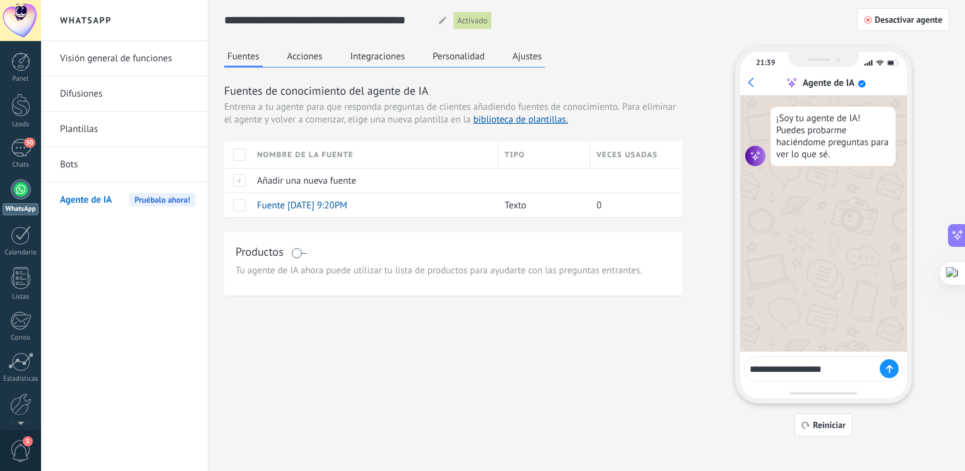
type textarea "**********"
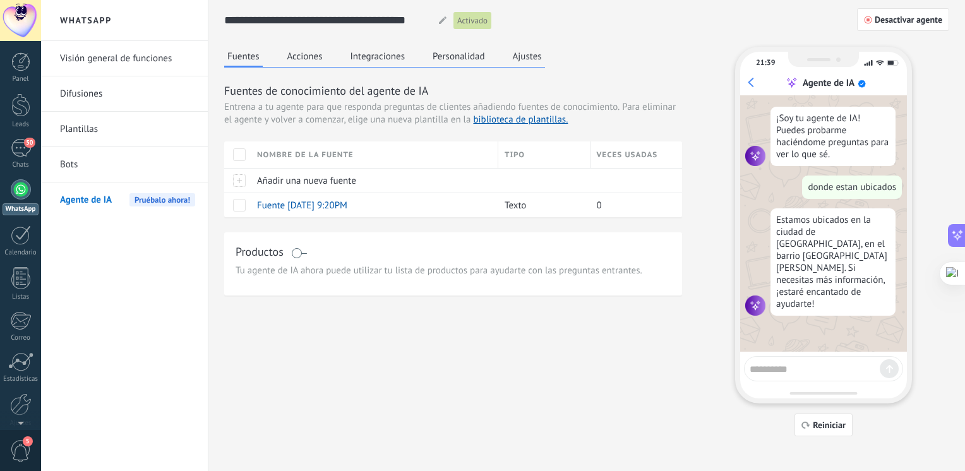
click at [318, 59] on button "Acciones" at bounding box center [305, 56] width 42 height 19
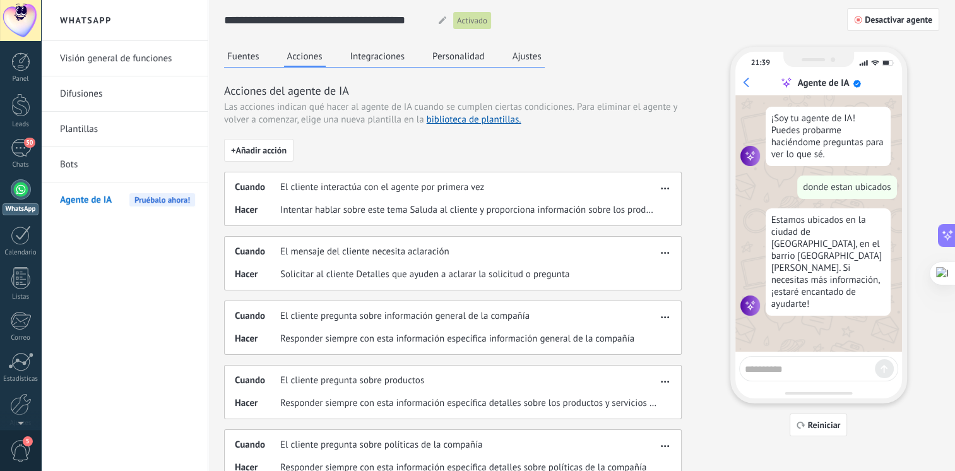
click at [250, 57] on button "Fuentes" at bounding box center [243, 56] width 39 height 19
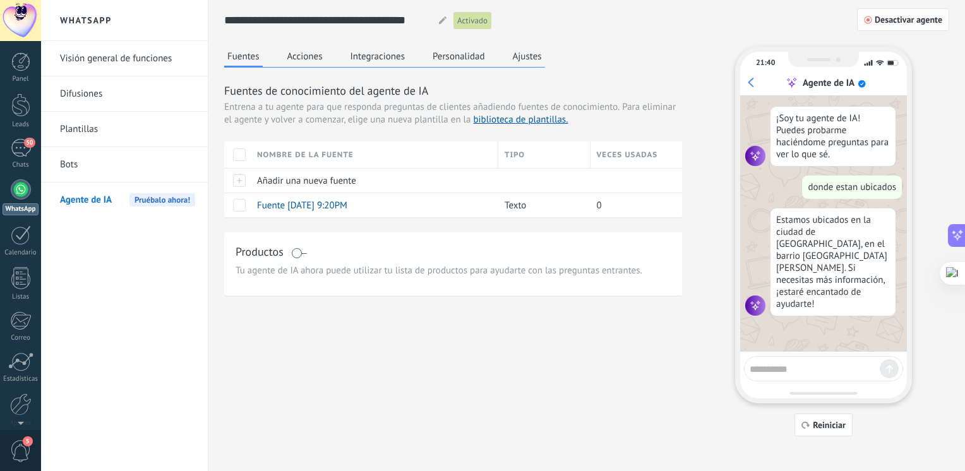
click at [892, 23] on span "Desactivar agente" at bounding box center [908, 19] width 68 height 9
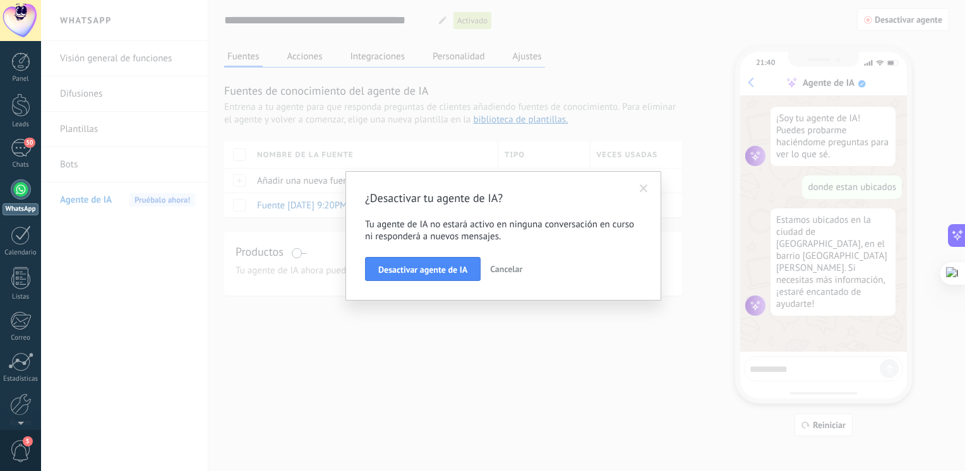
click at [515, 271] on span "Cancelar" at bounding box center [506, 268] width 32 height 11
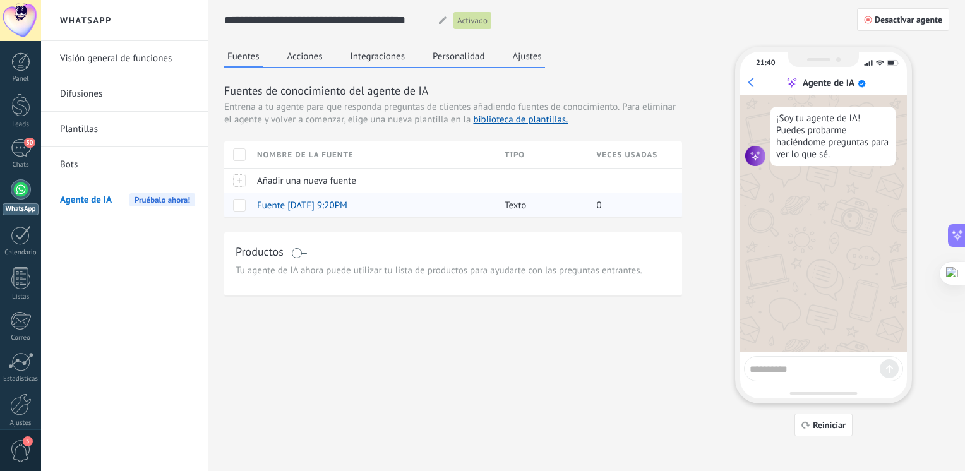
scroll to position [268, 0]
click at [32, 159] on link "50 Chats" at bounding box center [20, 154] width 41 height 30
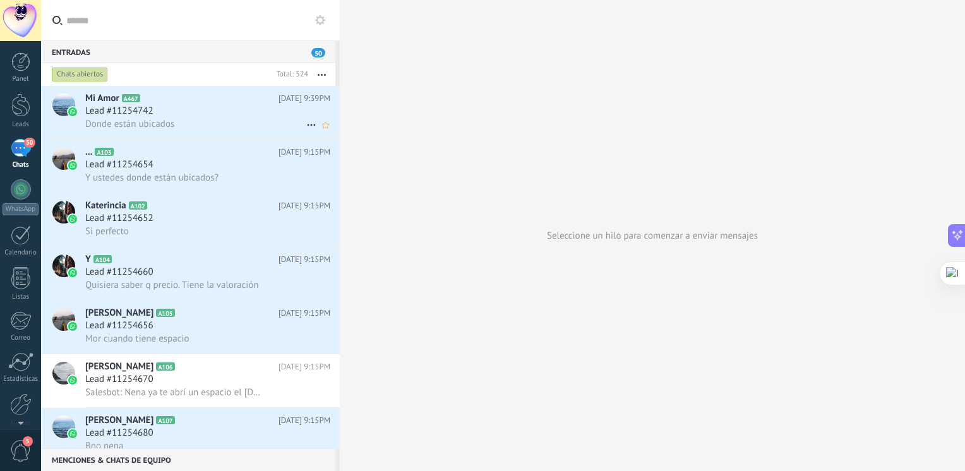
click at [308, 122] on icon at bounding box center [311, 124] width 15 height 15
click at [228, 103] on div at bounding box center [482, 235] width 965 height 471
click at [228, 103] on h2 "Mi Amor A467" at bounding box center [181, 98] width 193 height 13
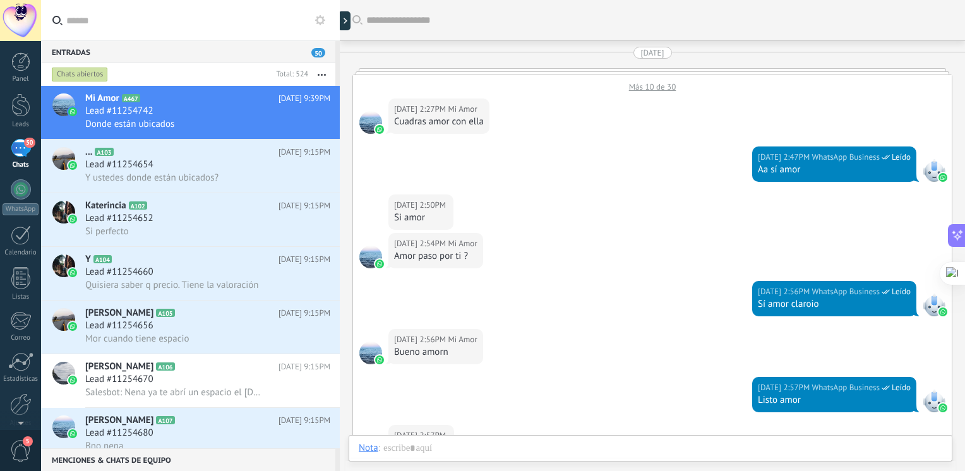
scroll to position [713, 0]
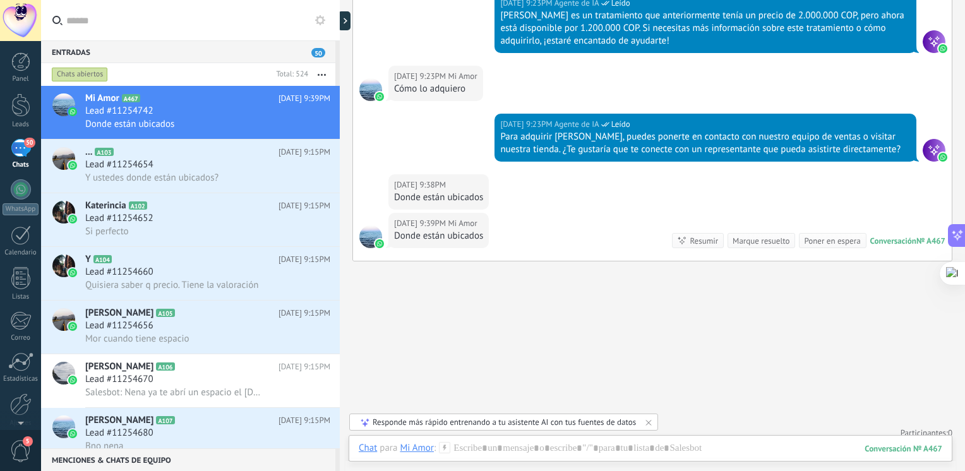
click at [445, 423] on div "Responde más rápido entrenando a tu asistente AI con tus fuentes de datos" at bounding box center [503, 422] width 263 height 11
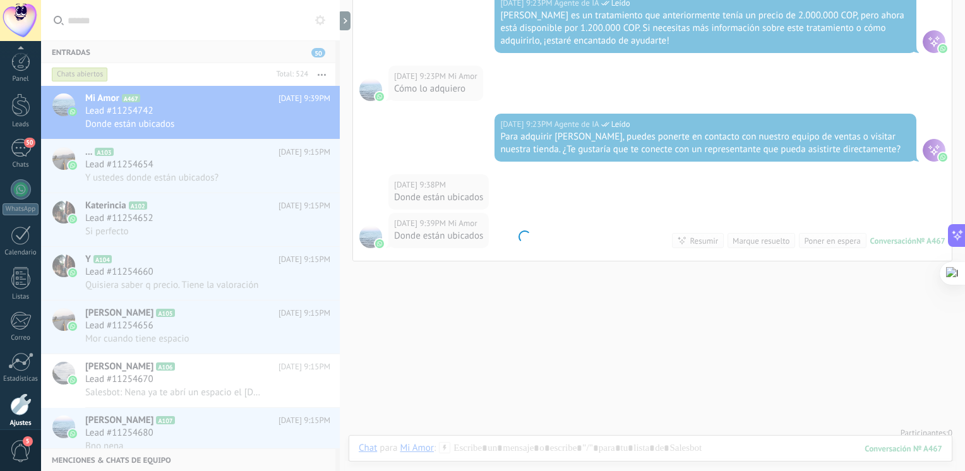
scroll to position [53, 0]
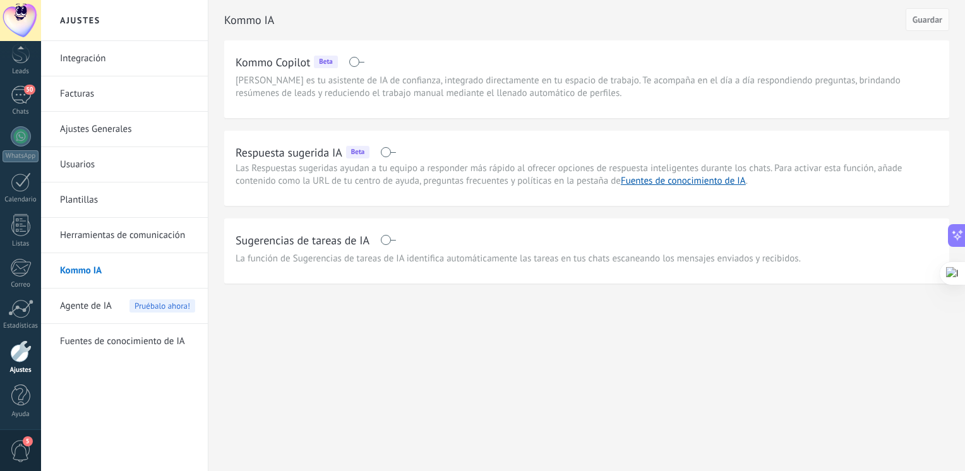
click at [383, 150] on span at bounding box center [388, 152] width 16 height 10
click at [389, 242] on span at bounding box center [388, 240] width 16 height 10
click at [930, 21] on span "Guardar" at bounding box center [927, 19] width 30 height 9
click at [23, 109] on div "Chats" at bounding box center [21, 112] width 37 height 8
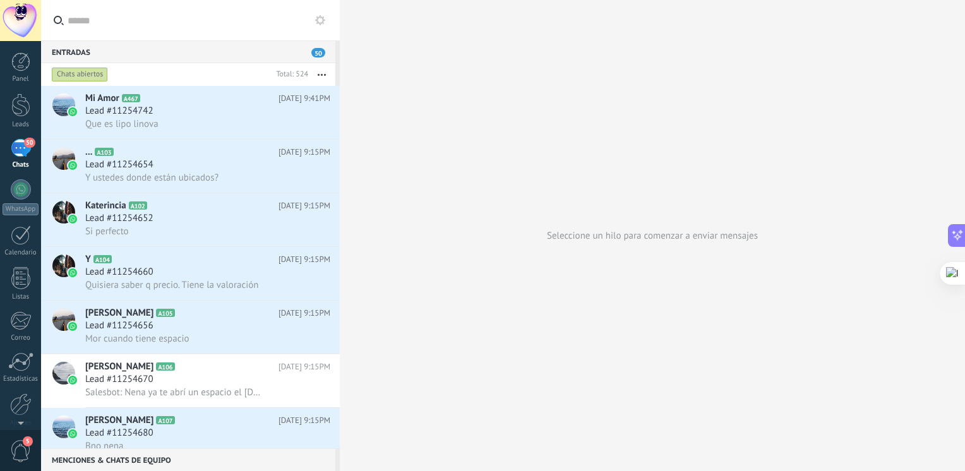
click at [25, 151] on div "50" at bounding box center [21, 148] width 20 height 18
click at [149, 124] on span "Que es lipo linova" at bounding box center [121, 124] width 73 height 12
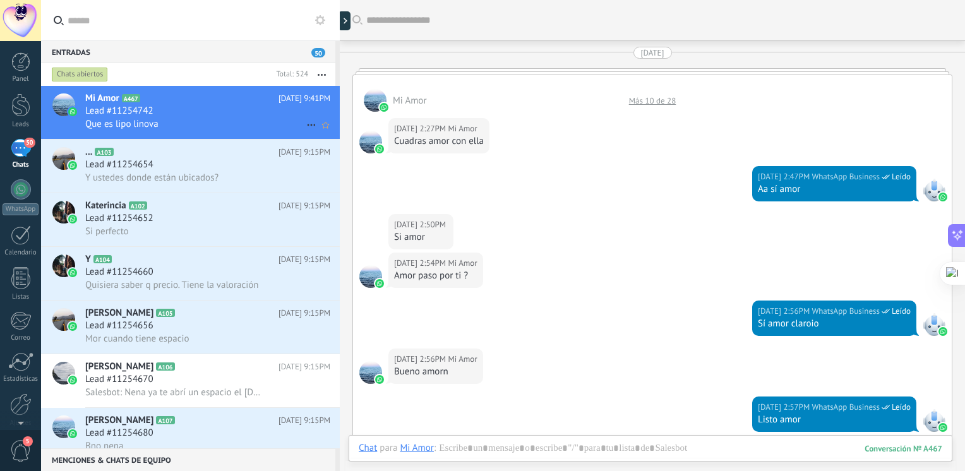
scroll to position [810, 0]
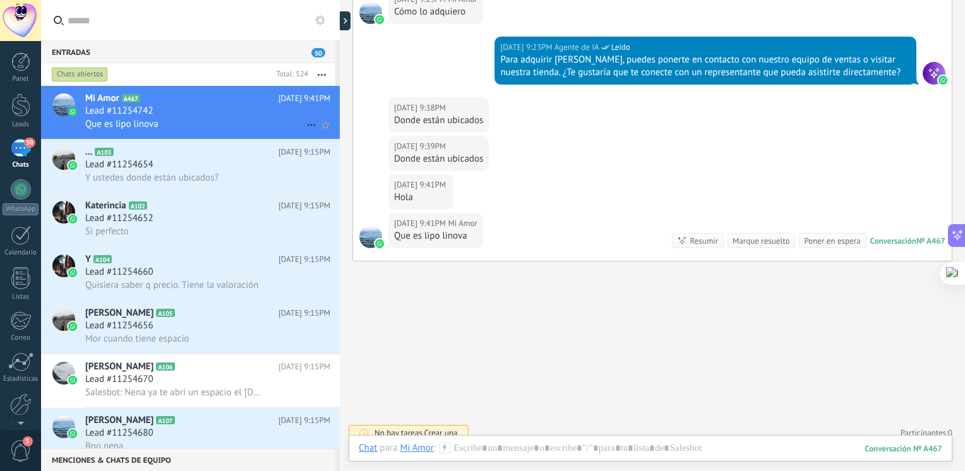
click at [313, 129] on icon at bounding box center [311, 124] width 15 height 15
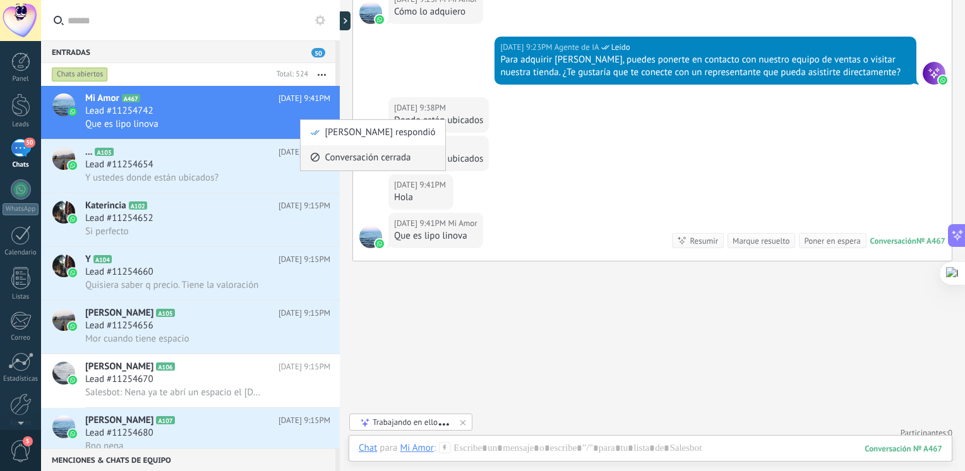
click at [346, 152] on span "Conversación cerrada" at bounding box center [368, 157] width 86 height 25
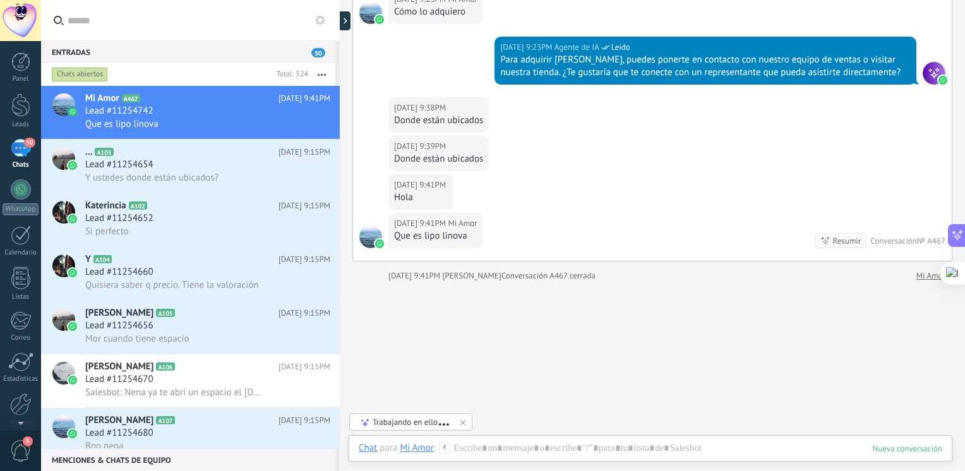
scroll to position [831, 0]
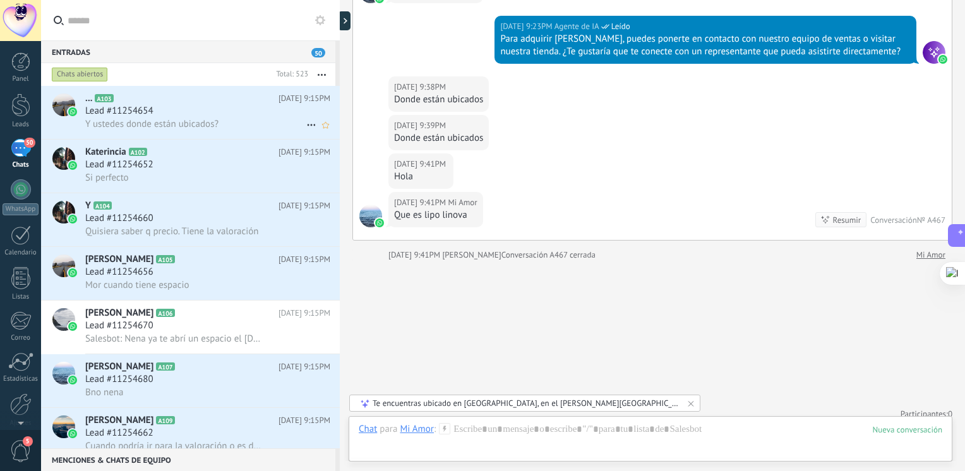
click at [199, 125] on span "Y ustedes donde están ubicados?" at bounding box center [151, 124] width 133 height 12
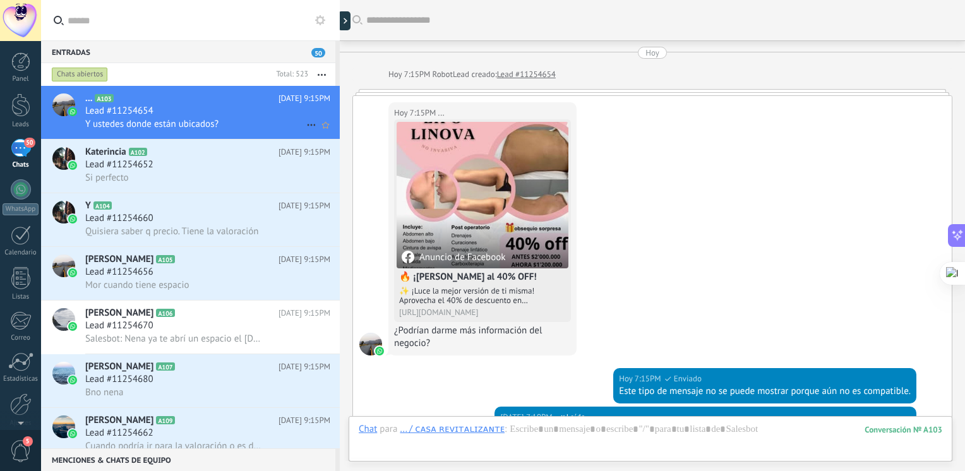
scroll to position [631, 0]
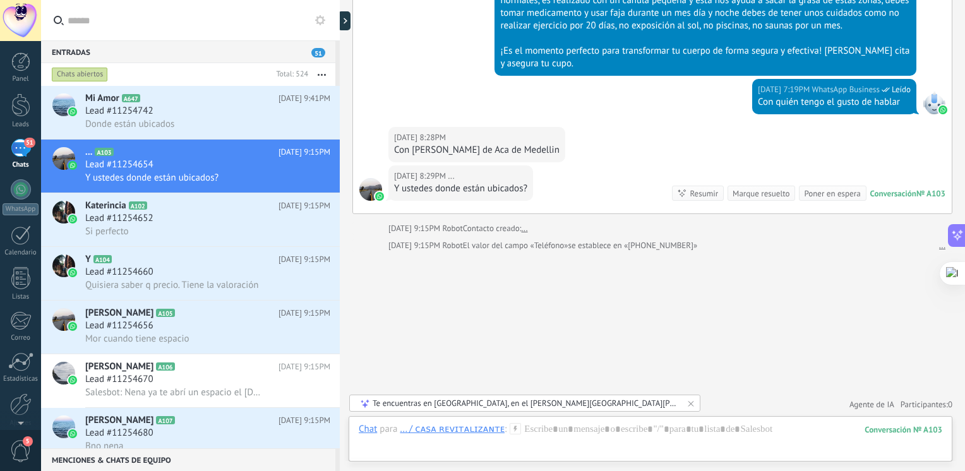
click at [325, 73] on button "button" at bounding box center [321, 74] width 27 height 23
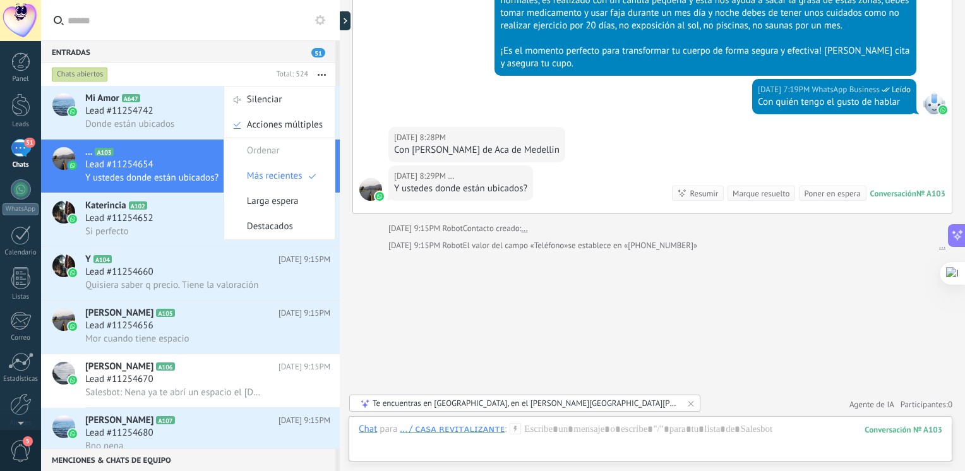
click at [240, 72] on div "Chats abiertos" at bounding box center [160, 74] width 222 height 23
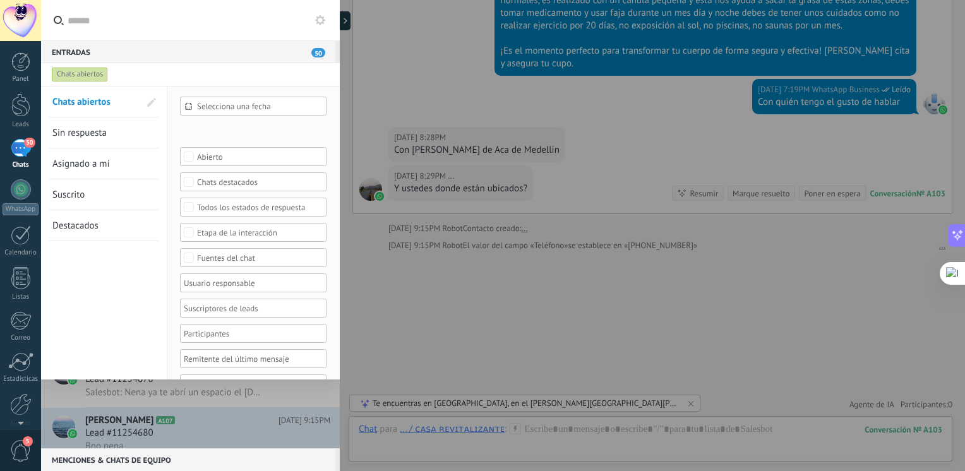
click at [22, 146] on div "50" at bounding box center [21, 148] width 20 height 18
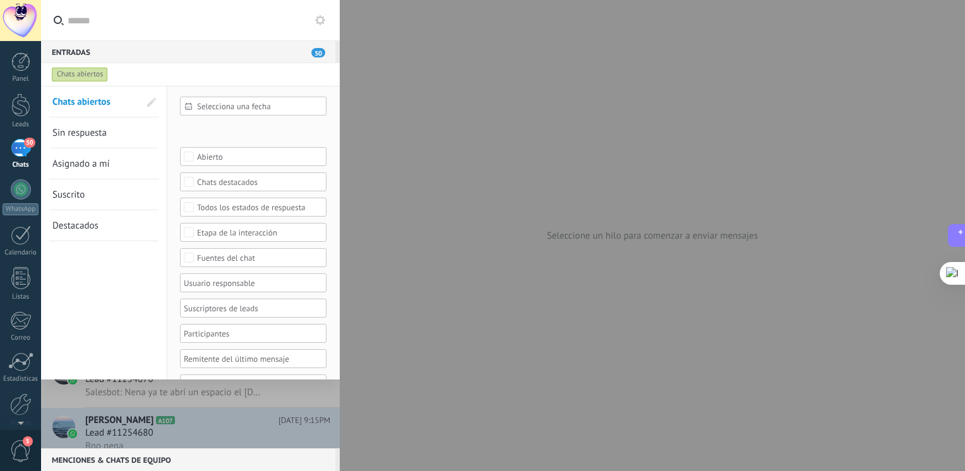
click at [20, 138] on div "Panel Leads 50 Chats WhatsApp Clientes" at bounding box center [20, 268] width 41 height 432
click at [20, 139] on div "50" at bounding box center [21, 148] width 20 height 18
click at [18, 193] on div at bounding box center [21, 189] width 20 height 20
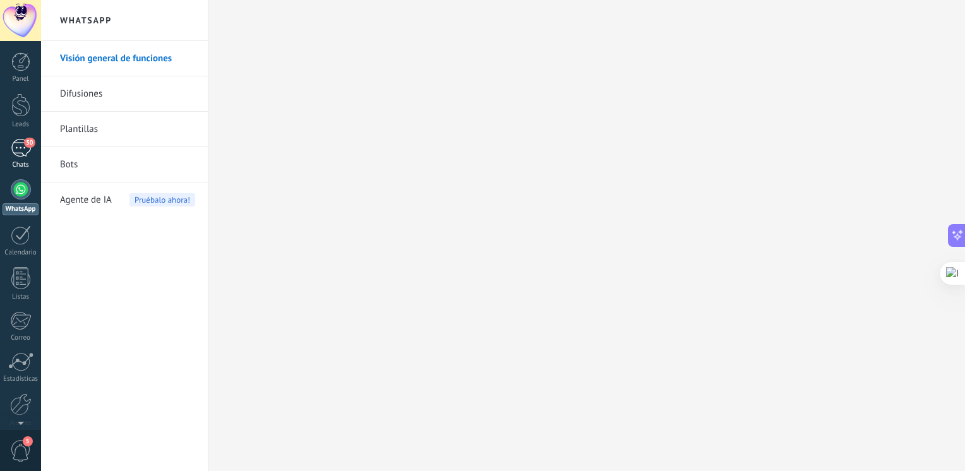
click at [27, 142] on span "50" at bounding box center [29, 143] width 11 height 10
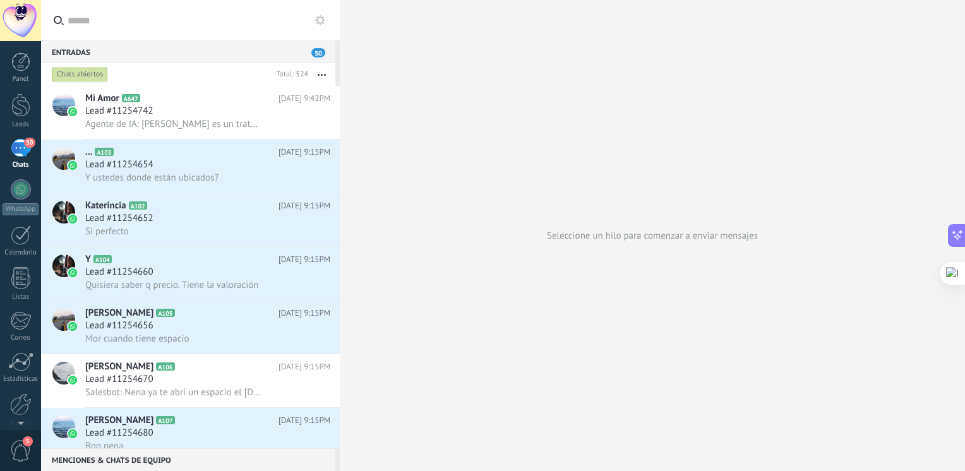
click at [24, 162] on div "Chats" at bounding box center [21, 165] width 37 height 8
click at [33, 150] on link "50 Chats" at bounding box center [20, 154] width 41 height 30
click at [196, 265] on h2 "Y A104" at bounding box center [181, 259] width 193 height 13
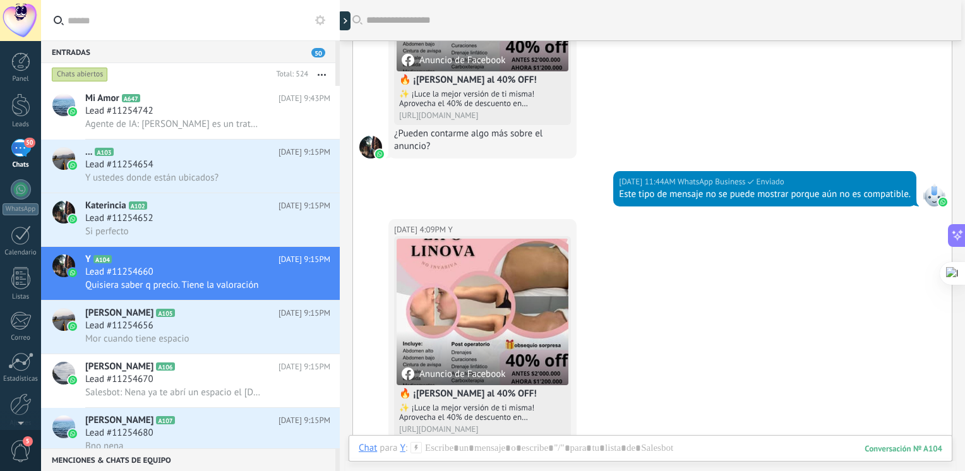
scroll to position [199, 0]
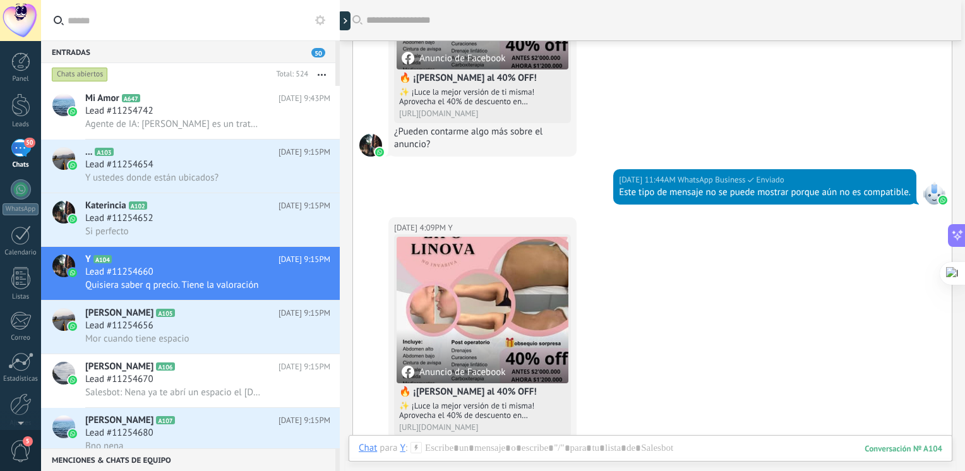
click at [931, 191] on div at bounding box center [933, 193] width 23 height 23
click at [878, 208] on div "03/10/2025 11:44AM WhatsApp Business Enviado Este tipo de mensaje no se puede m…" at bounding box center [652, 193] width 599 height 48
click at [871, 200] on div "03/10/2025 11:44AM WhatsApp Business Enviado Este tipo de mensaje no se puede m…" at bounding box center [764, 186] width 303 height 35
click at [123, 327] on span "Lead #11254656" at bounding box center [119, 325] width 68 height 13
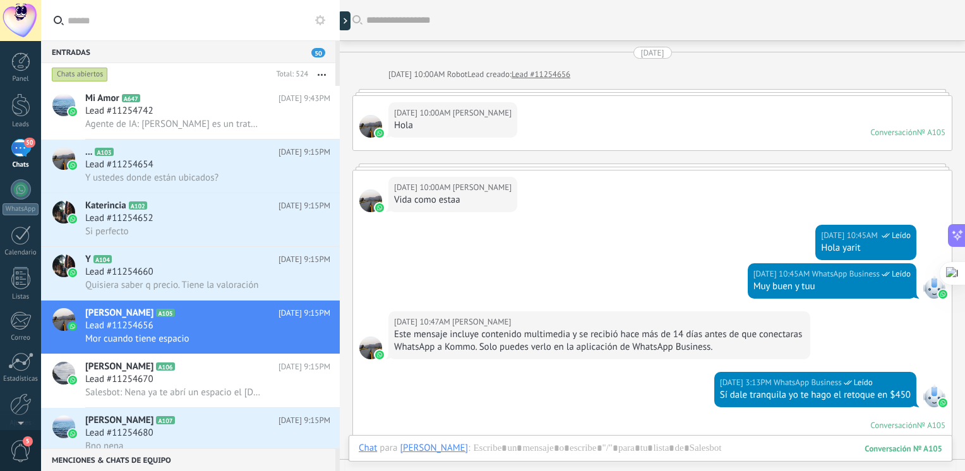
scroll to position [907, 0]
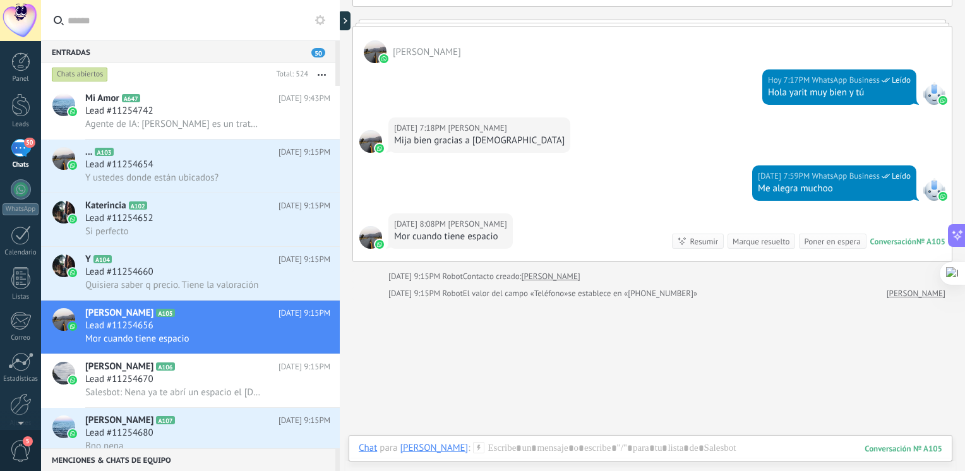
drag, startPoint x: 964, startPoint y: 334, endPoint x: 927, endPoint y: 254, distance: 88.4
click at [927, 254] on html ".abecls-1,.abecls-2{fill-rule:evenodd}.abecls-2{fill:#fff} .abhcls-1{fill:none}…" at bounding box center [482, 235] width 965 height 471
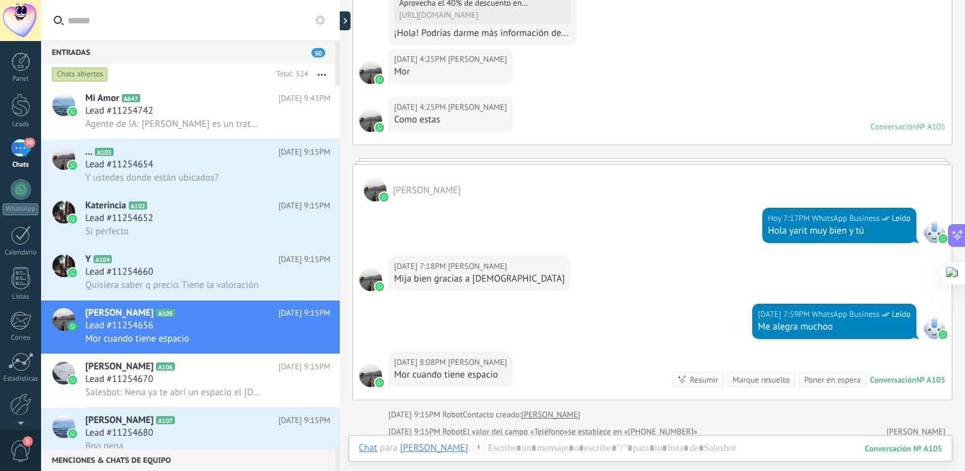
scroll to position [953, 0]
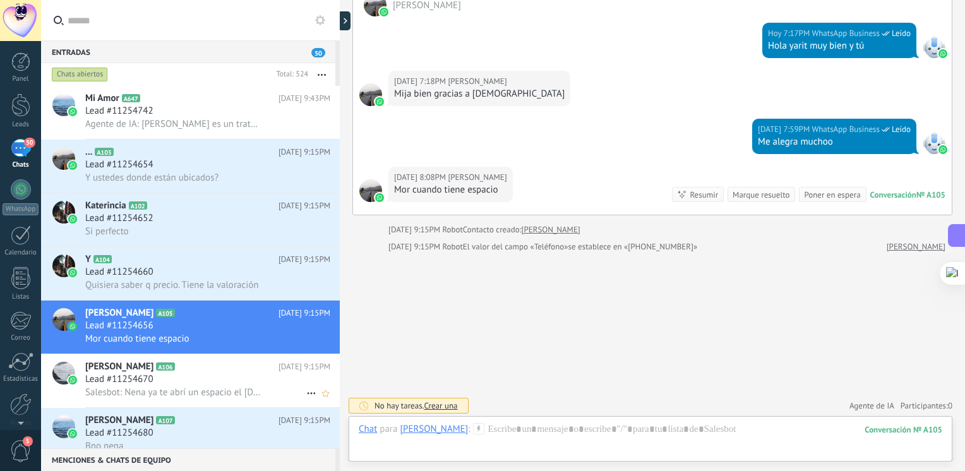
click at [205, 363] on div "Maribel A106 Hoy 9:15PM Lead #11254670 Salesbot: Nena ya te abrí un espacio el …" at bounding box center [212, 380] width 254 height 53
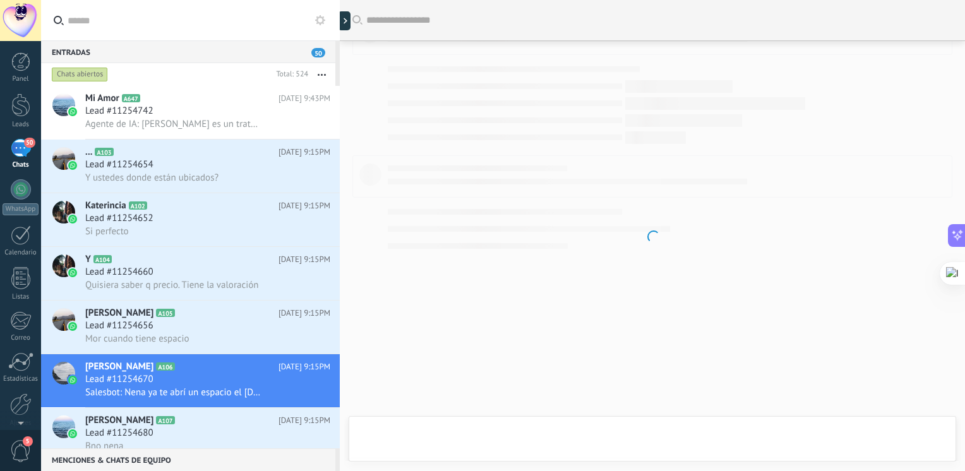
scroll to position [1442, 0]
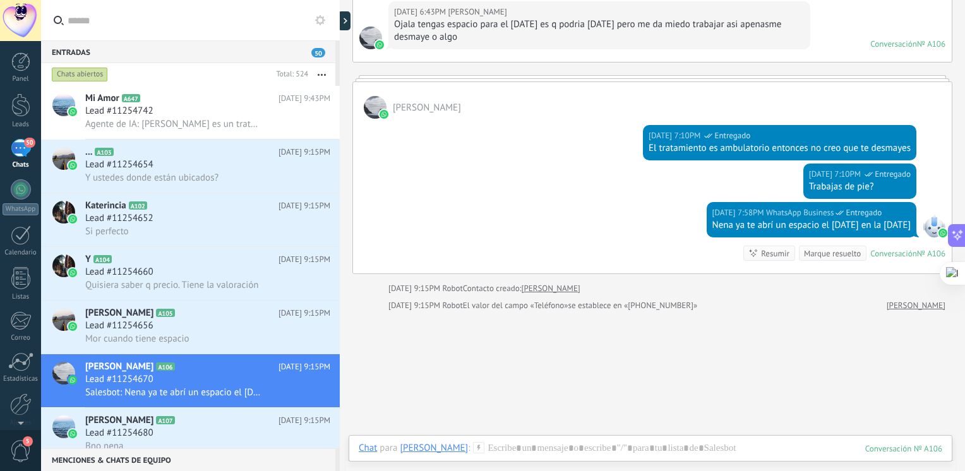
drag, startPoint x: 964, startPoint y: 362, endPoint x: 955, endPoint y: 331, distance: 32.4
click at [955, 331] on html ".abecls-1,.abecls-2{fill-rule:evenodd}.abecls-2{fill:#fff} .abhcls-1{fill:none}…" at bounding box center [482, 235] width 965 height 471
click at [156, 146] on div "... A103 [DATE] 9:15PM Lead #11254654 Y ustedes donde están ubicados?" at bounding box center [212, 166] width 254 height 53
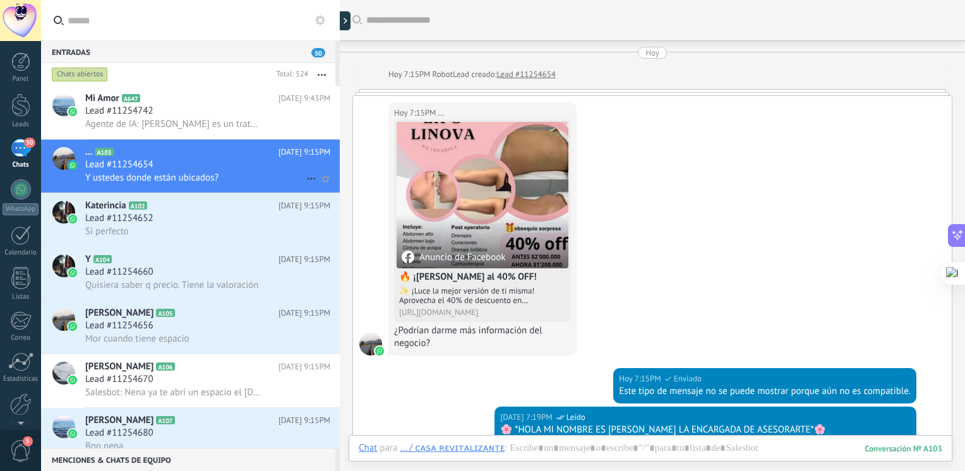
scroll to position [585, 0]
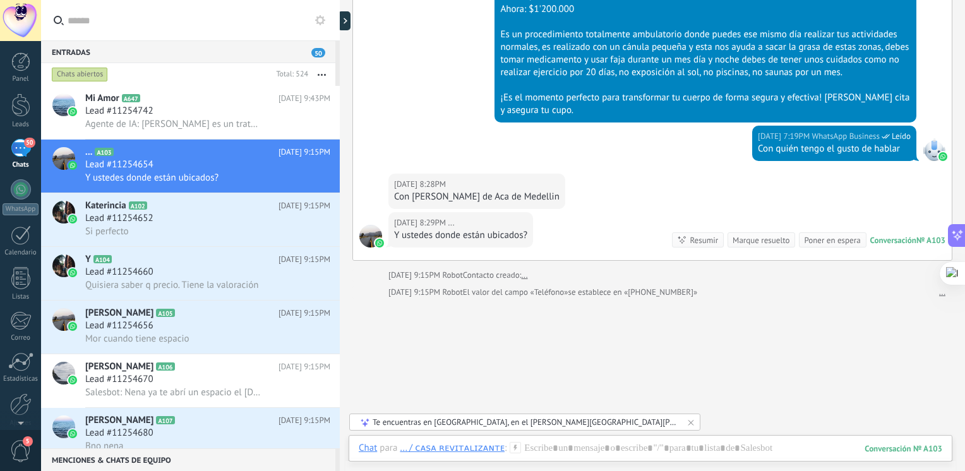
click at [23, 140] on div "50" at bounding box center [21, 148] width 20 height 18
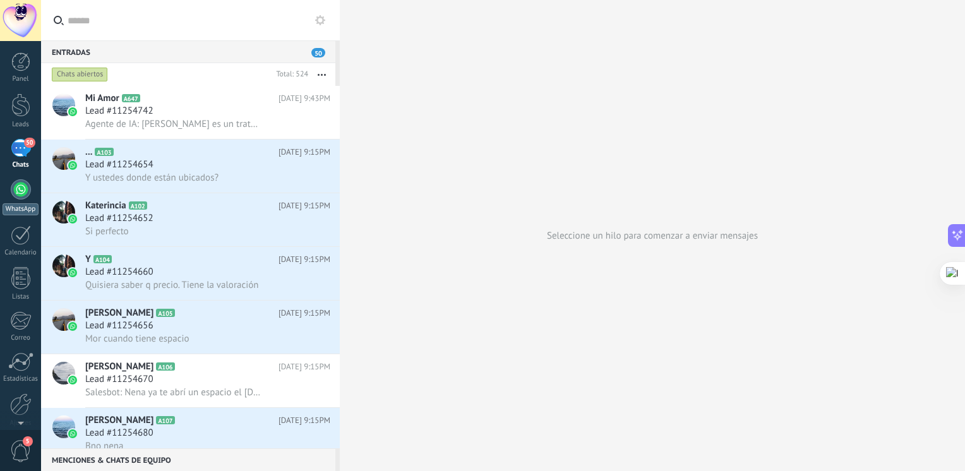
click at [23, 185] on div at bounding box center [21, 189] width 20 height 20
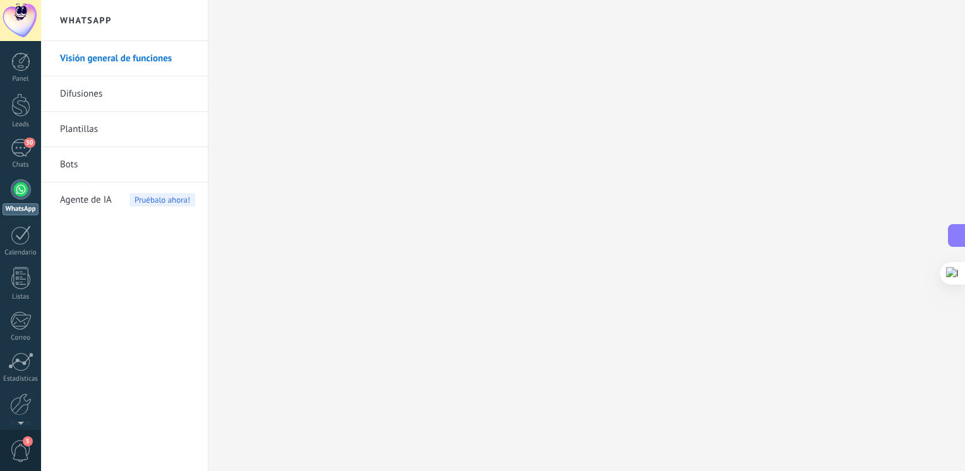
click at [96, 199] on span "Agente de IA" at bounding box center [86, 199] width 52 height 35
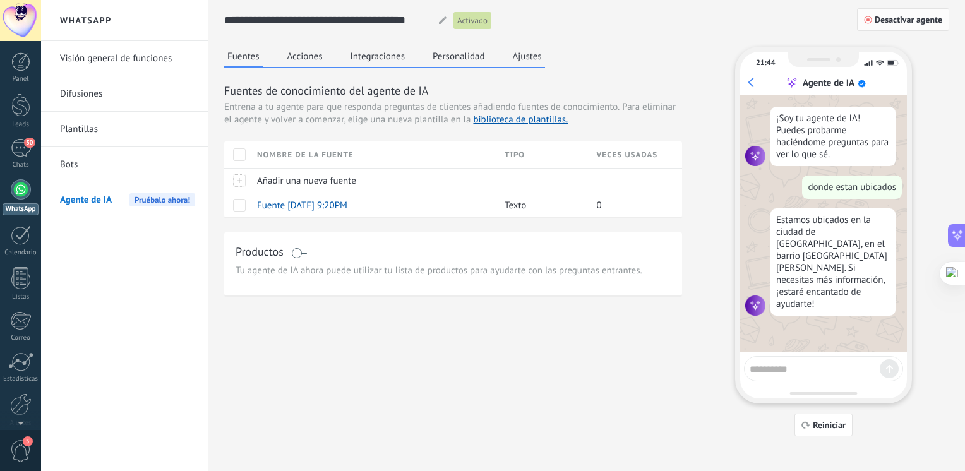
click at [889, 26] on button "Desactivar agente" at bounding box center [903, 19] width 92 height 23
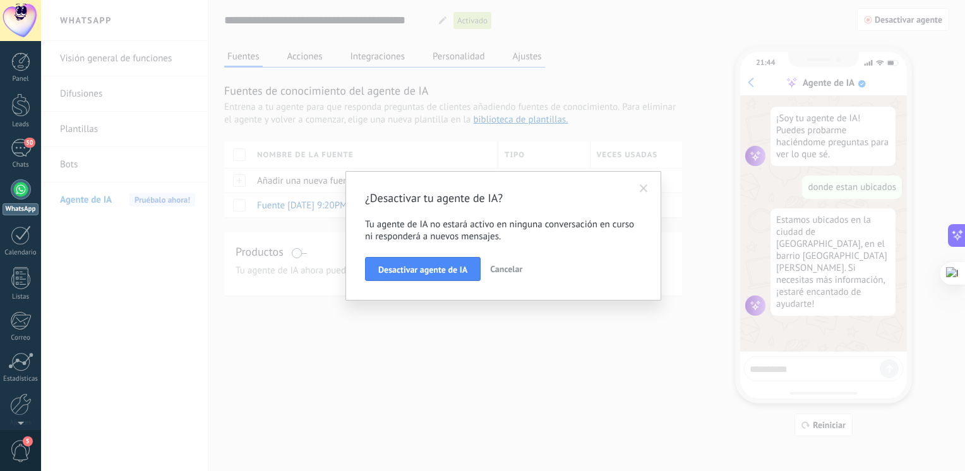
click at [437, 269] on span "Desactivar agente de IA" at bounding box center [422, 269] width 89 height 9
